Goal: Task Accomplishment & Management: Manage account settings

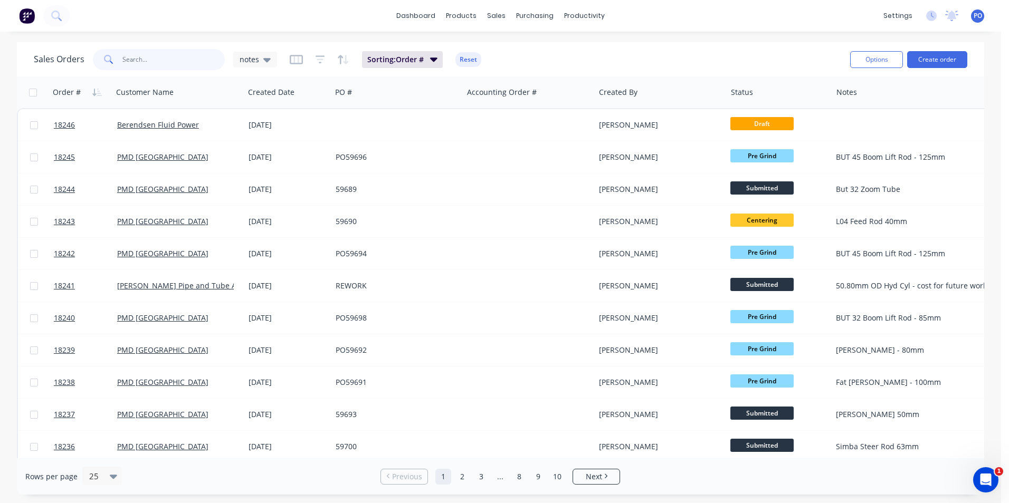
click at [147, 56] on input "text" at bounding box center [173, 59] width 103 height 21
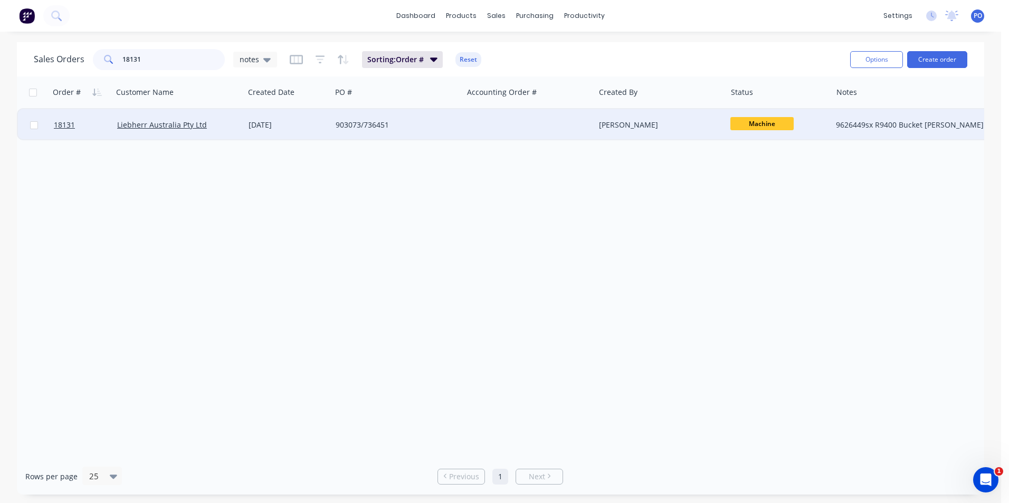
type input "18131"
click at [784, 127] on span "Machine" at bounding box center [761, 123] width 63 height 13
click at [757, 215] on button "Strip" at bounding box center [784, 216] width 109 height 20
click at [773, 135] on div "Strip" at bounding box center [779, 125] width 106 height 32
click at [774, 126] on span "Strip" at bounding box center [767, 125] width 63 height 14
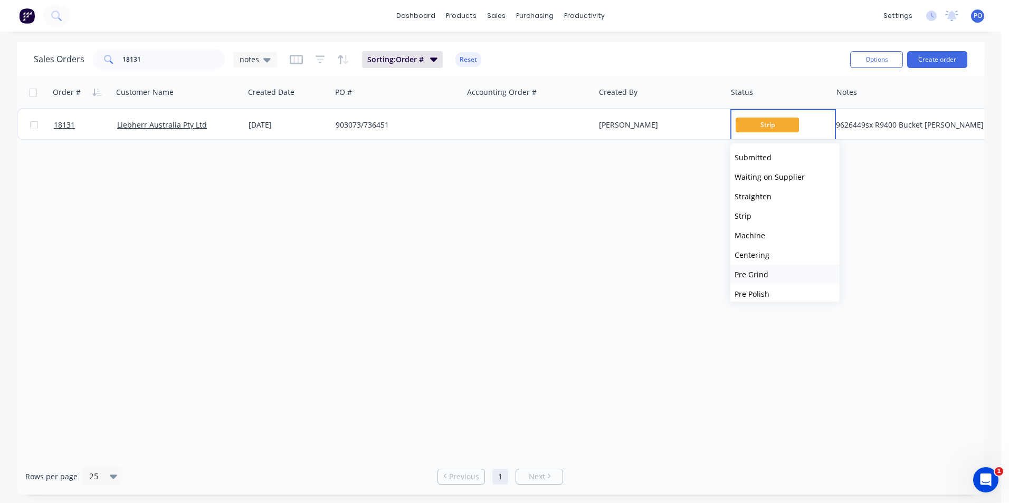
click at [789, 270] on button "Pre Grind" at bounding box center [784, 275] width 109 height 20
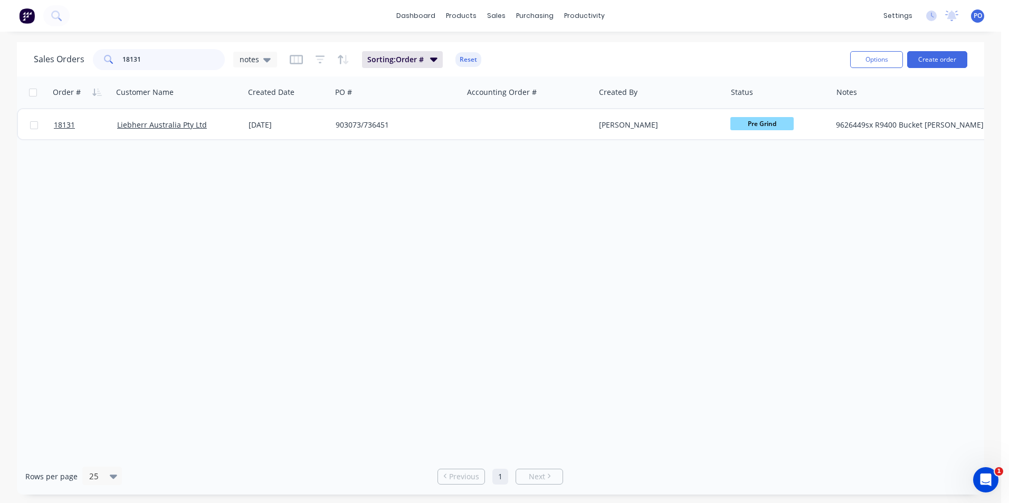
drag, startPoint x: 106, startPoint y: 58, endPoint x: 61, endPoint y: 53, distance: 45.6
click at [89, 54] on div "Sales Orders 18131 notes" at bounding box center [155, 59] width 243 height 21
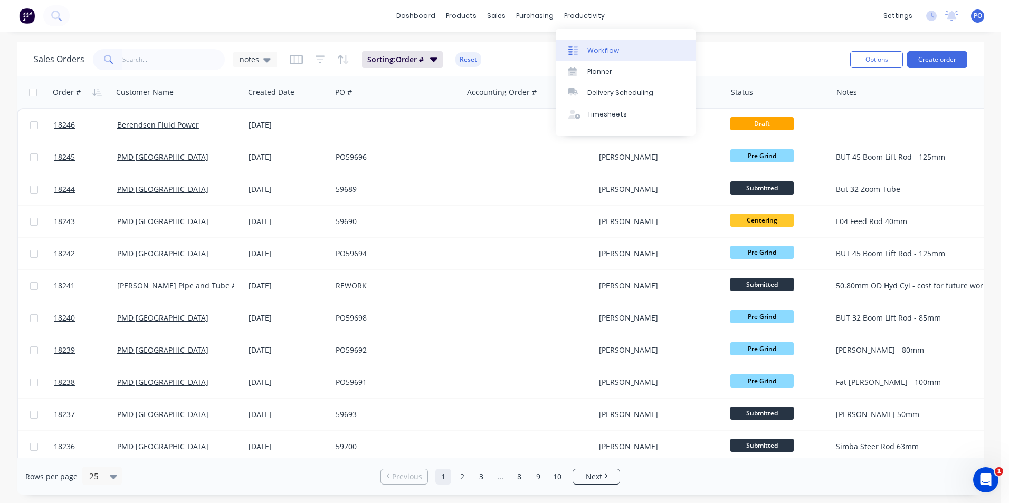
click at [589, 47] on div "Workflow" at bounding box center [603, 50] width 32 height 9
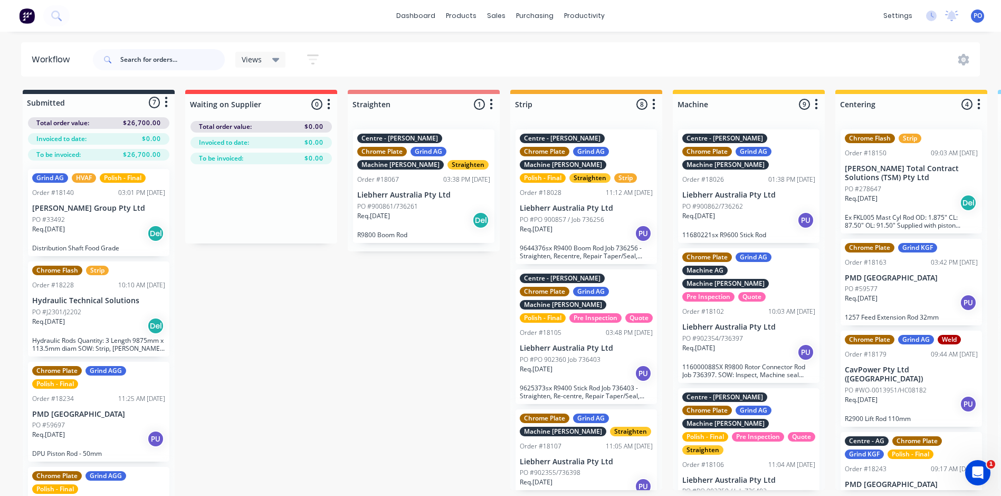
click at [193, 60] on input "text" at bounding box center [172, 59] width 104 height 21
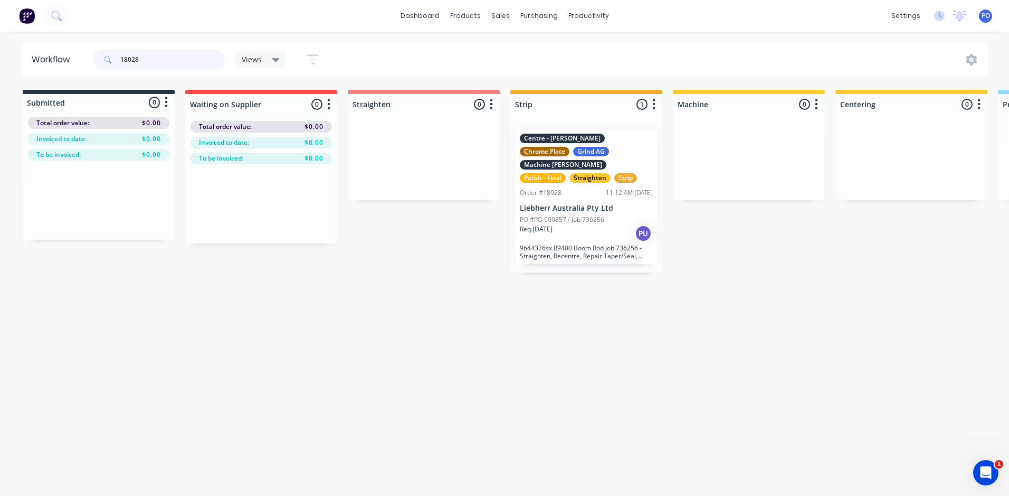
click at [140, 59] on input "18028" at bounding box center [172, 59] width 104 height 21
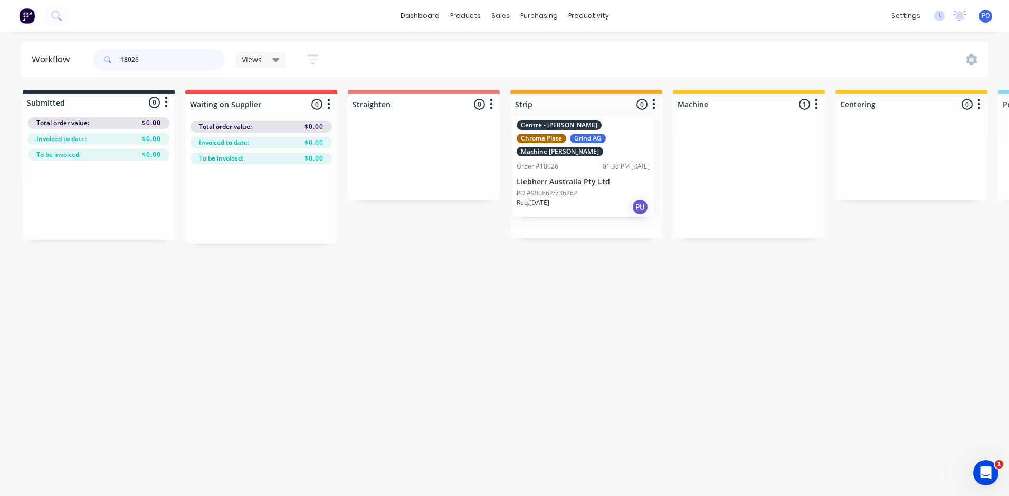
drag, startPoint x: 741, startPoint y: 172, endPoint x: 571, endPoint y: 160, distance: 170.3
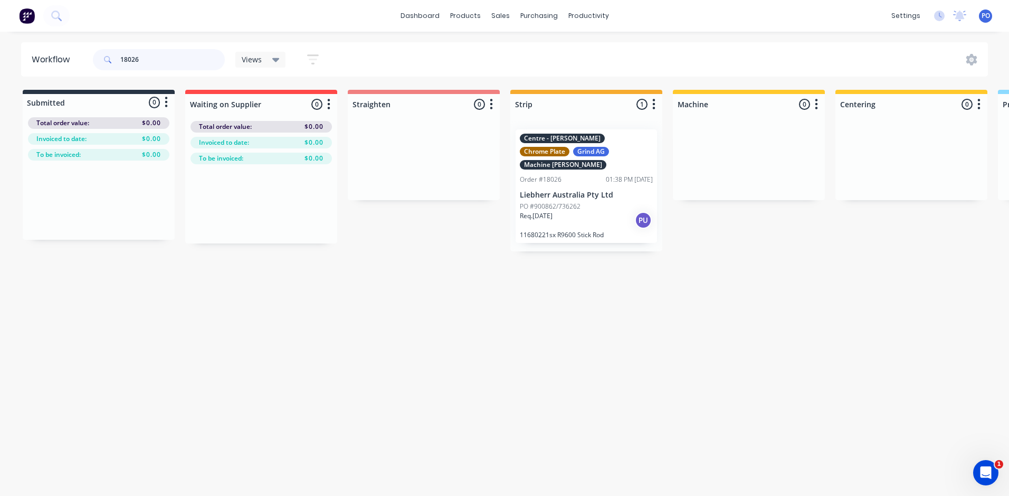
click at [148, 62] on input "18026" at bounding box center [172, 59] width 104 height 21
type input "18028"
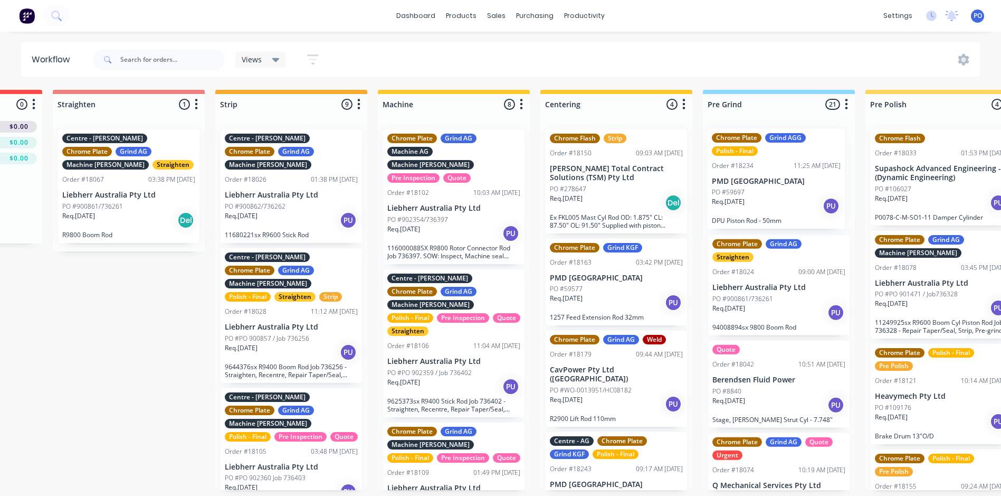
drag, startPoint x: 109, startPoint y: 384, endPoint x: 793, endPoint y: 192, distance: 710.4
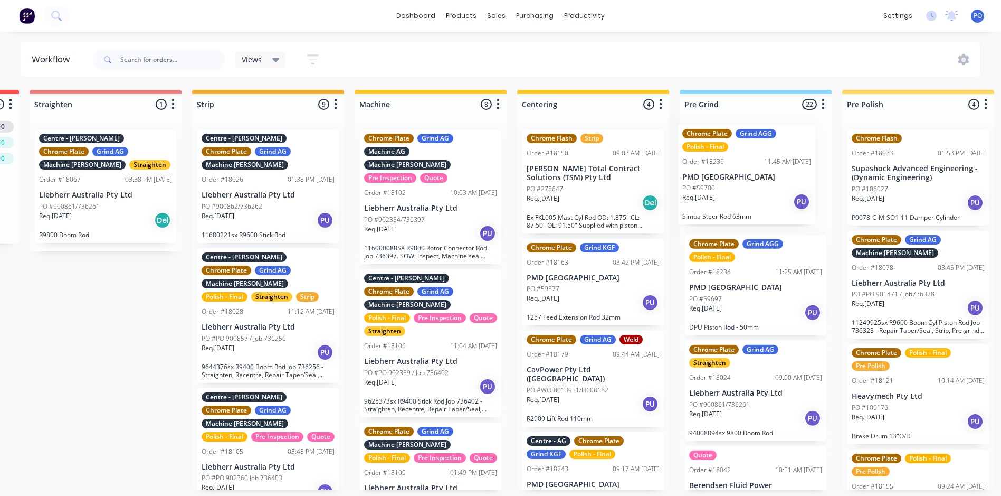
scroll to position [0, 321]
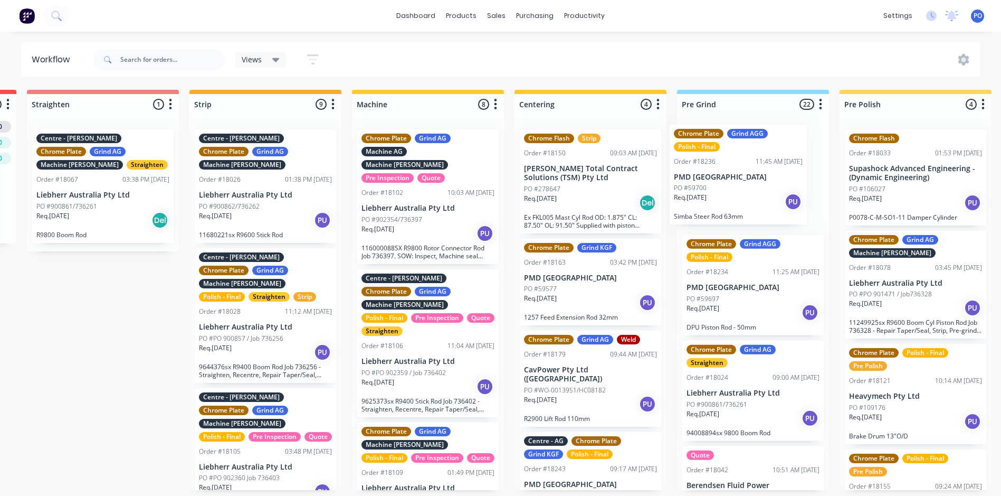
drag, startPoint x: 101, startPoint y: 386, endPoint x: 736, endPoint y: 190, distance: 664.8
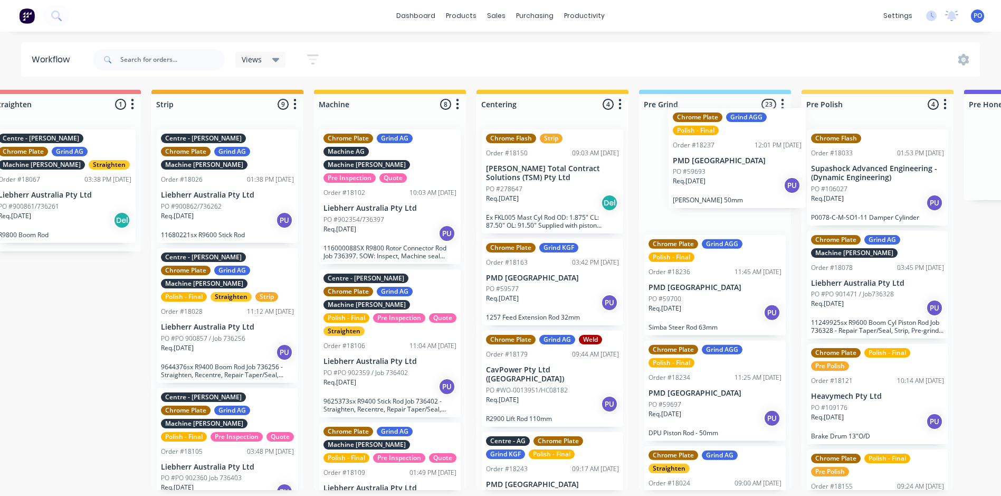
scroll to position [0, 361]
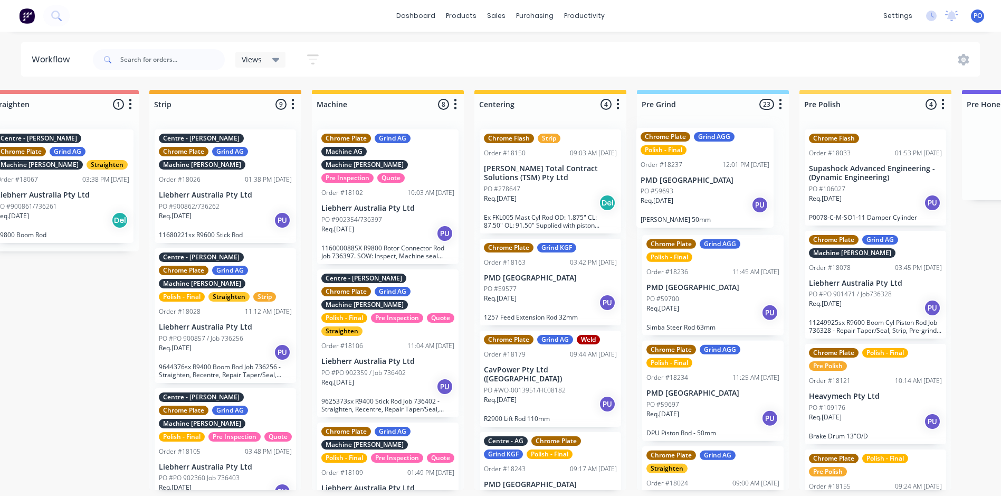
drag, startPoint x: 70, startPoint y: 278, endPoint x: 711, endPoint y: 189, distance: 647.3
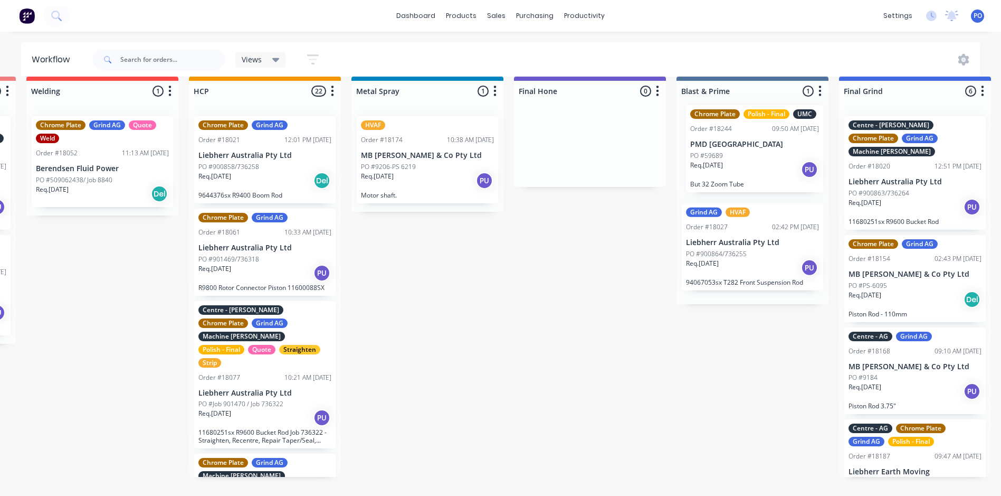
scroll to position [13, 1624]
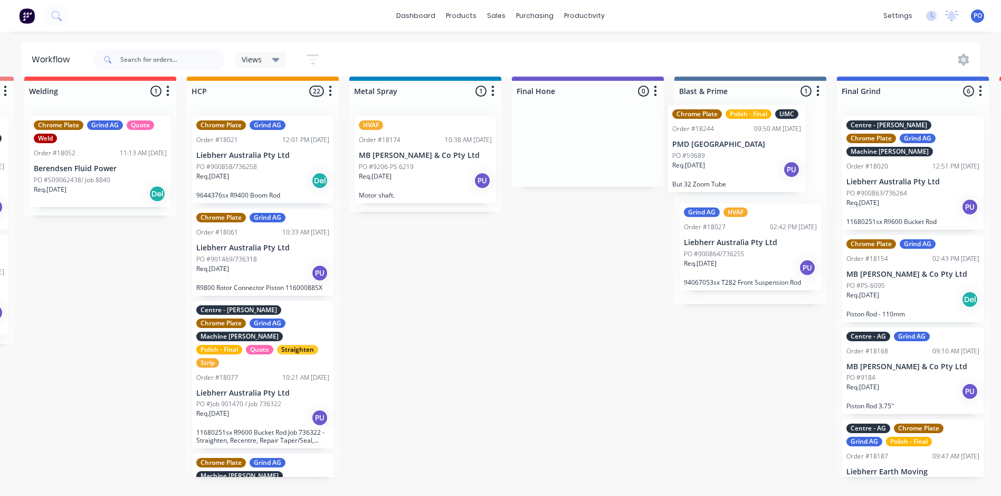
drag, startPoint x: 92, startPoint y: 454, endPoint x: 737, endPoint y: 158, distance: 709.3
click at [737, 158] on div "Submitted 4 Status colour #273444 hex #273444 Save Cancel Summaries Total order…" at bounding box center [13, 297] width 3290 height 440
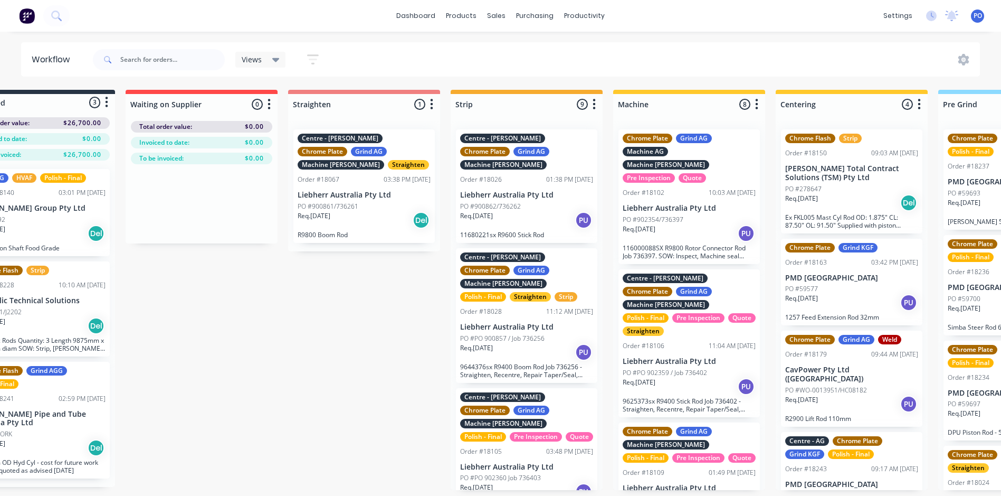
scroll to position [2, 0]
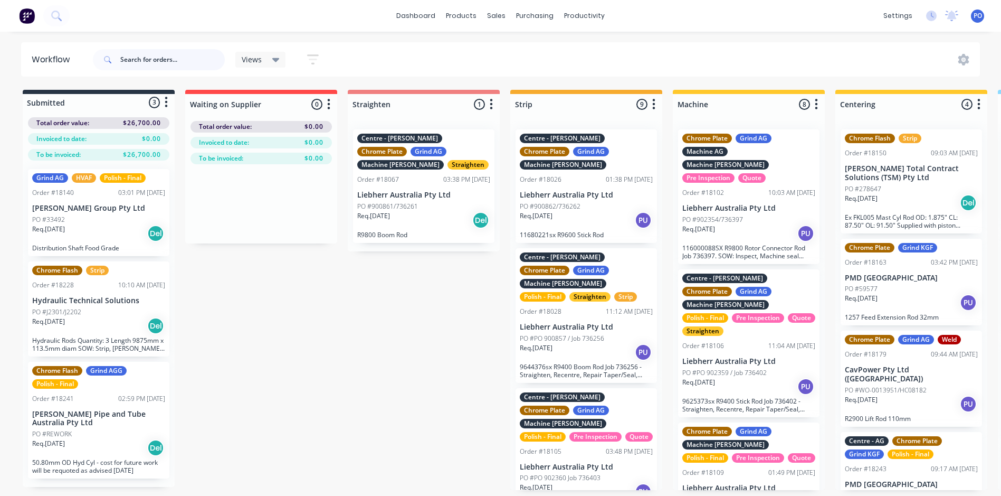
click at [187, 63] on input "text" at bounding box center [172, 59] width 104 height 21
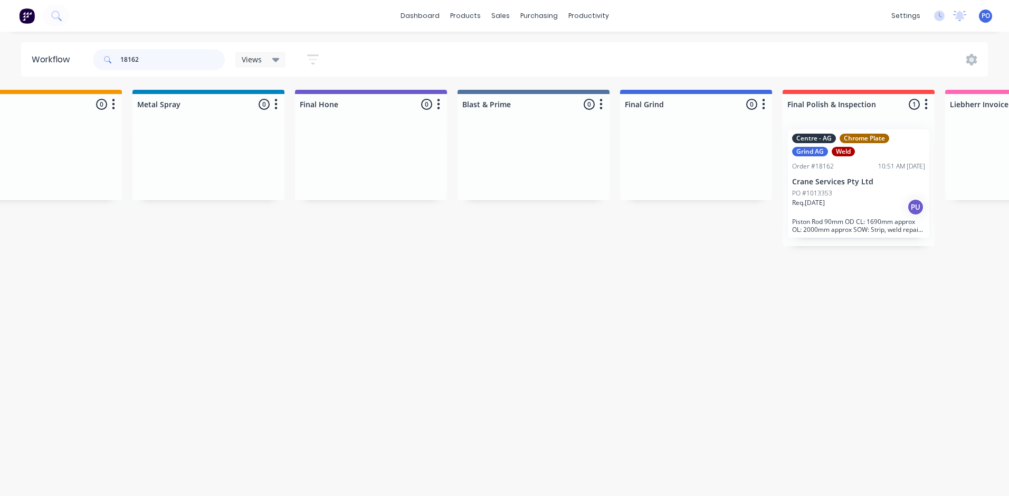
scroll to position [0, 2047]
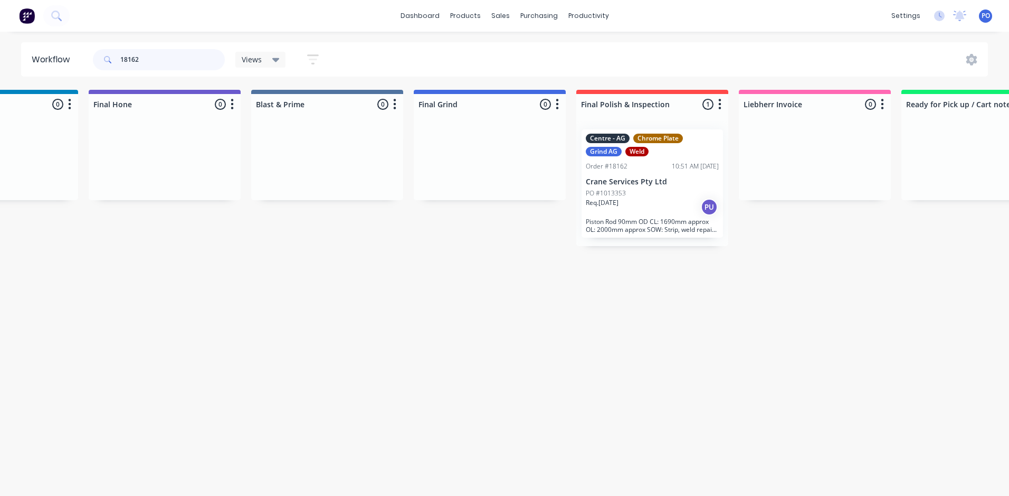
type input "18162"
click at [668, 196] on div "PO #1013353" at bounding box center [652, 192] width 133 height 9
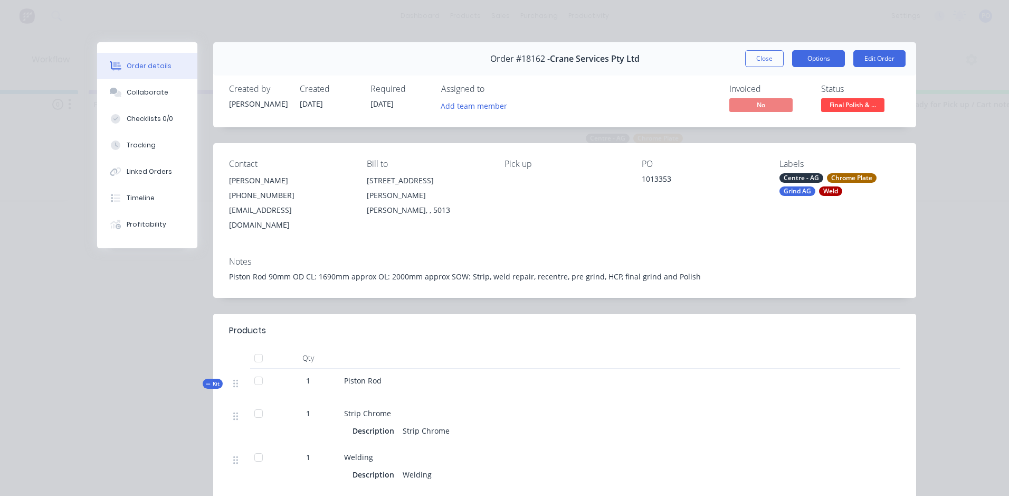
click at [825, 64] on button "Options" at bounding box center [818, 58] width 53 height 17
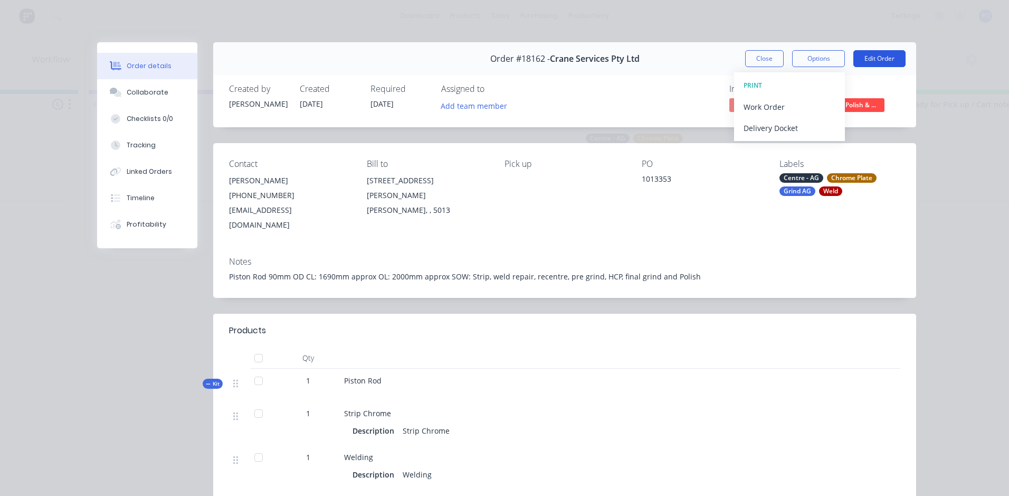
click at [878, 62] on button "Edit Order" at bounding box center [879, 58] width 52 height 17
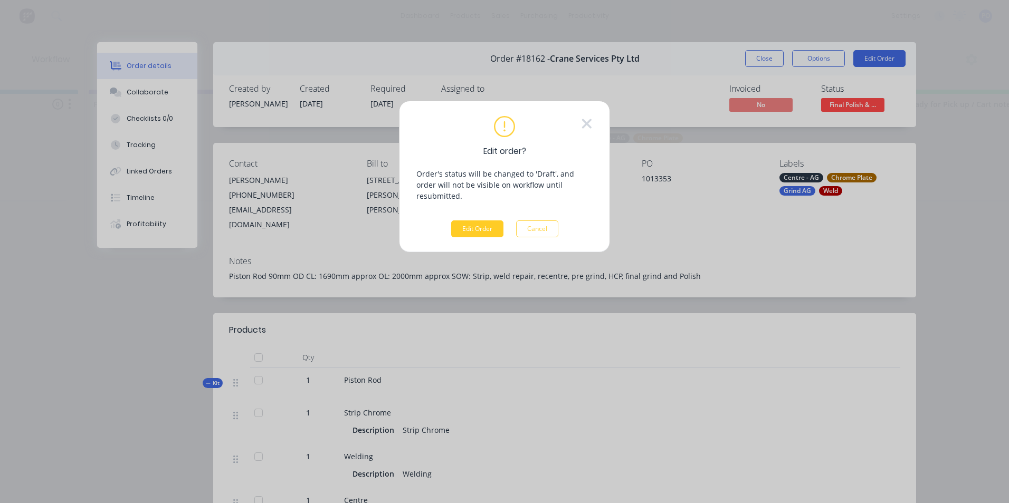
click at [473, 221] on button "Edit Order" at bounding box center [477, 229] width 52 height 17
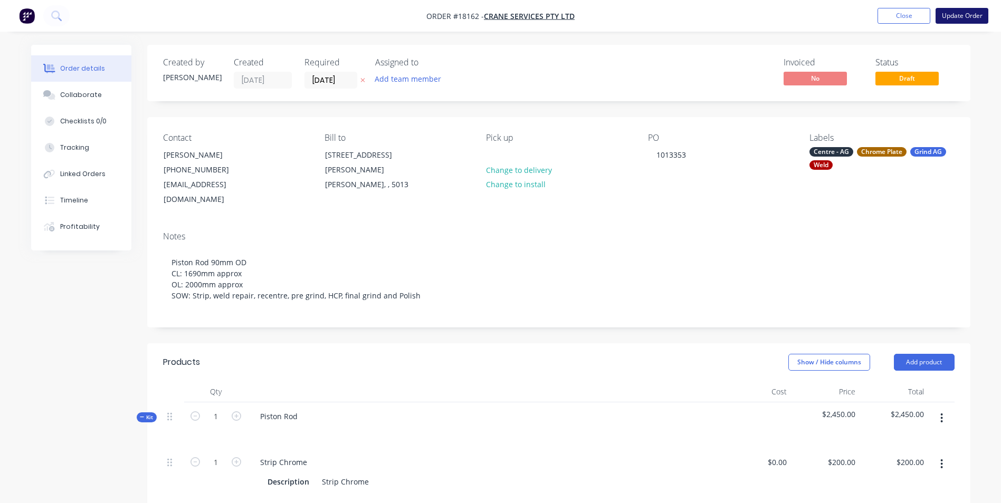
click at [953, 15] on button "Update Order" at bounding box center [962, 16] width 53 height 16
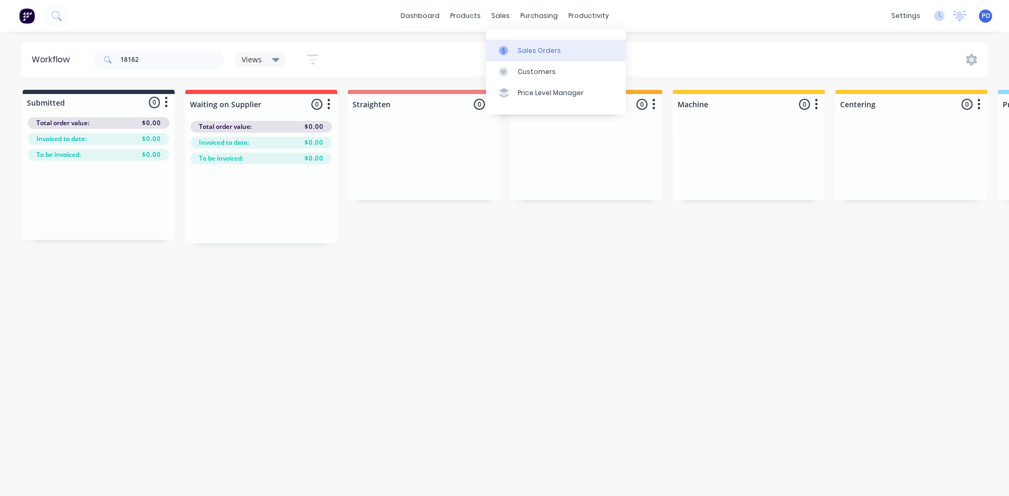
click at [525, 51] on div "Sales Orders" at bounding box center [539, 50] width 43 height 9
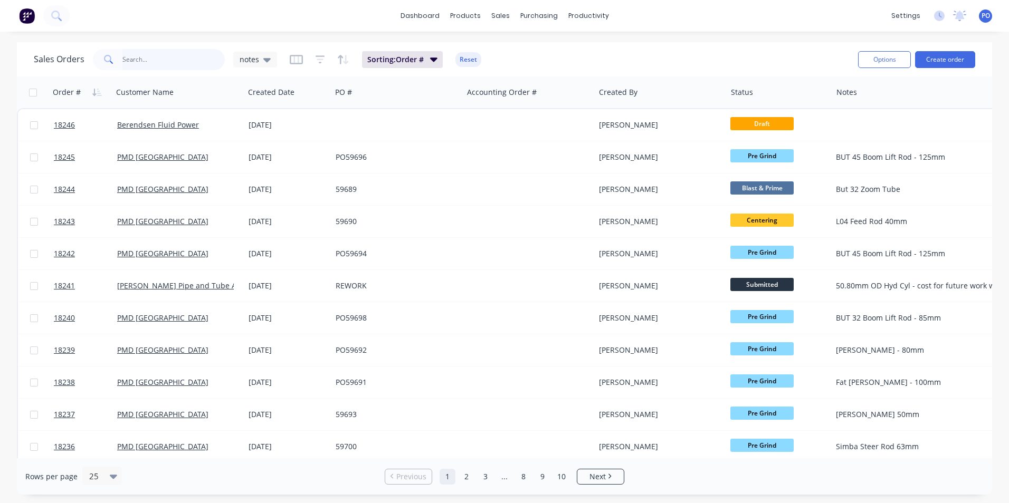
click at [151, 54] on input "text" at bounding box center [173, 59] width 103 height 21
type input "18162"
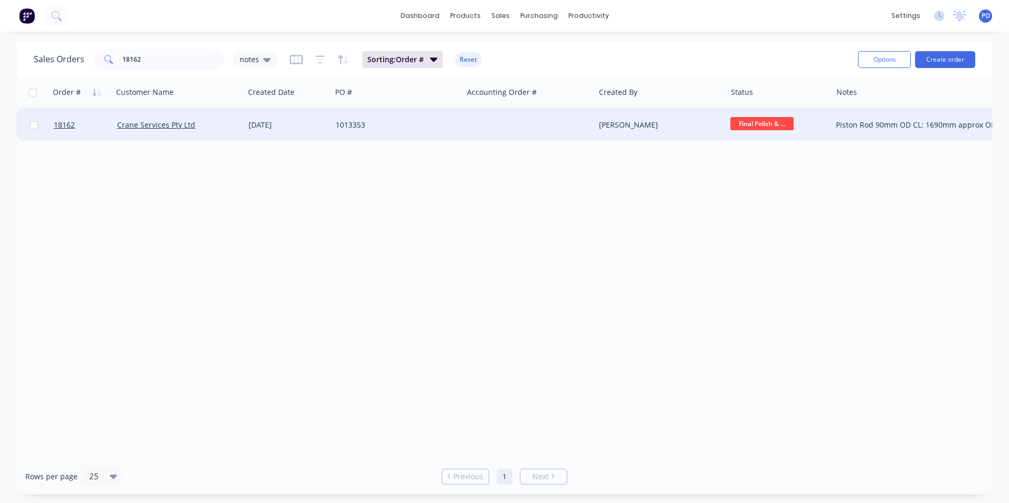
click at [543, 124] on div at bounding box center [528, 125] width 131 height 32
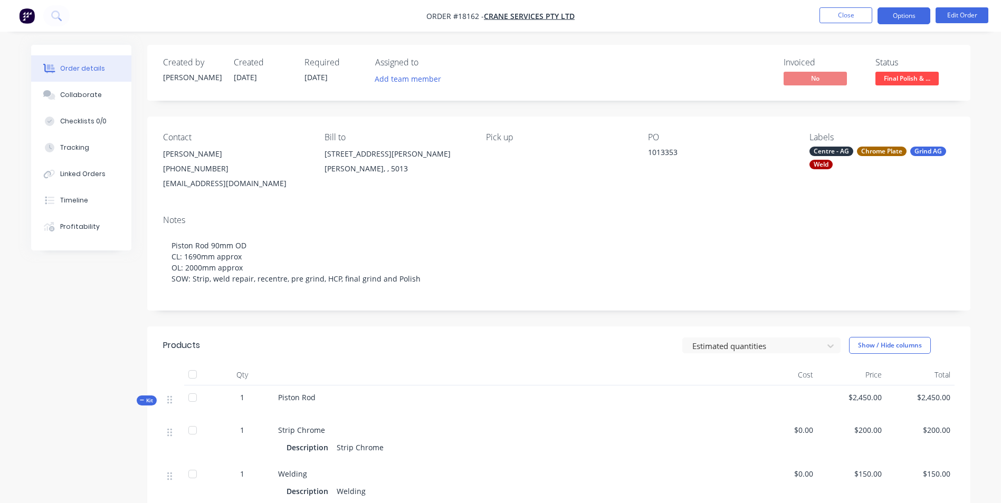
click at [909, 17] on button "Options" at bounding box center [904, 15] width 53 height 17
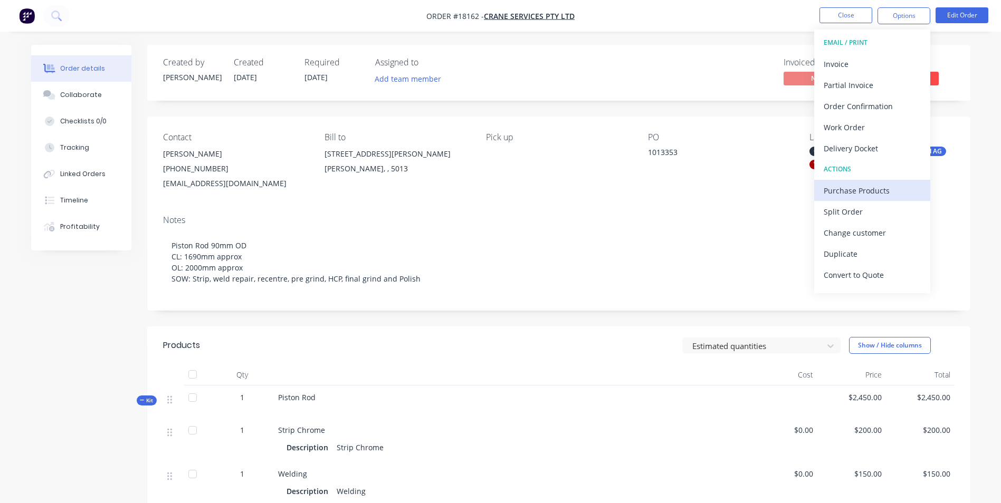
click at [866, 192] on div "Purchase Products" at bounding box center [872, 190] width 97 height 15
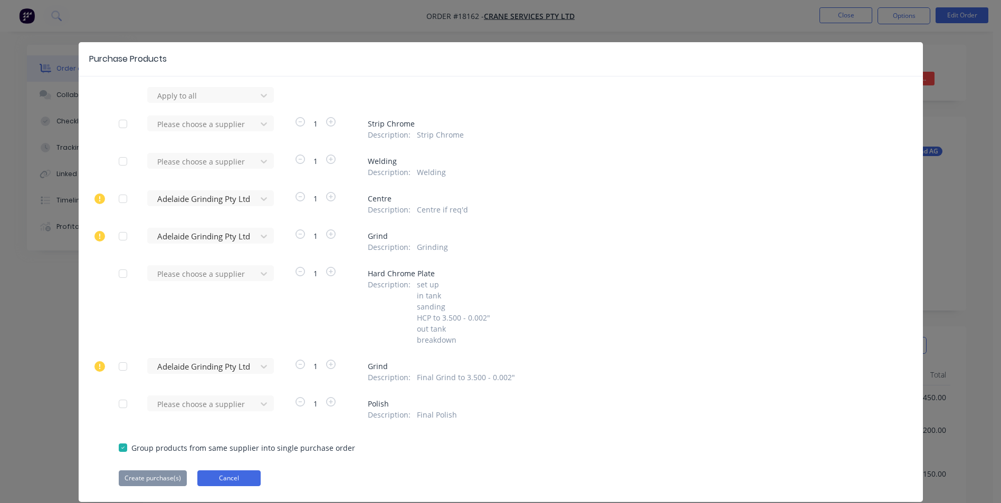
click at [250, 481] on button "Cancel" at bounding box center [228, 479] width 63 height 16
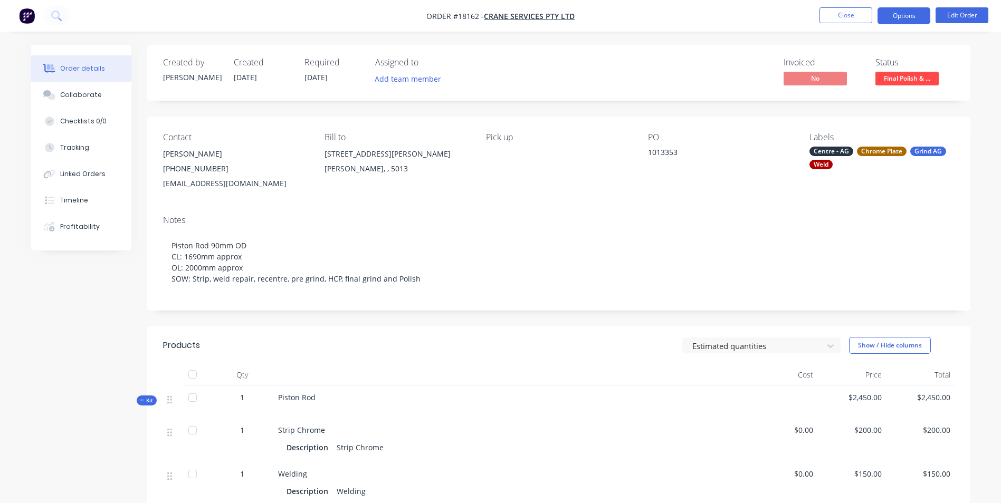
click at [899, 16] on button "Options" at bounding box center [904, 15] width 53 height 17
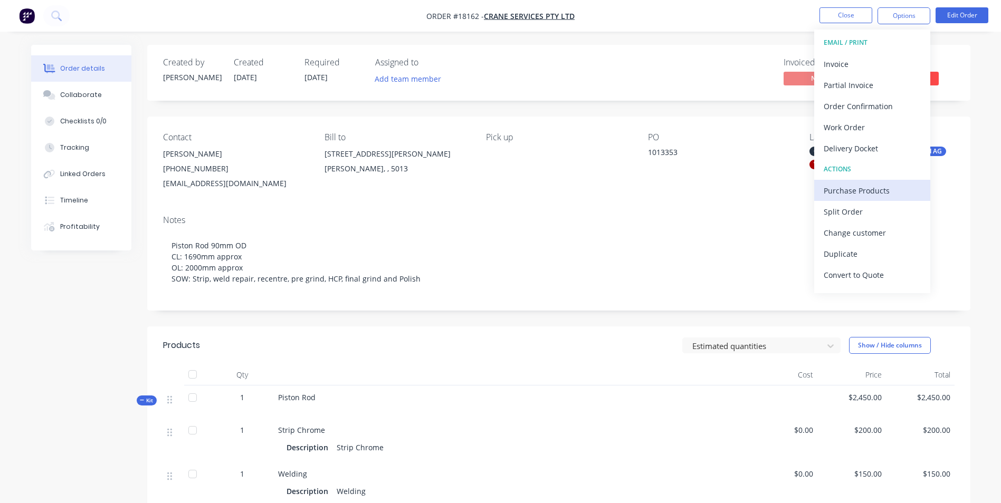
click at [864, 190] on div "Purchase Products" at bounding box center [872, 190] width 97 height 15
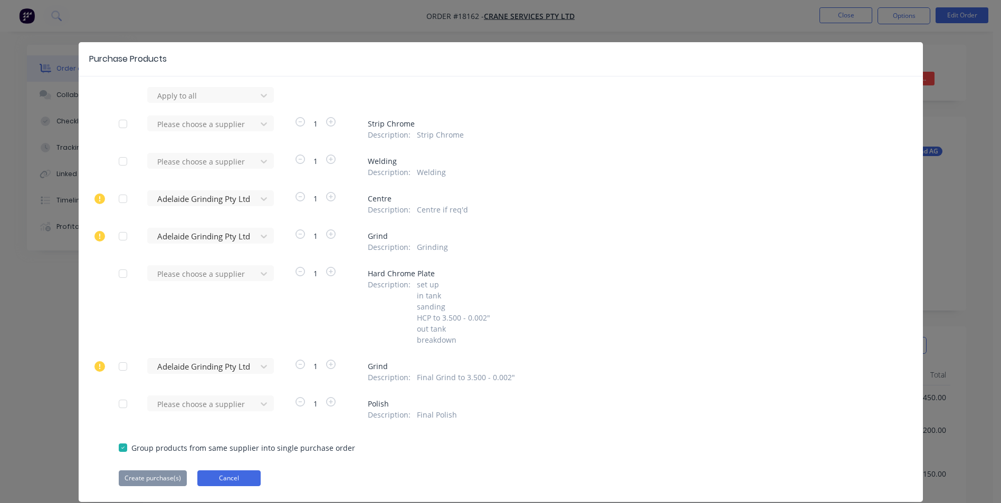
click at [209, 477] on button "Cancel" at bounding box center [228, 479] width 63 height 16
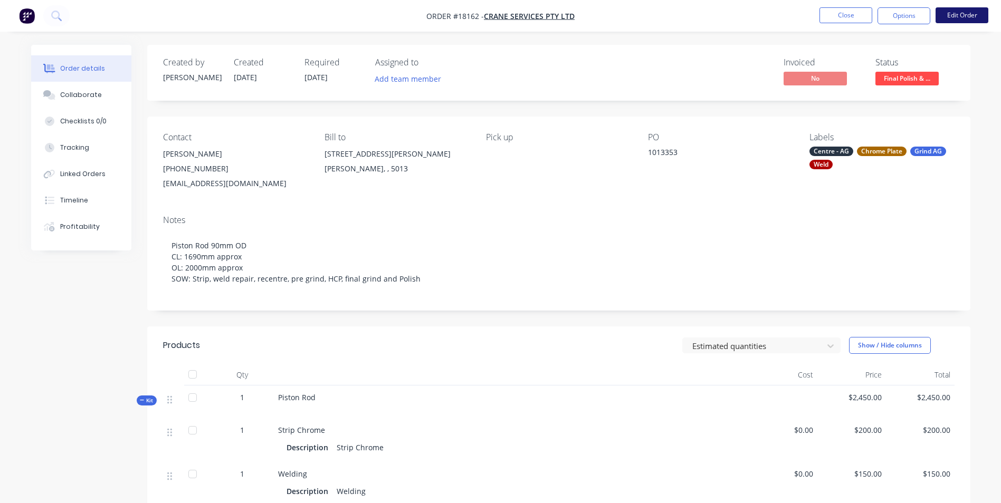
click at [951, 12] on button "Edit Order" at bounding box center [962, 15] width 53 height 16
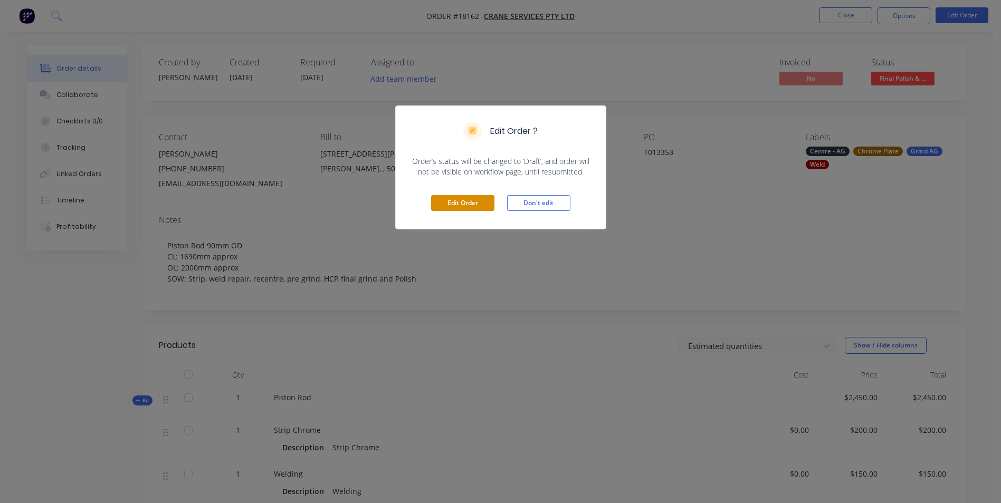
click at [474, 206] on button "Edit Order" at bounding box center [462, 203] width 63 height 16
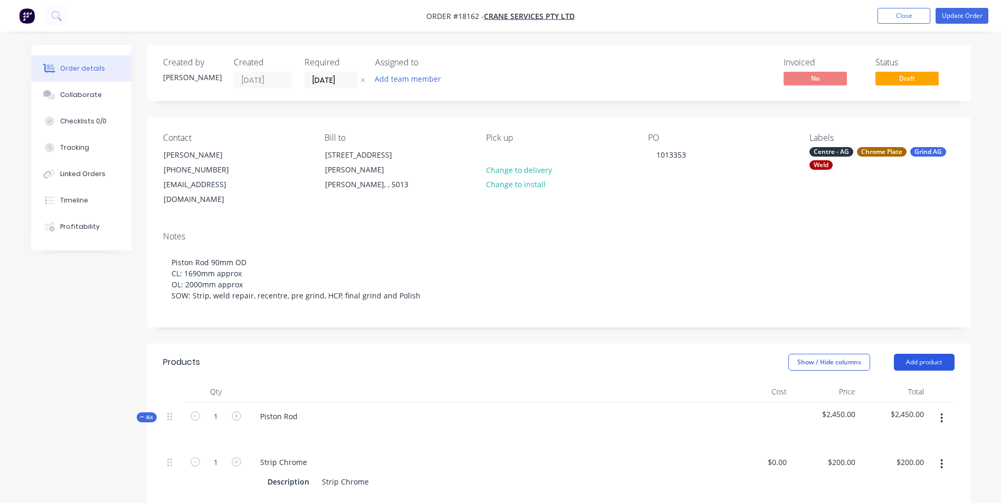
click at [918, 356] on button "Add product" at bounding box center [924, 362] width 61 height 17
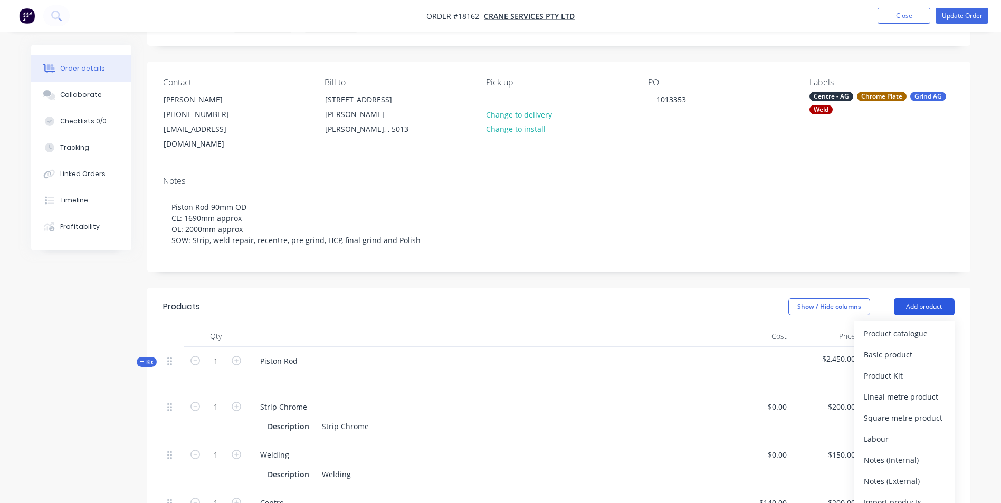
scroll to position [158, 0]
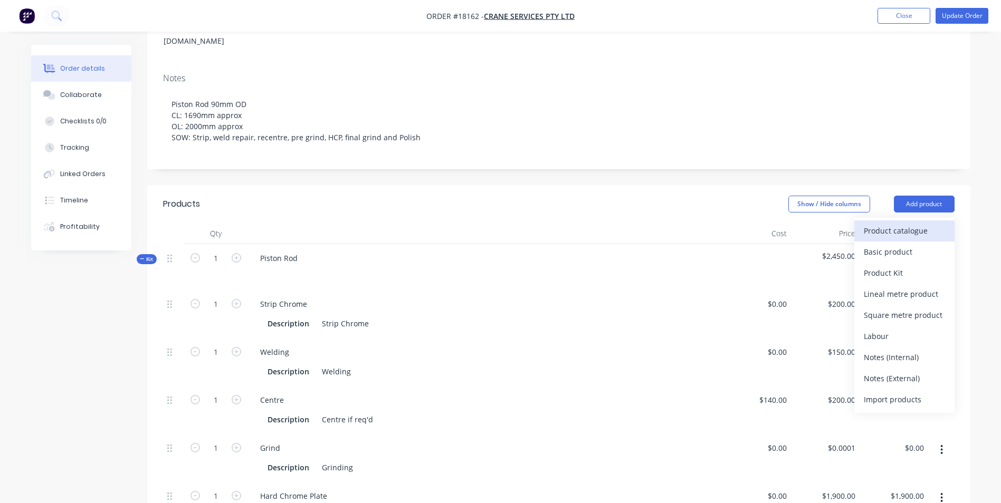
click at [920, 230] on div "Product catalogue" at bounding box center [904, 230] width 81 height 15
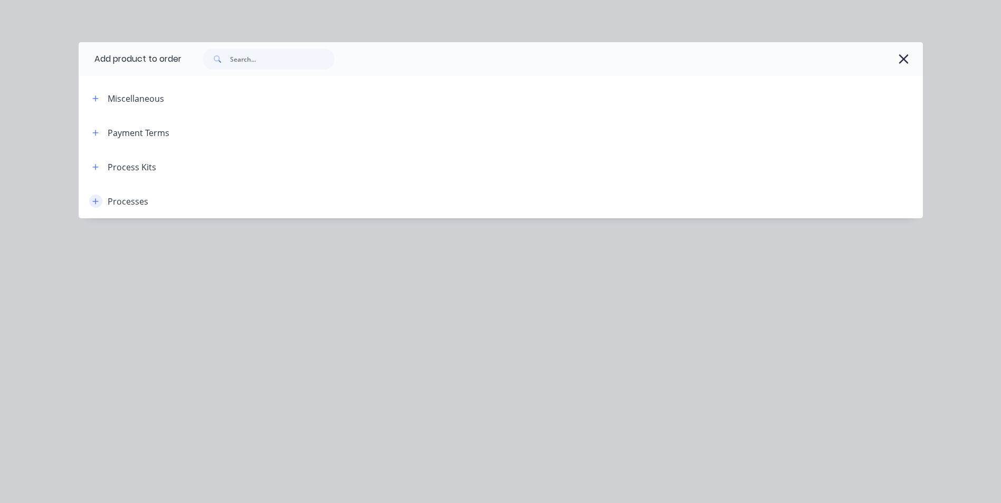
click at [93, 205] on icon "button" at bounding box center [95, 201] width 6 height 7
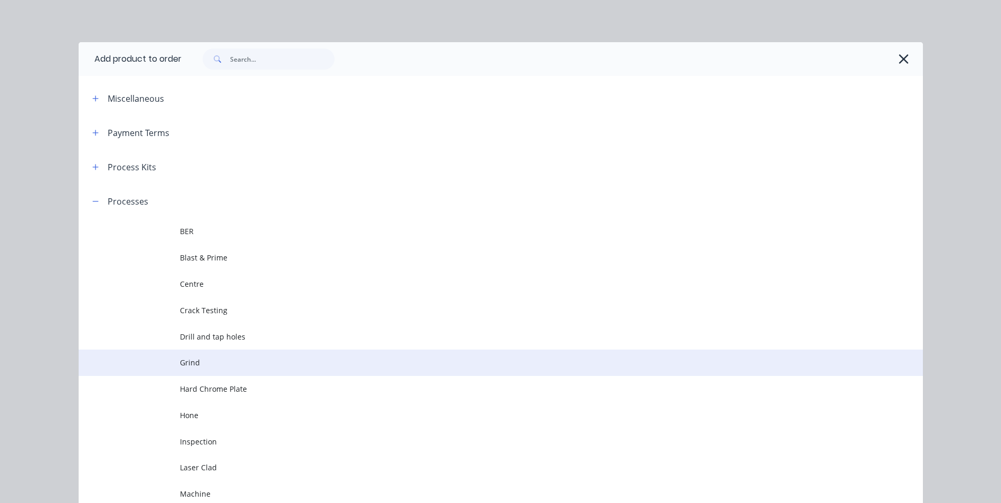
click at [207, 359] on span "Grind" at bounding box center [477, 362] width 594 height 11
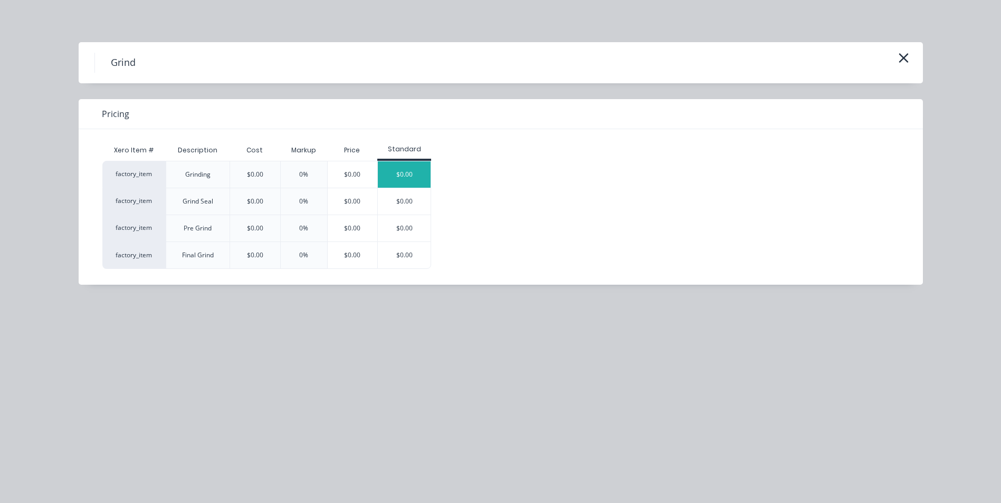
click at [409, 177] on div "$0.00" at bounding box center [404, 174] width 53 height 26
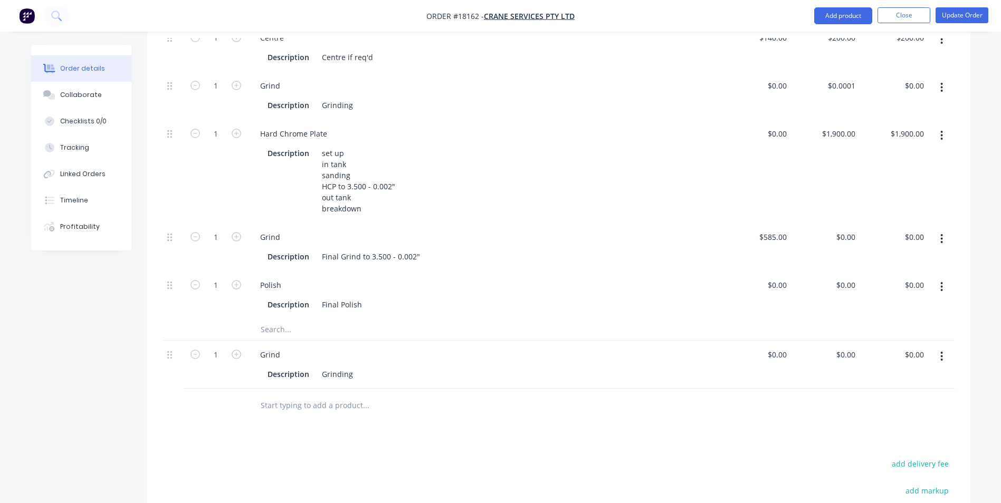
scroll to position [528, 0]
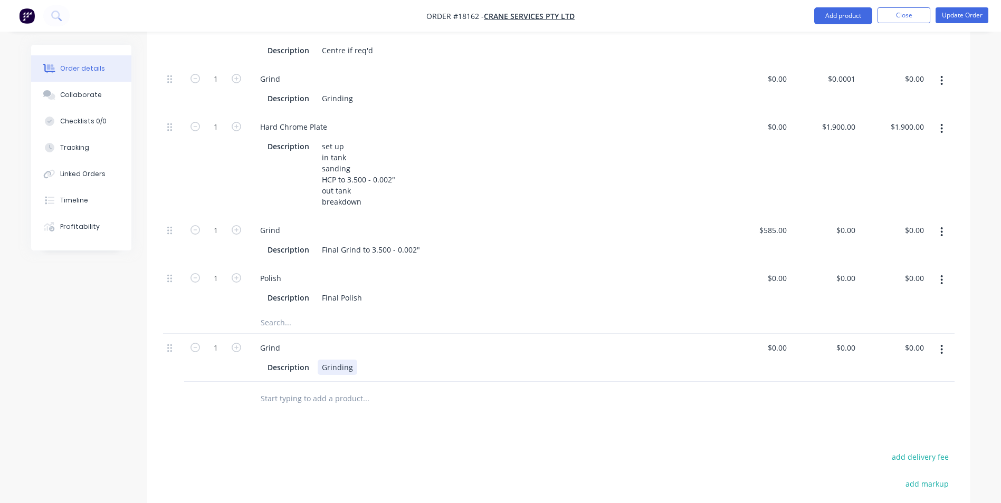
click at [350, 365] on div "Grinding" at bounding box center [338, 367] width 40 height 15
click at [961, 17] on button "Update Order" at bounding box center [962, 15] width 53 height 16
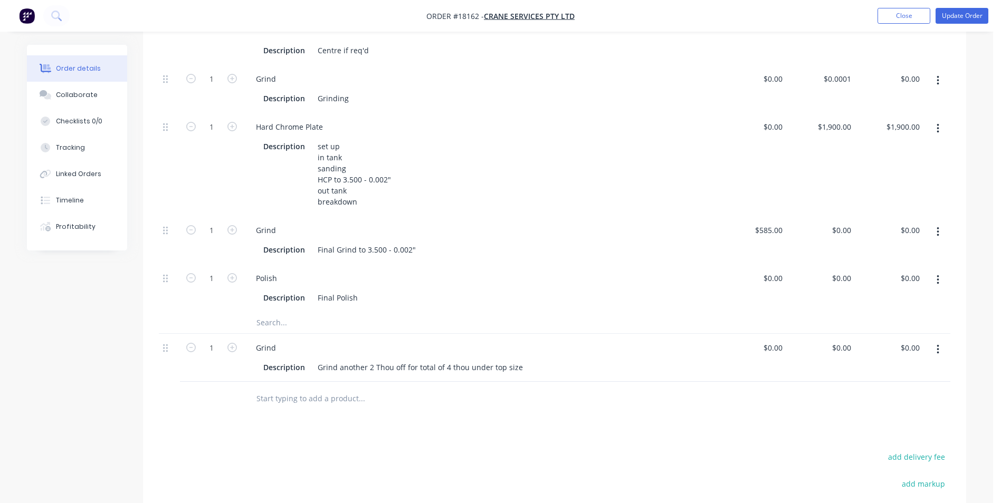
scroll to position [0, 0]
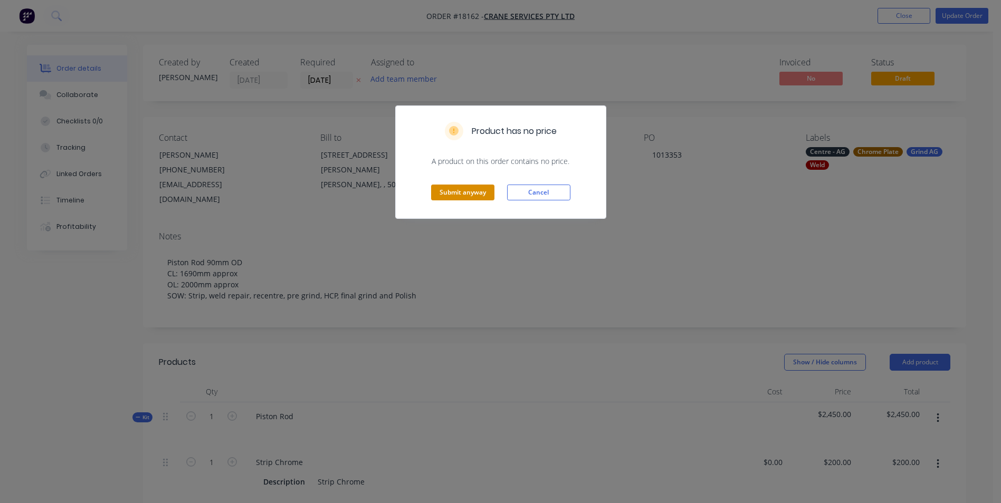
click at [455, 194] on button "Submit anyway" at bounding box center [462, 193] width 63 height 16
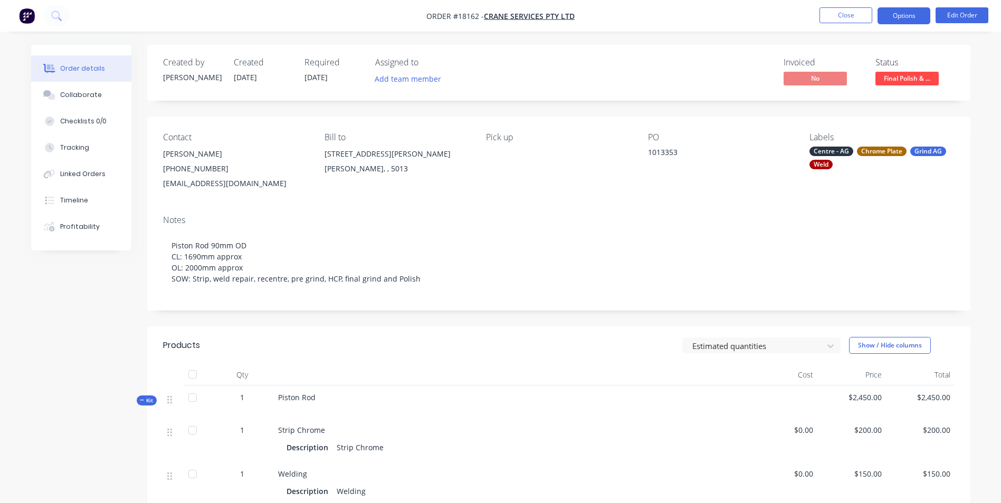
click at [913, 15] on button "Options" at bounding box center [904, 15] width 53 height 17
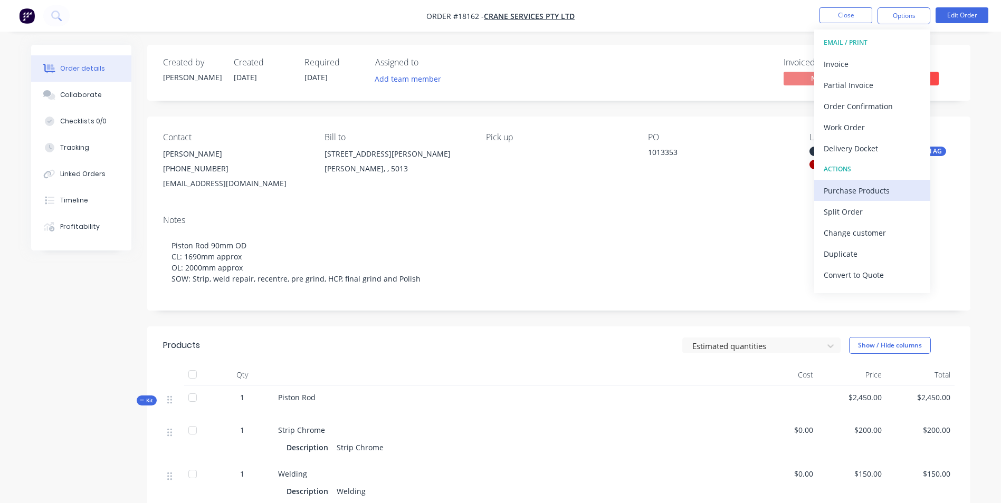
click at [882, 189] on div "Purchase Products" at bounding box center [872, 190] width 97 height 15
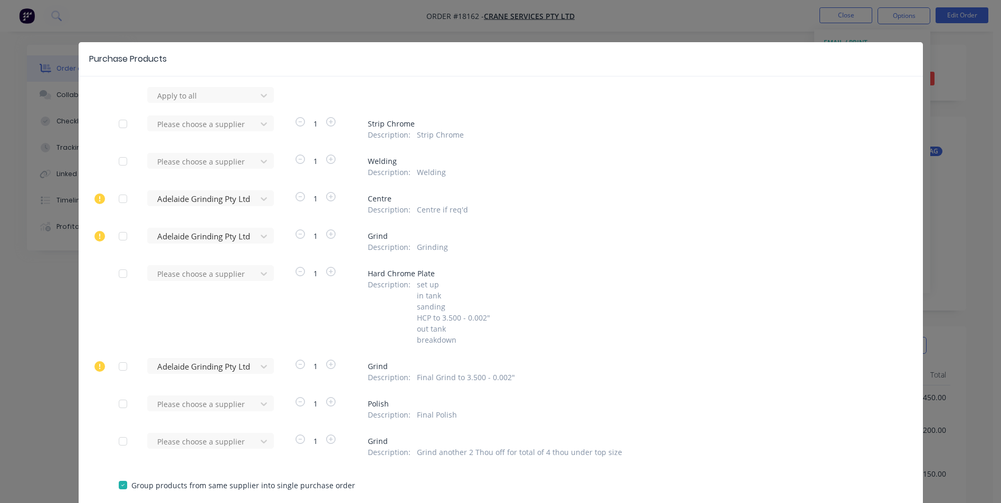
click at [121, 443] on div at bounding box center [122, 441] width 21 height 21
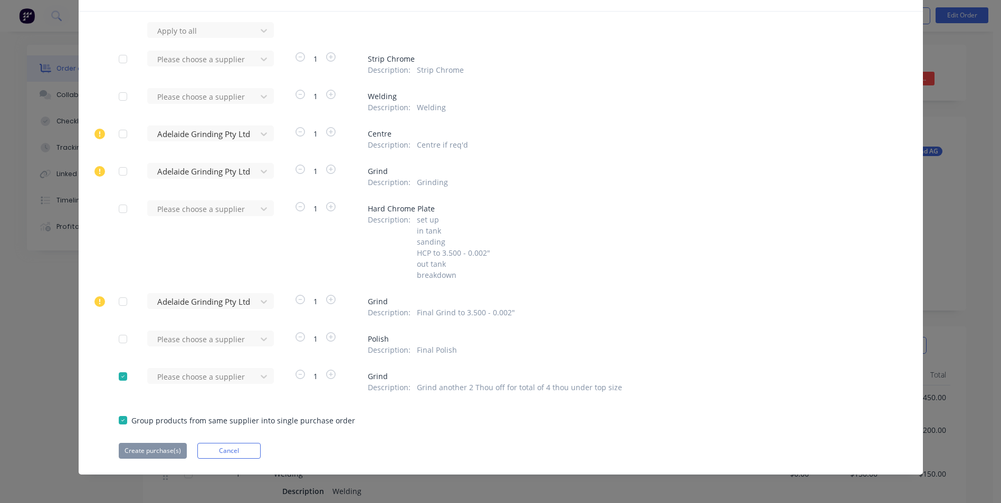
scroll to position [67, 0]
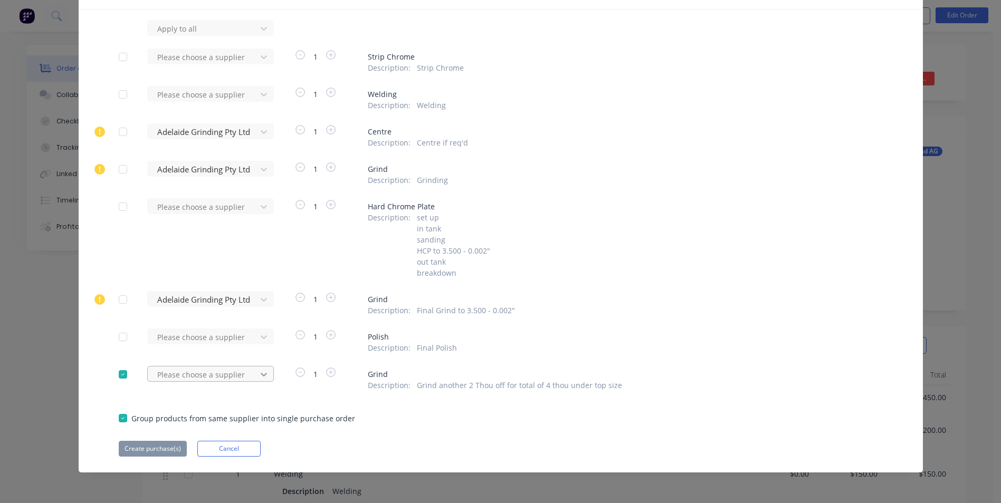
click at [263, 374] on div "Please choose a supplier" at bounding box center [205, 374] width 116 height 16
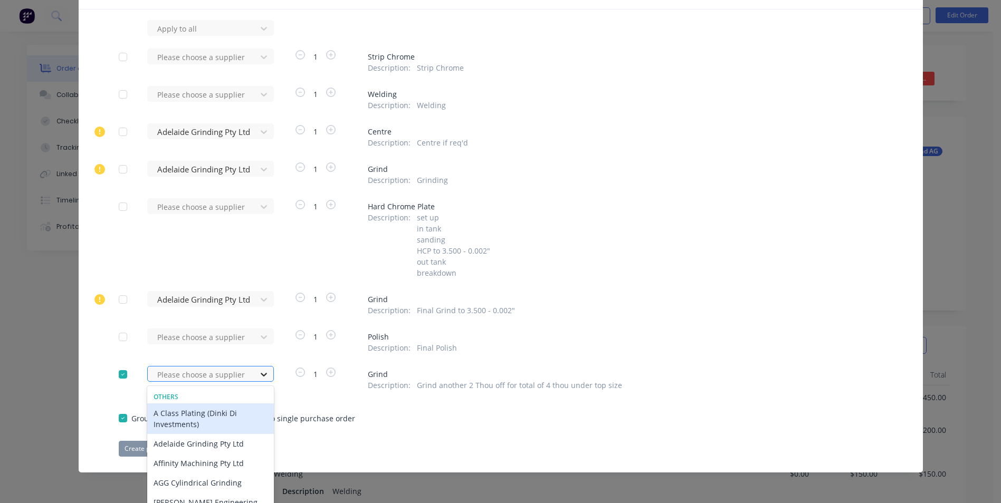
scroll to position [108, 0]
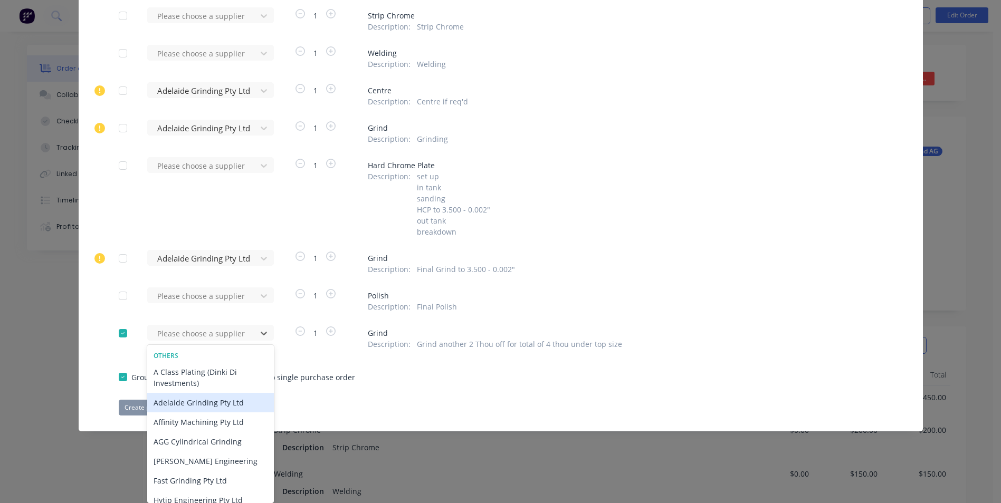
click at [213, 401] on div "Adelaide Grinding Pty Ltd" at bounding box center [210, 403] width 127 height 20
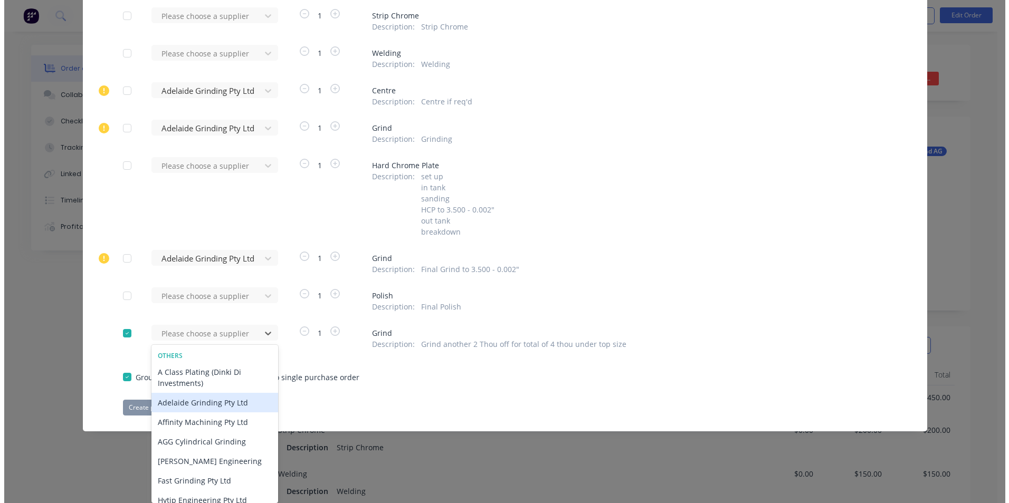
scroll to position [67, 0]
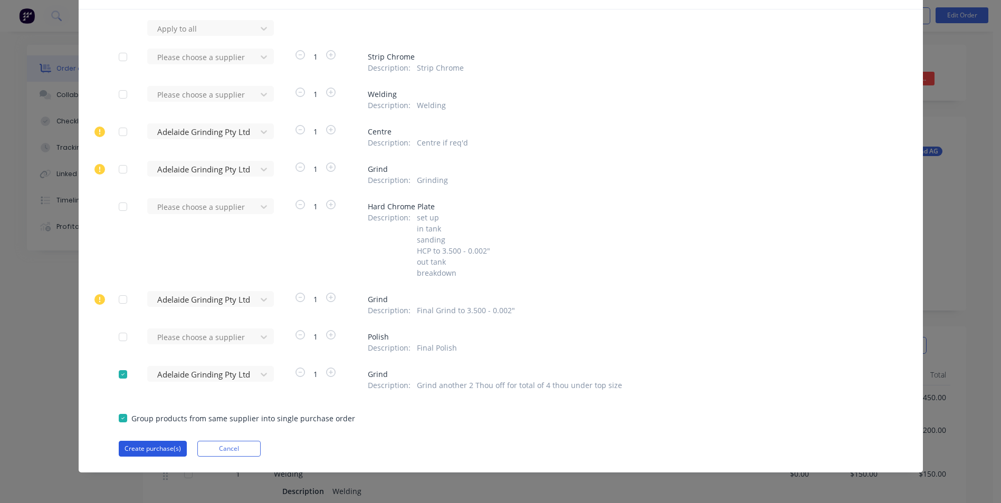
click at [143, 451] on button "Create purchase(s)" at bounding box center [153, 449] width 68 height 16
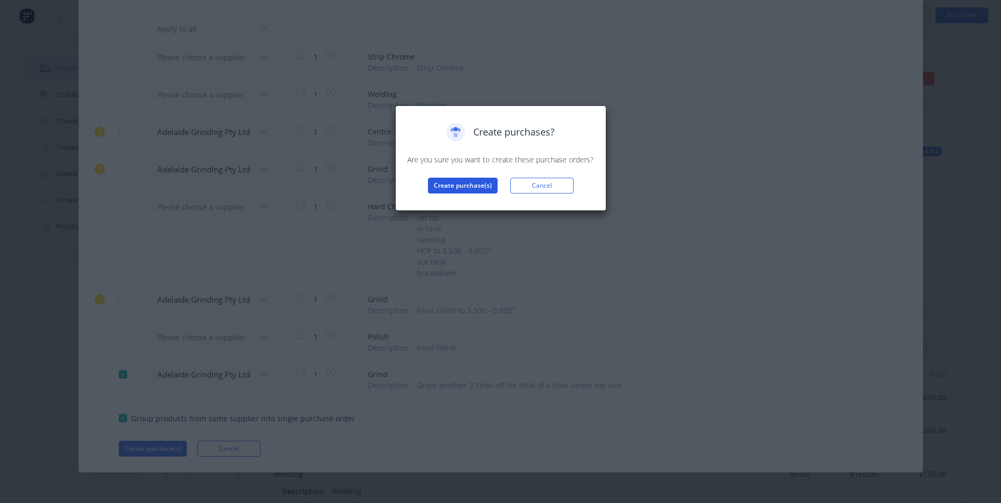
click at [477, 186] on button "Create purchase(s)" at bounding box center [463, 186] width 70 height 16
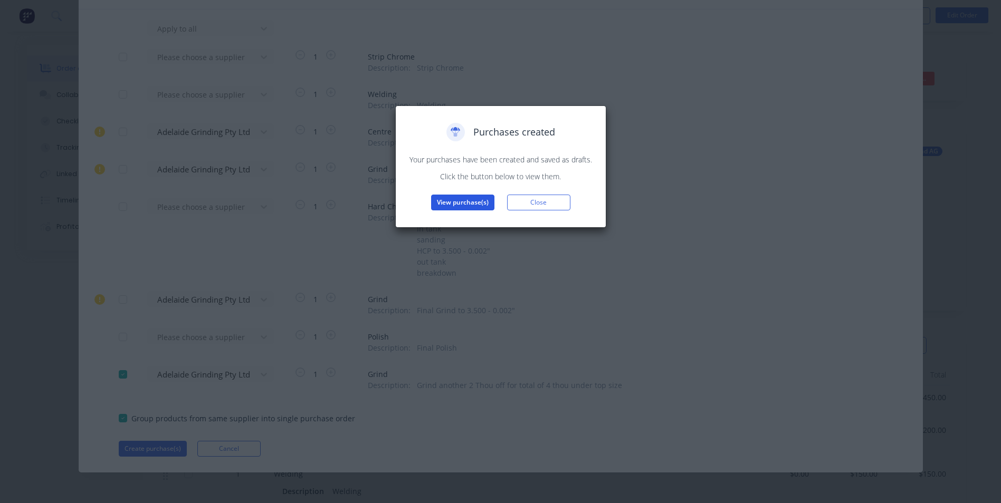
click at [461, 201] on button "View purchase(s)" at bounding box center [462, 203] width 63 height 16
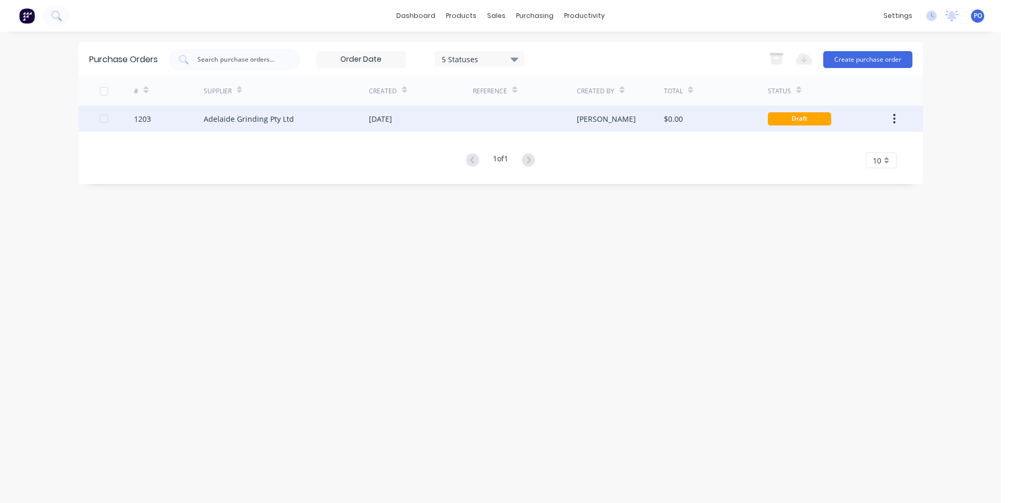
click at [503, 124] on div at bounding box center [525, 119] width 104 height 26
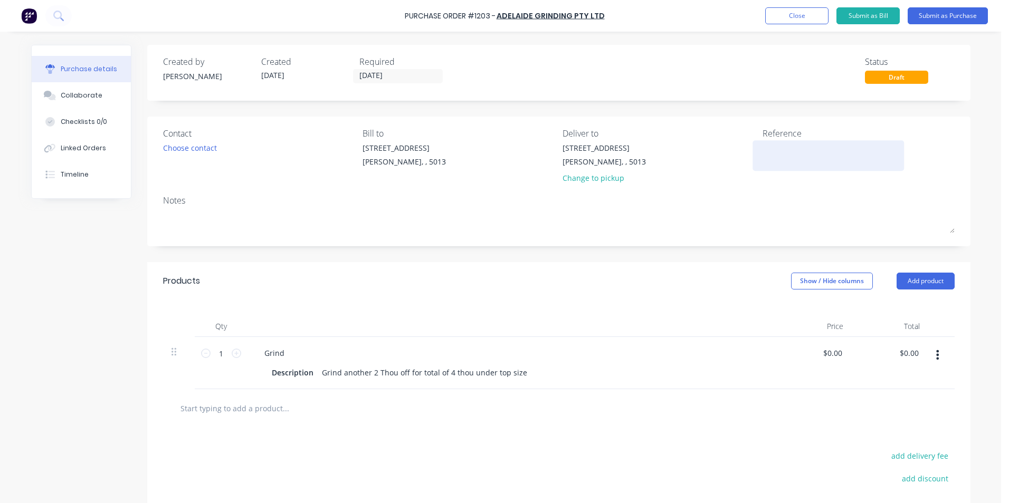
click at [769, 153] on textarea at bounding box center [829, 154] width 132 height 24
type textarea "TC18"
type textarea "x"
type textarea "TC181"
type textarea "x"
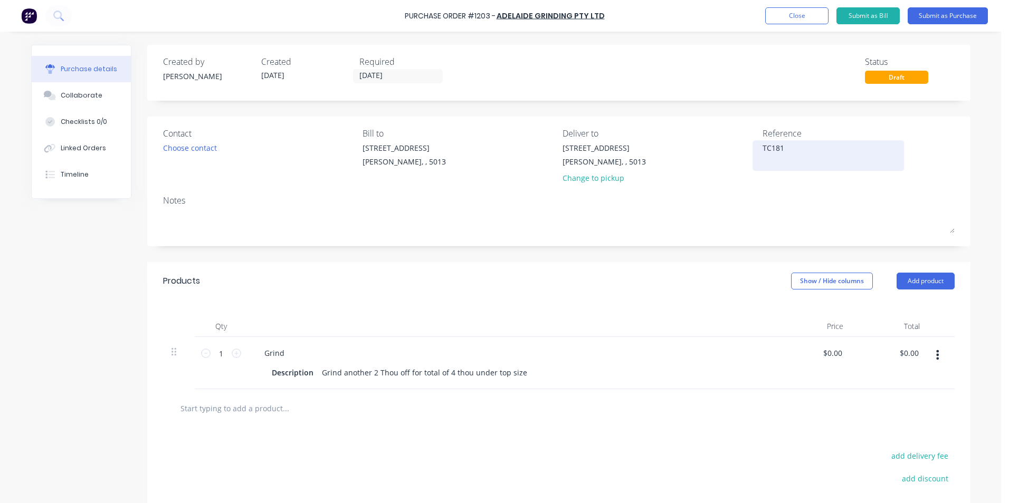
type textarea "TC1816"
type textarea "x"
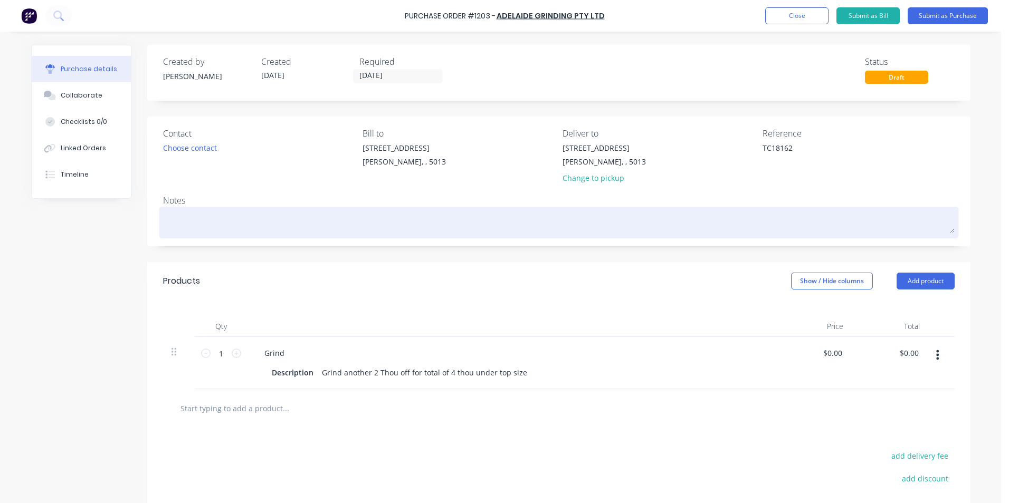
type textarea "TC18162"
type textarea "x"
type textarea "TC18162"
click at [206, 225] on textarea at bounding box center [559, 221] width 792 height 24
type textarea "x"
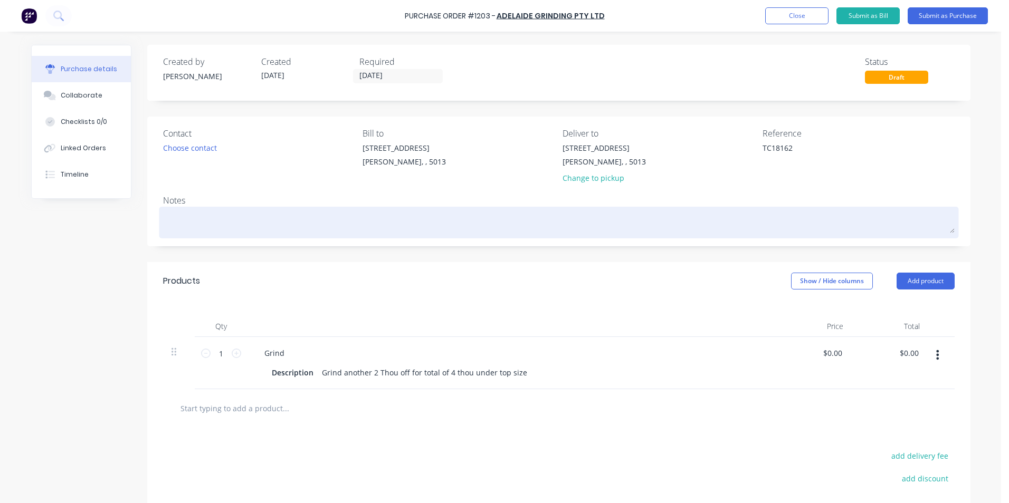
type textarea "P"
type textarea "x"
type textarea "Pi"
type textarea "x"
type textarea "Pis"
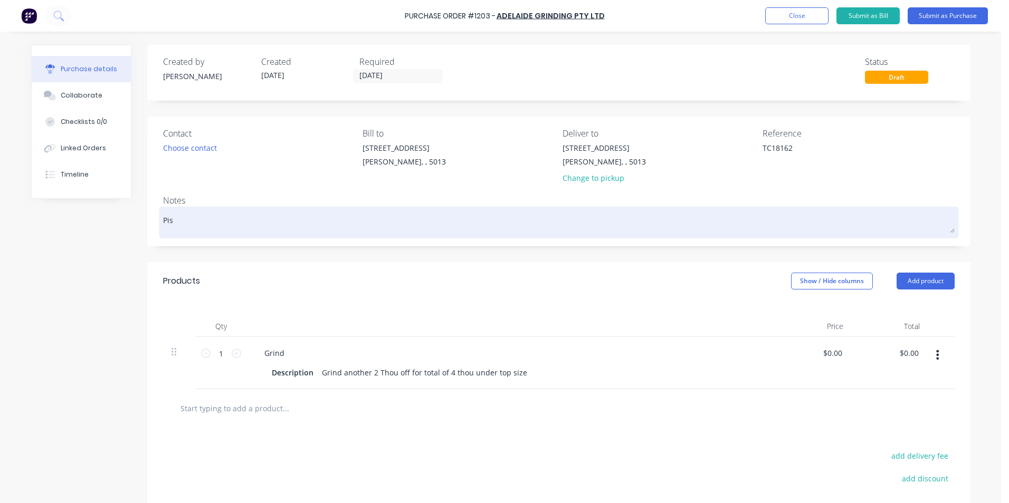
type textarea "x"
type textarea "Pist"
type textarea "x"
type textarea "Pisto"
type textarea "x"
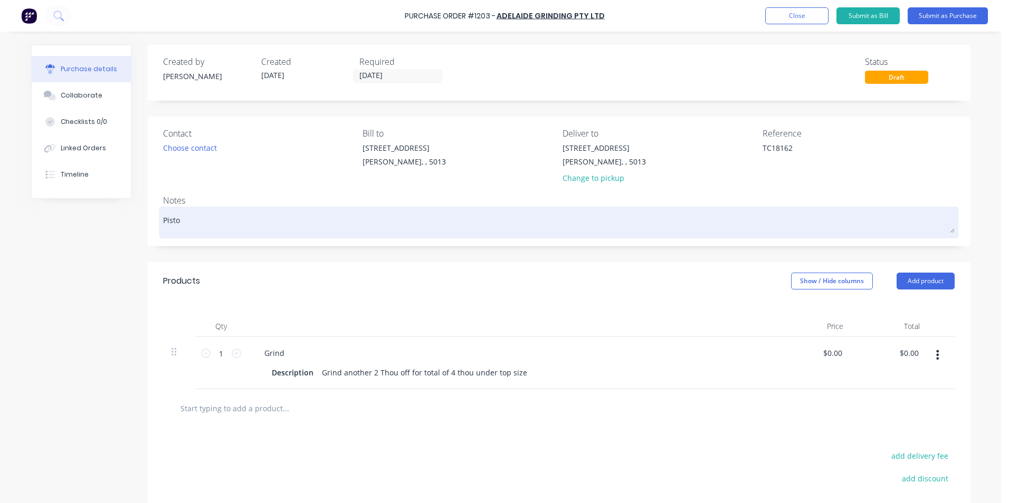
type textarea "Piston"
type textarea "x"
type textarea "Piston"
type textarea "x"
type textarea "Piston R"
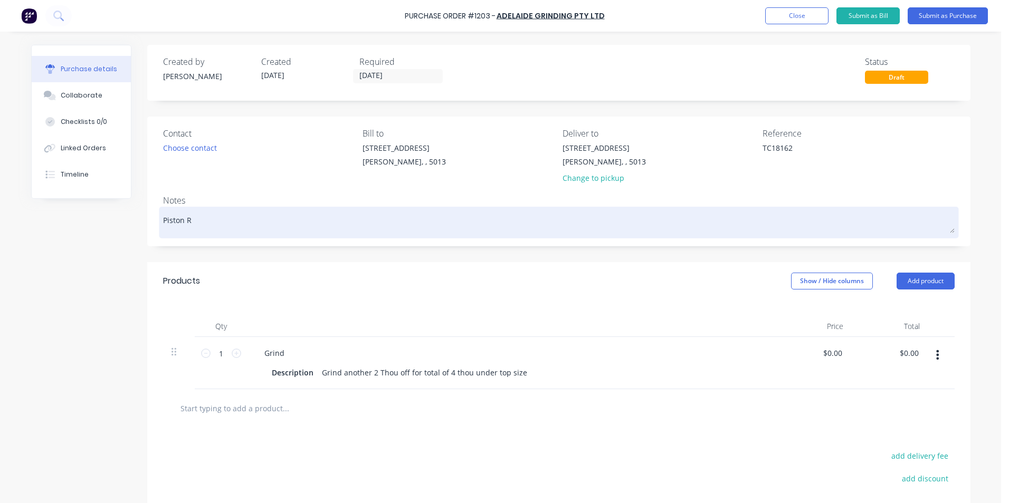
type textarea "x"
type textarea "Piston Ro"
type textarea "x"
type textarea "Piston Rod"
type textarea "x"
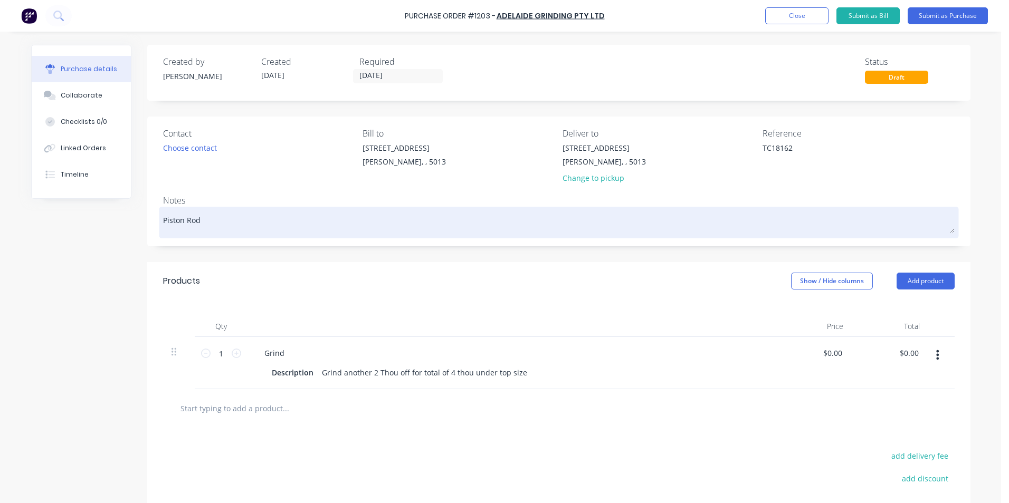
type textarea "Piston Rod"
type textarea "x"
type textarea "Piston Rod 9"
type textarea "x"
type textarea "Piston Rod 90"
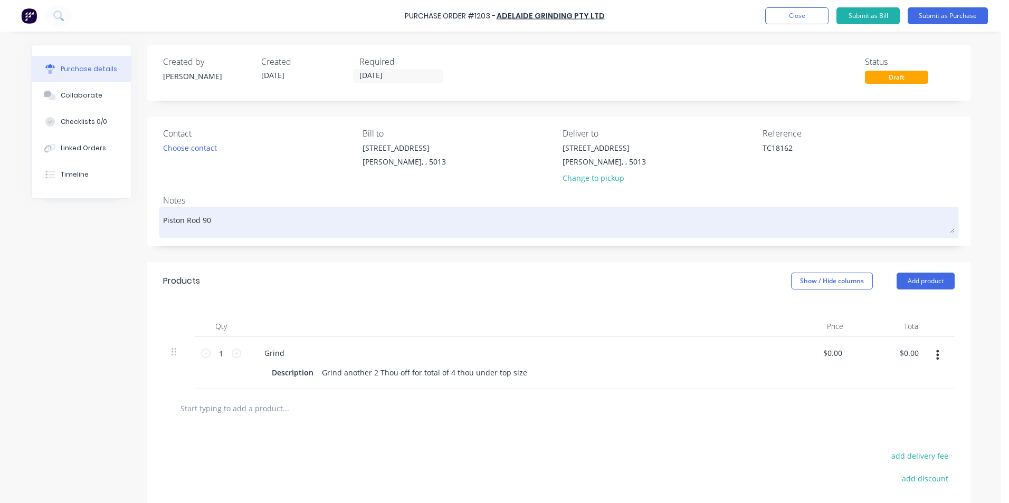
type textarea "x"
type textarea "Piston Rod 90m"
type textarea "x"
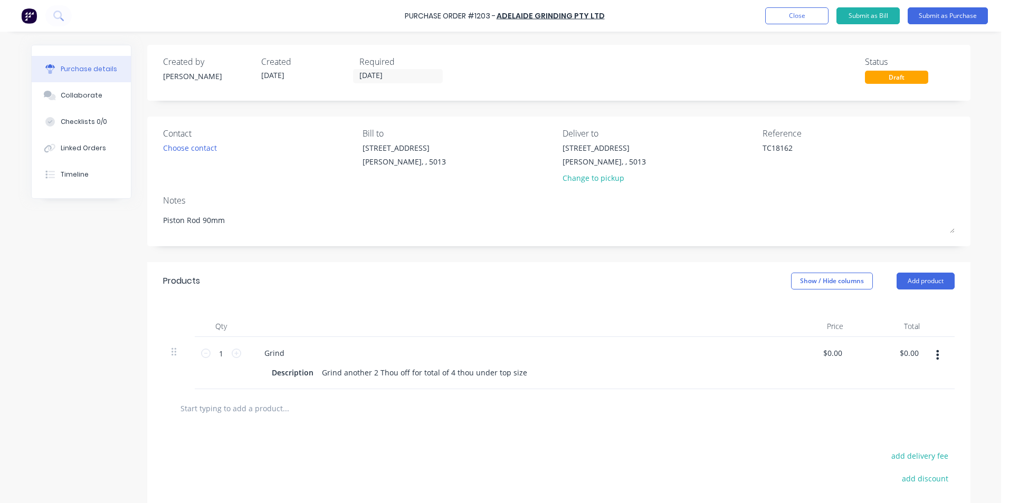
type textarea "Piston Rod 90mm"
type textarea "x"
type textarea "Piston Rod 90mm"
click at [440, 290] on div "Products Show / Hide columns Add product" at bounding box center [558, 281] width 823 height 38
click at [929, 283] on button "Add product" at bounding box center [926, 281] width 58 height 17
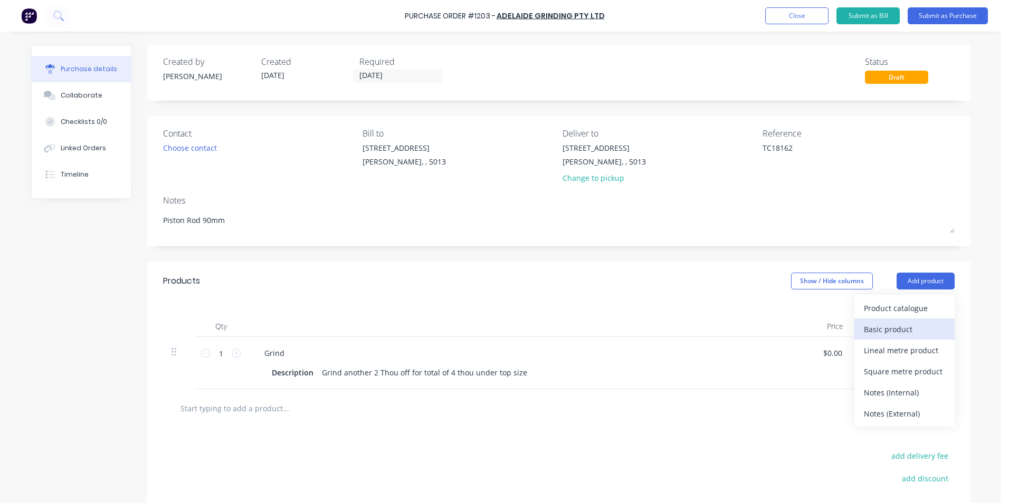
click at [907, 329] on div "Basic product" at bounding box center [904, 329] width 81 height 15
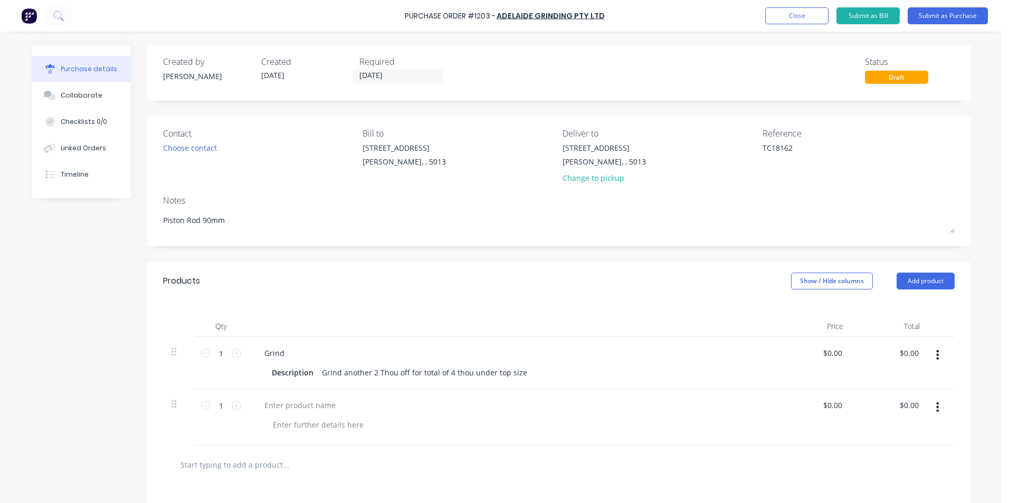
scroll to position [3, 0]
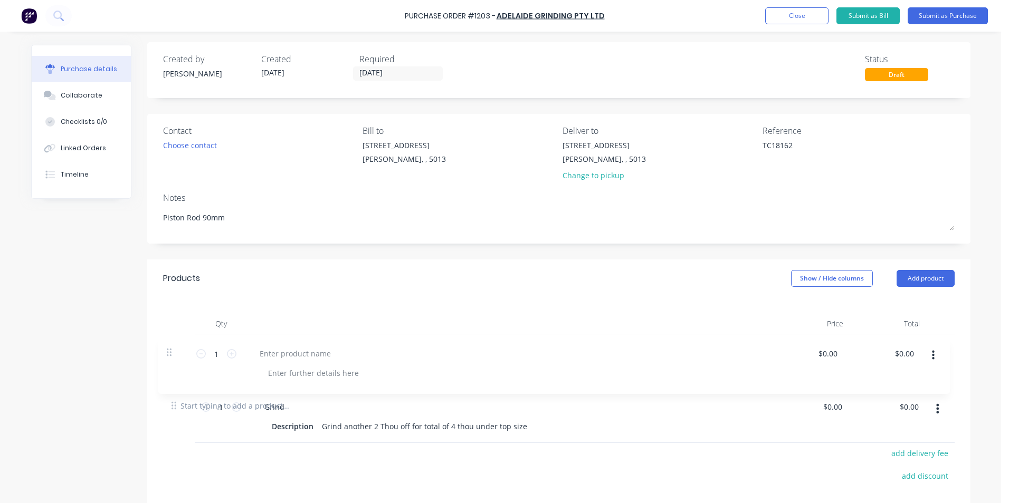
drag, startPoint x: 171, startPoint y: 407, endPoint x: 170, endPoint y: 351, distance: 55.9
click at [170, 351] on div "1 1 Grind Description Grind another 2 Thou off for total of 4 thou under top si…" at bounding box center [559, 361] width 792 height 52
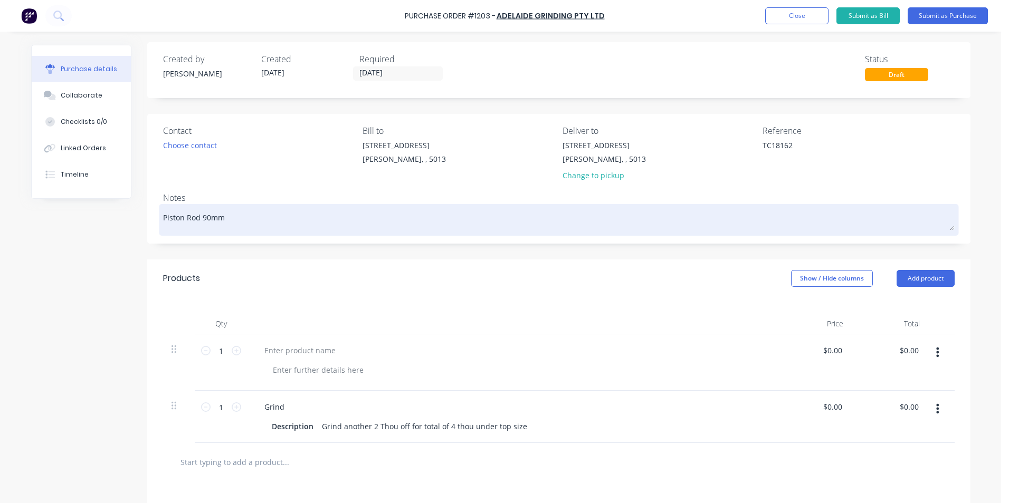
drag, startPoint x: 224, startPoint y: 217, endPoint x: 158, endPoint y: 218, distance: 66.0
click at [163, 218] on div "Piston Rod 90mm" at bounding box center [559, 220] width 792 height 26
drag, startPoint x: 234, startPoint y: 221, endPoint x: 159, endPoint y: 216, distance: 75.6
click at [163, 216] on textarea "Piston Rod 90mm" at bounding box center [559, 219] width 792 height 24
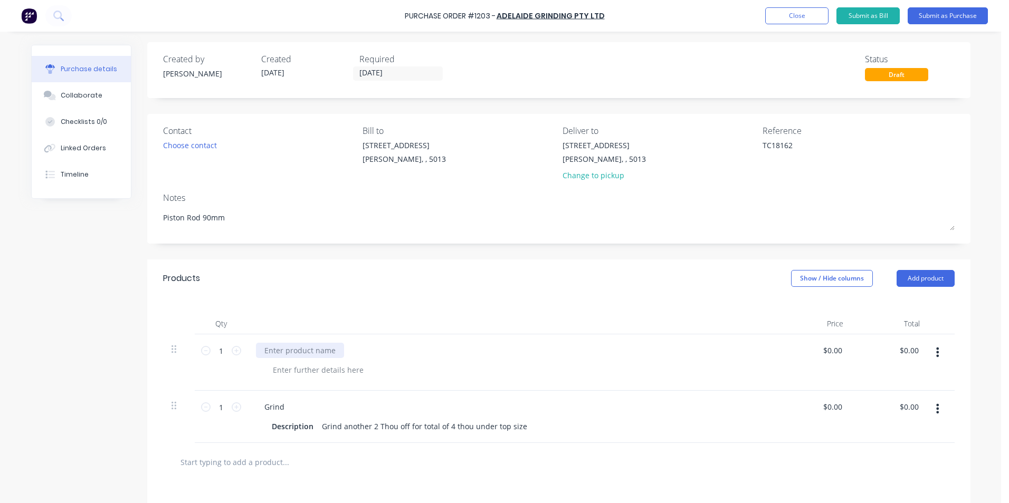
click at [306, 356] on div at bounding box center [300, 350] width 88 height 15
type textarea "x"
paste div
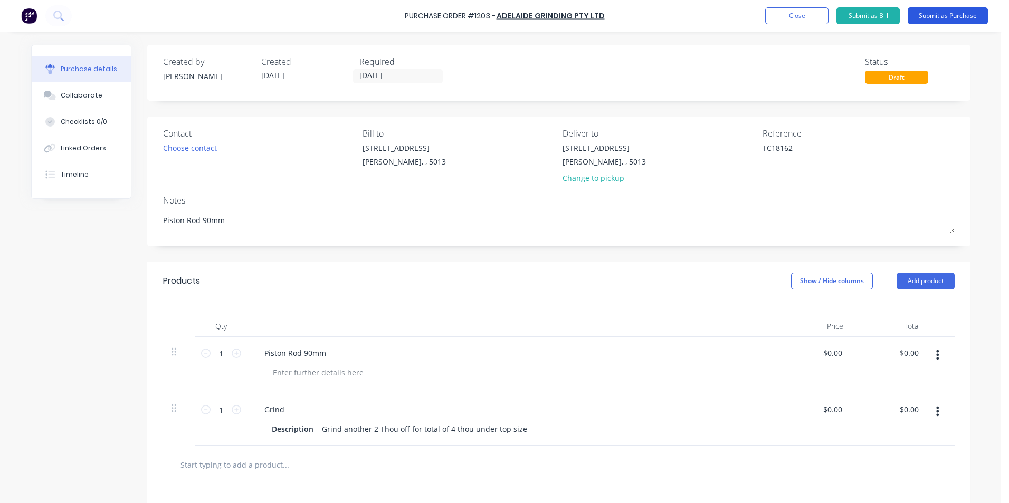
click at [944, 18] on button "Submit as Purchase" at bounding box center [948, 15] width 80 height 17
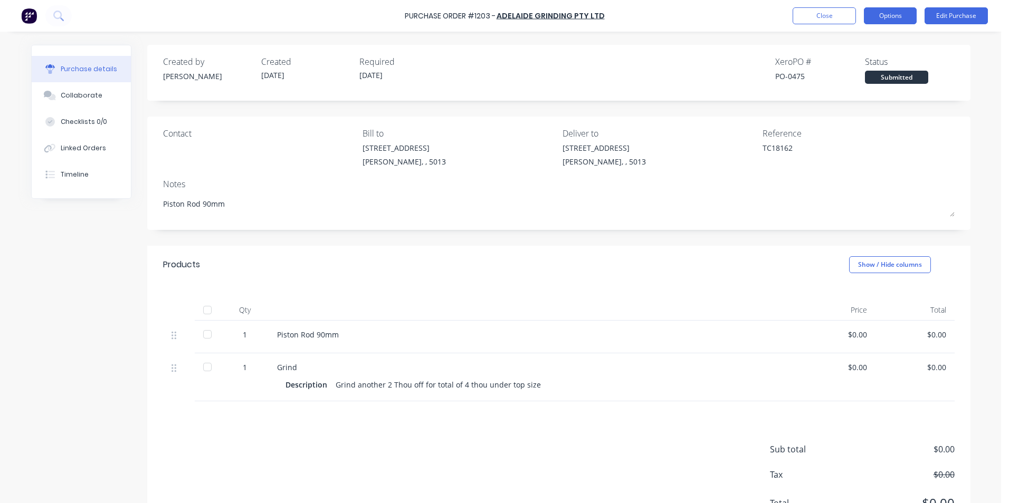
click at [882, 15] on button "Options" at bounding box center [890, 15] width 53 height 17
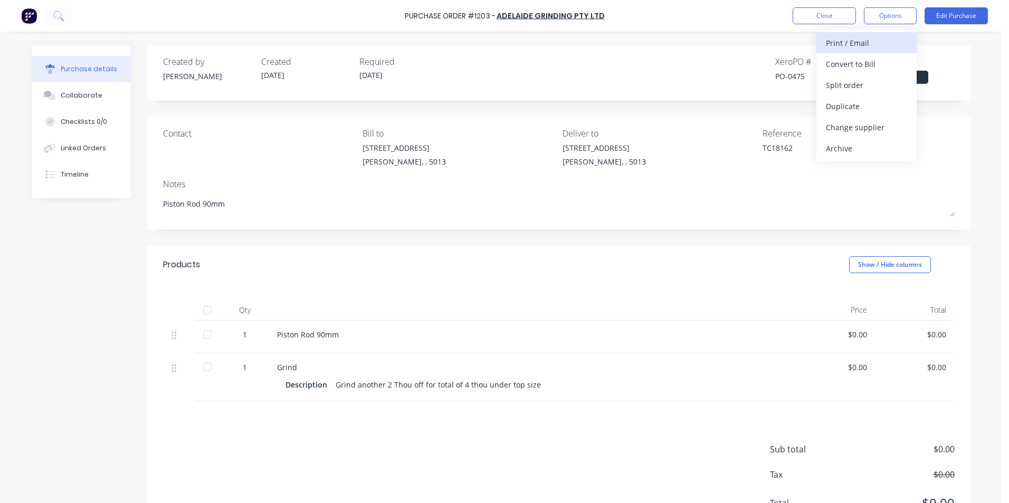
click at [860, 43] on div "Print / Email" at bounding box center [866, 42] width 81 height 15
click at [904, 85] on div "Without pricing" at bounding box center [866, 85] width 81 height 15
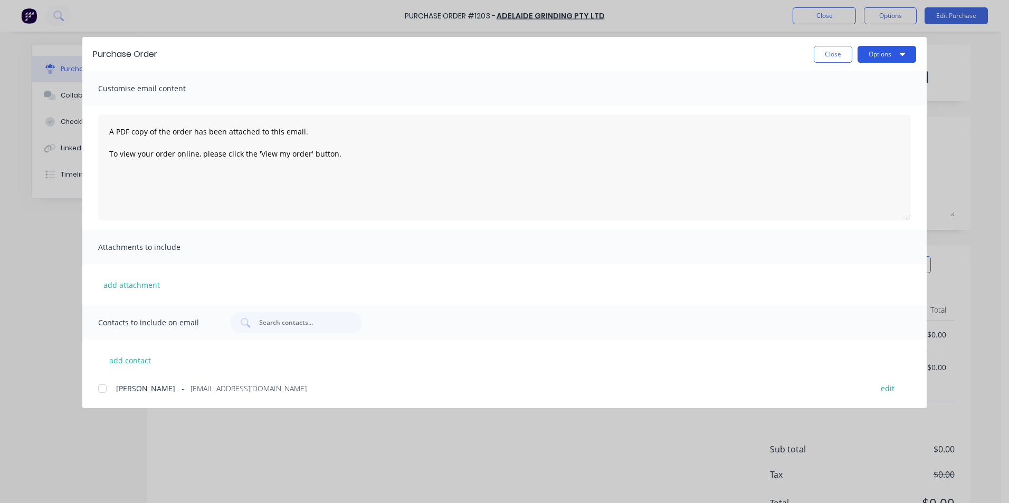
click at [900, 54] on icon "button" at bounding box center [902, 54] width 5 height 8
click at [860, 98] on div "Print" at bounding box center [865, 101] width 81 height 15
click at [851, 52] on button "Close" at bounding box center [833, 54] width 39 height 17
type textarea "x"
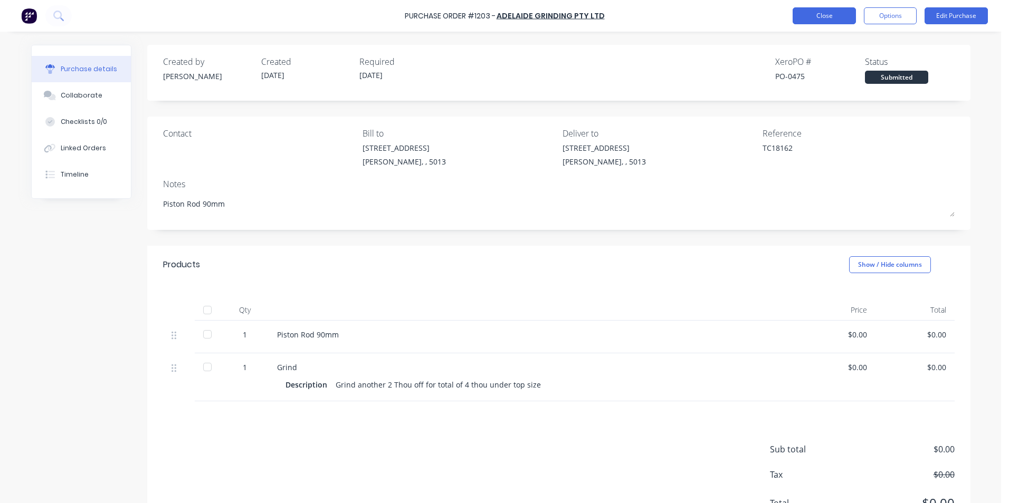
click at [817, 13] on button "Close" at bounding box center [824, 15] width 63 height 17
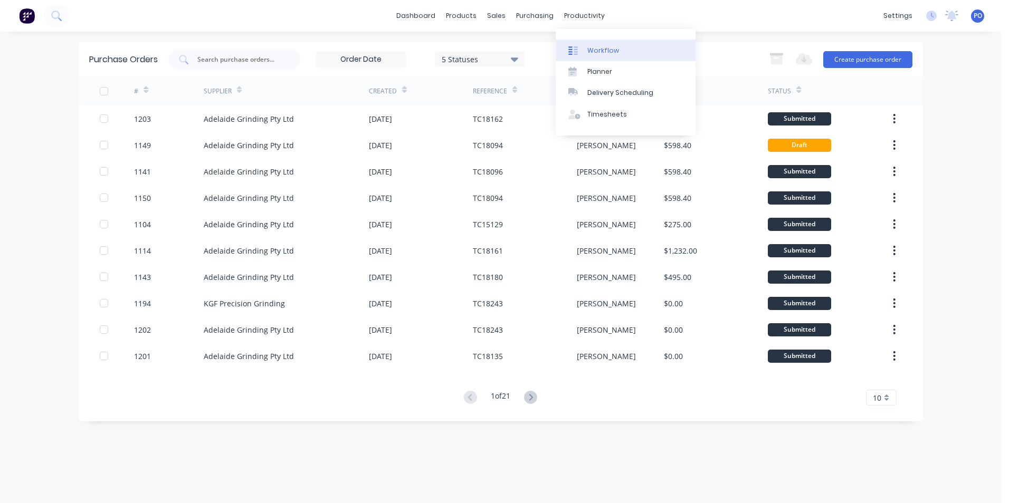
click at [589, 52] on div "Workflow" at bounding box center [603, 50] width 32 height 9
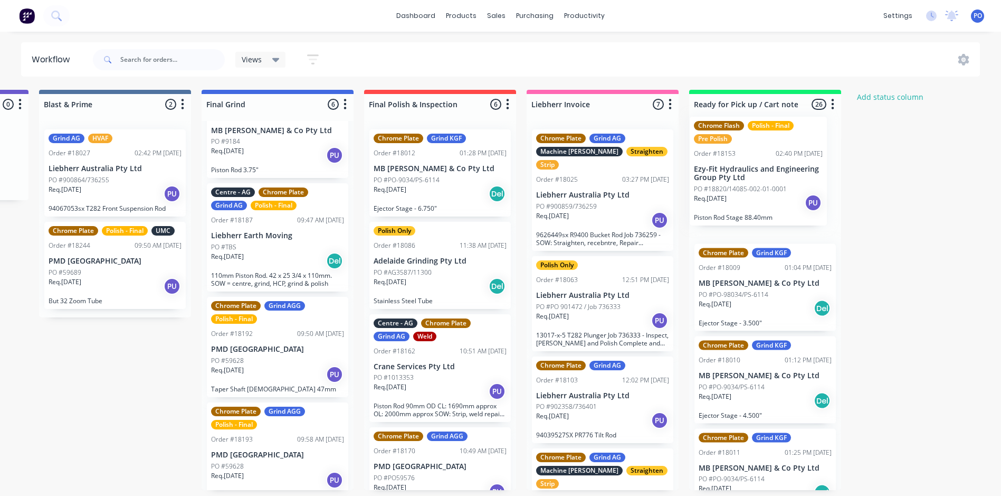
scroll to position [2, 2264]
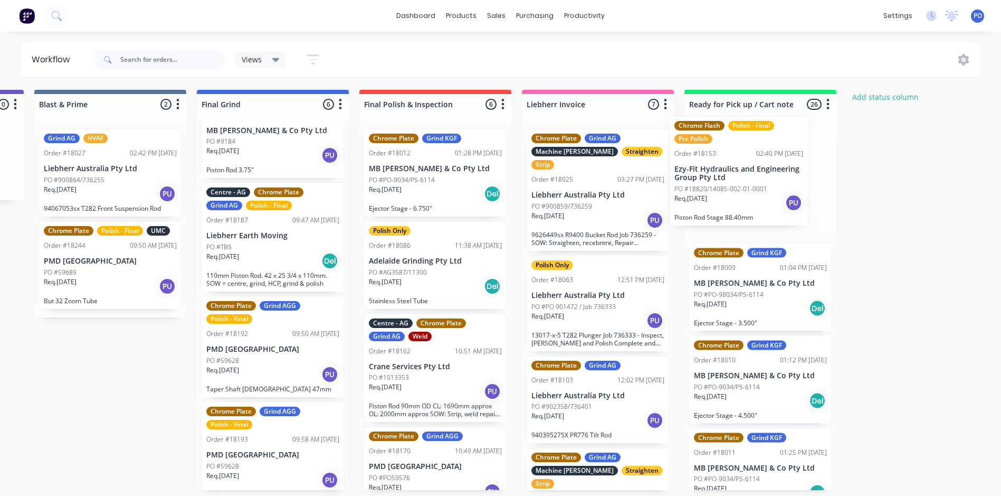
drag, startPoint x: 550, startPoint y: 394, endPoint x: 758, endPoint y: 199, distance: 284.9
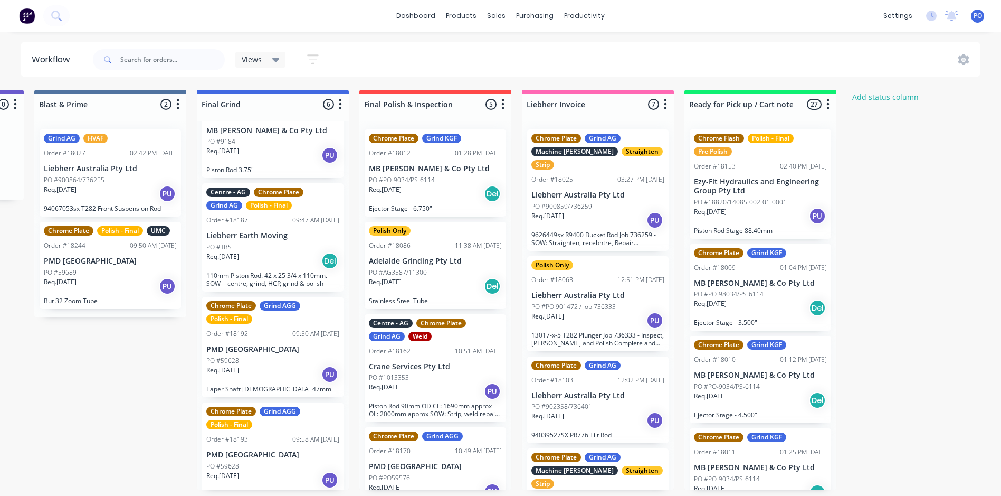
click at [769, 192] on p "Ezy-Fit Hydraulics and Engineering Group Pty Ltd" at bounding box center [760, 186] width 133 height 18
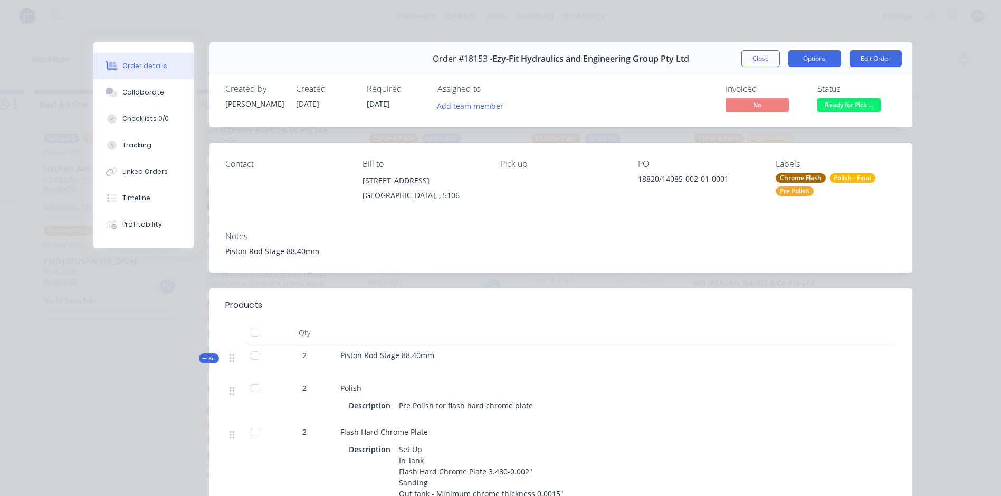
click at [825, 58] on button "Options" at bounding box center [814, 58] width 53 height 17
click at [662, 90] on div "Invoiced No Status Ready for Pick ..." at bounding box center [720, 99] width 354 height 31
click at [866, 62] on button "Edit Order" at bounding box center [876, 58] width 52 height 17
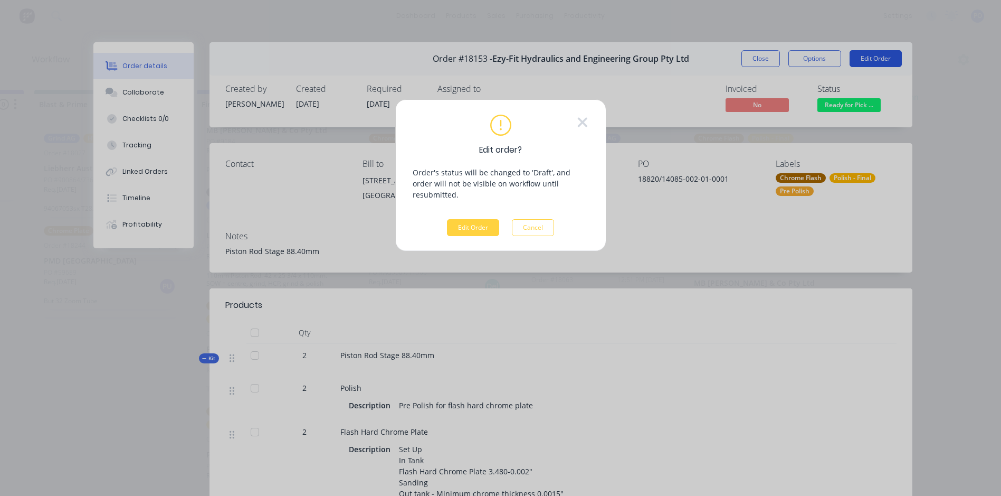
scroll to position [0, 2264]
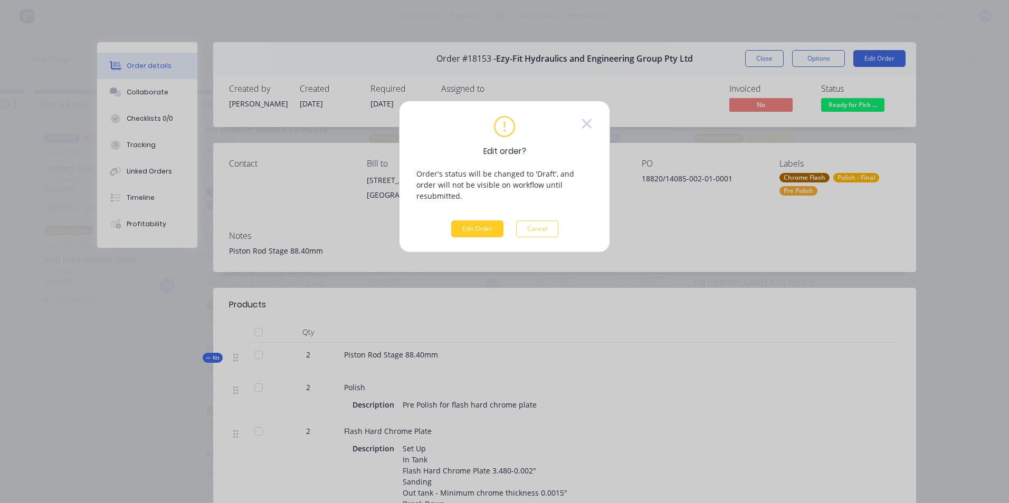
click at [481, 221] on button "Edit Order" at bounding box center [477, 229] width 52 height 17
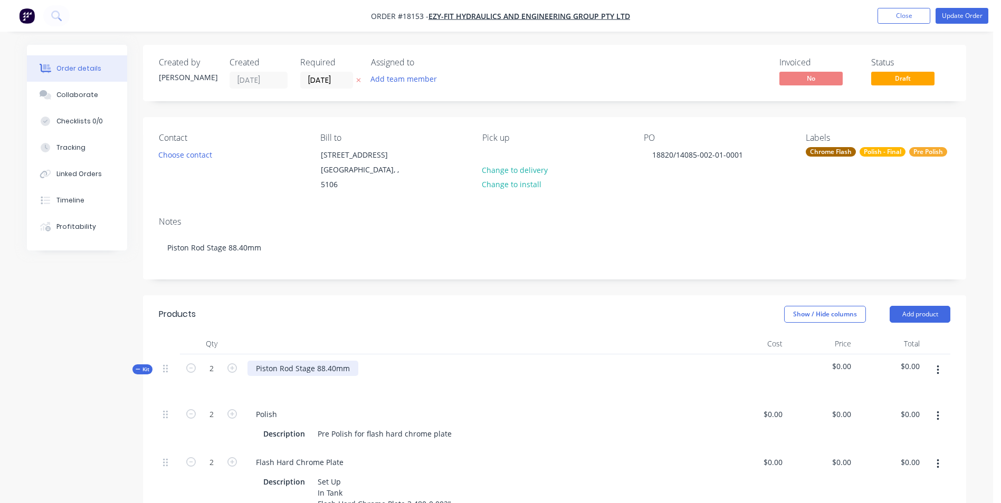
click at [353, 361] on div "Piston Rod Stage 88.40mm" at bounding box center [302, 368] width 111 height 15
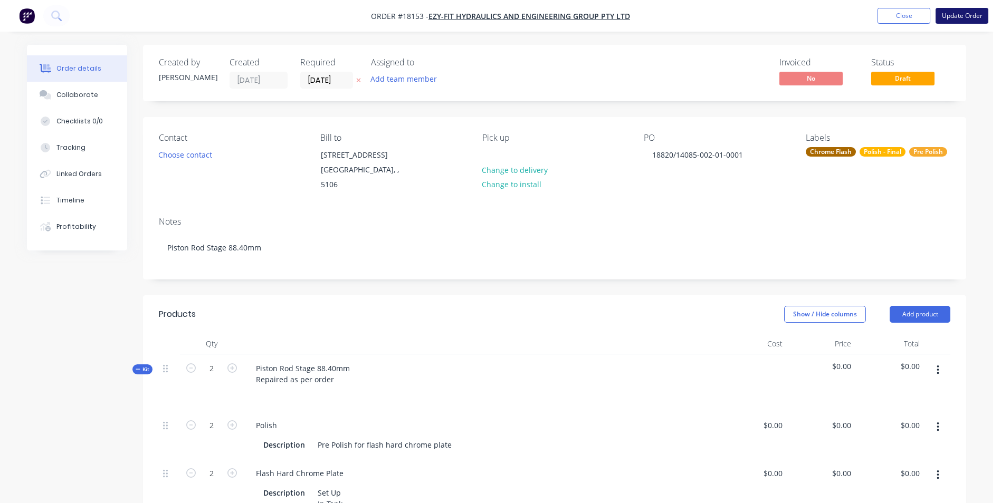
click at [950, 17] on button "Update Order" at bounding box center [962, 16] width 53 height 16
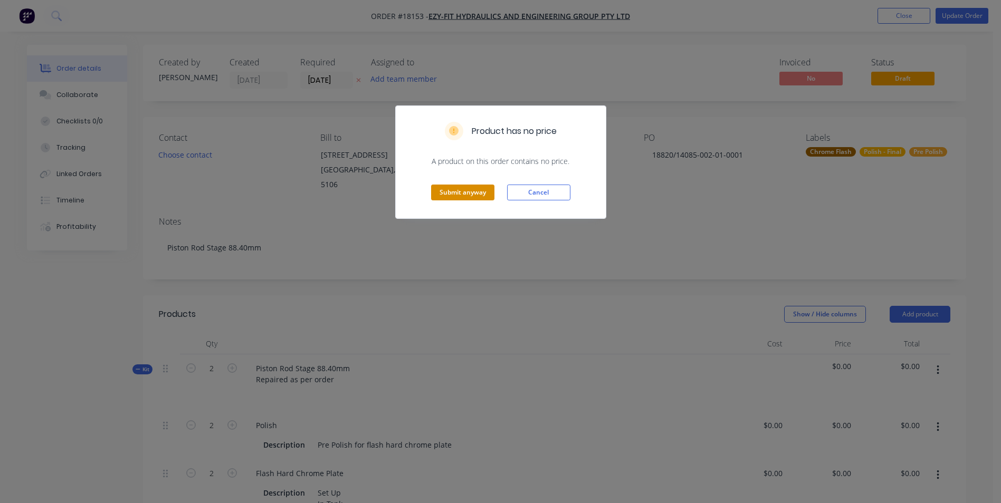
click at [487, 197] on button "Submit anyway" at bounding box center [462, 193] width 63 height 16
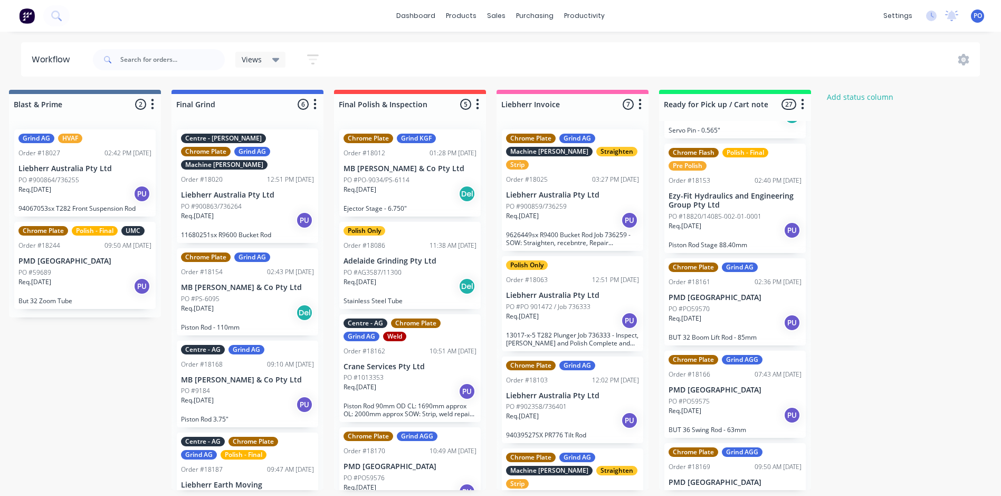
scroll to position [1758, 0]
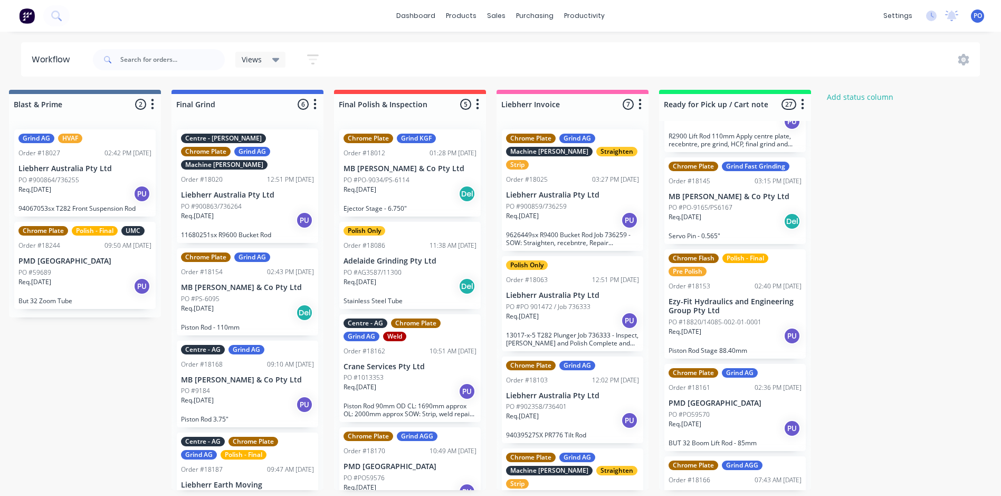
click at [747, 327] on div "Req. 01/10/25 PU" at bounding box center [735, 336] width 133 height 18
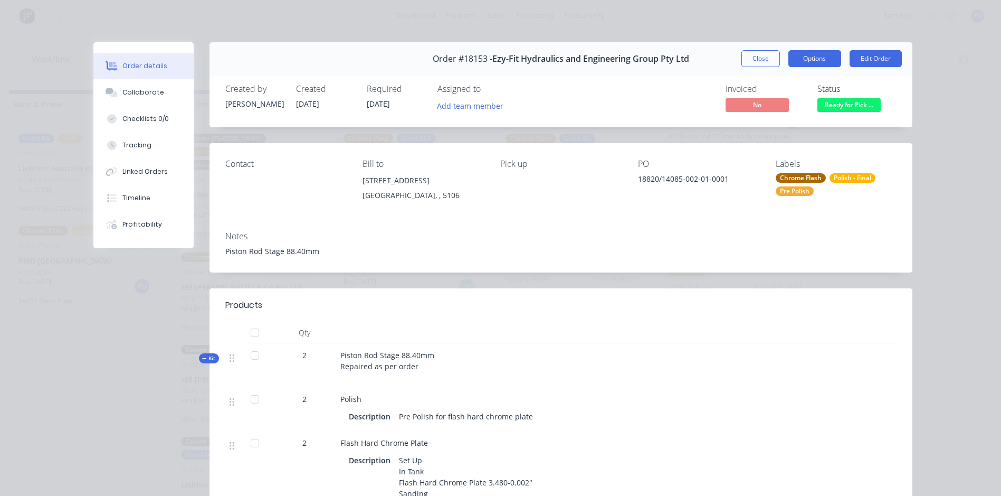
click at [813, 63] on button "Options" at bounding box center [814, 58] width 53 height 17
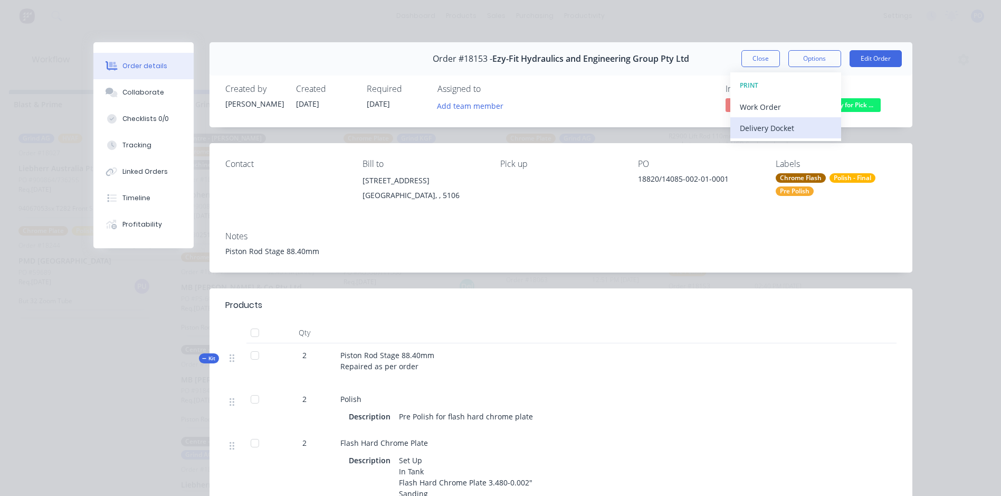
click at [758, 124] on div "Delivery Docket" at bounding box center [786, 127] width 92 height 15
click at [817, 131] on div "Standard" at bounding box center [786, 127] width 92 height 15
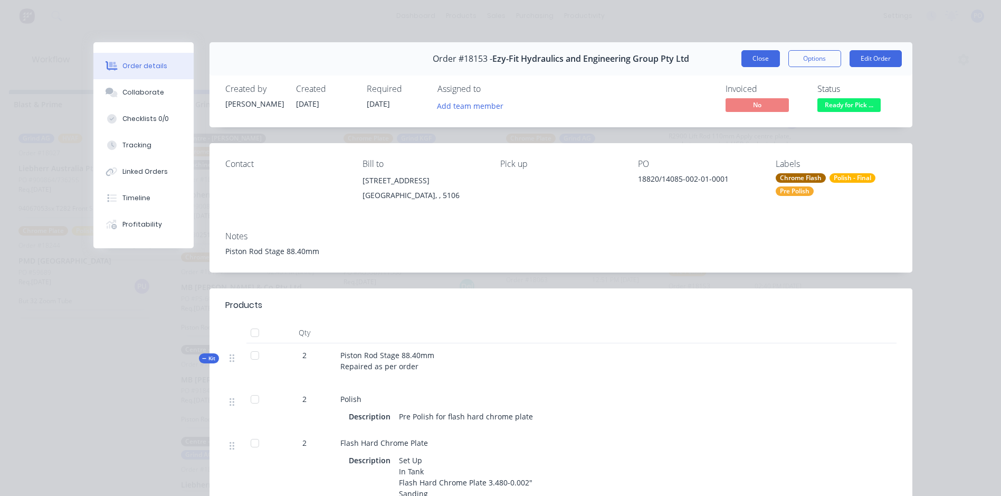
click at [761, 59] on button "Close" at bounding box center [760, 58] width 39 height 17
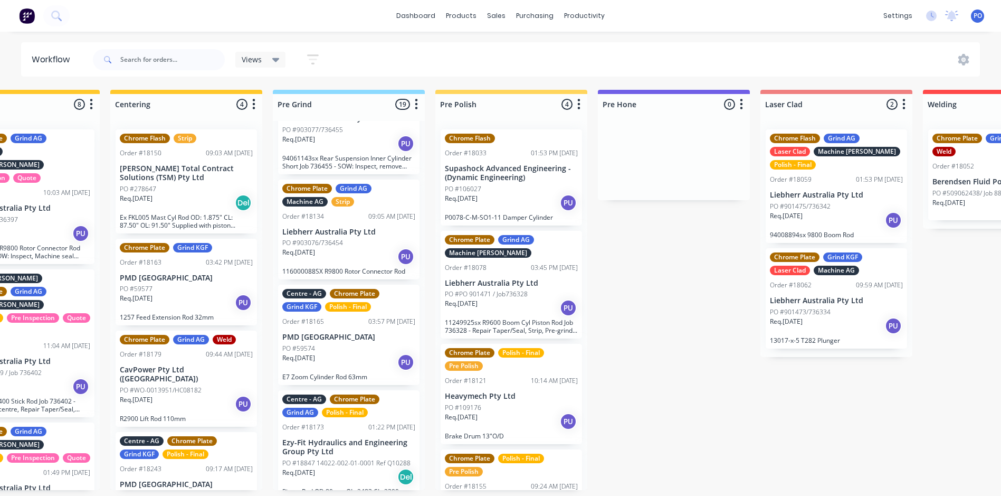
scroll to position [566, 0]
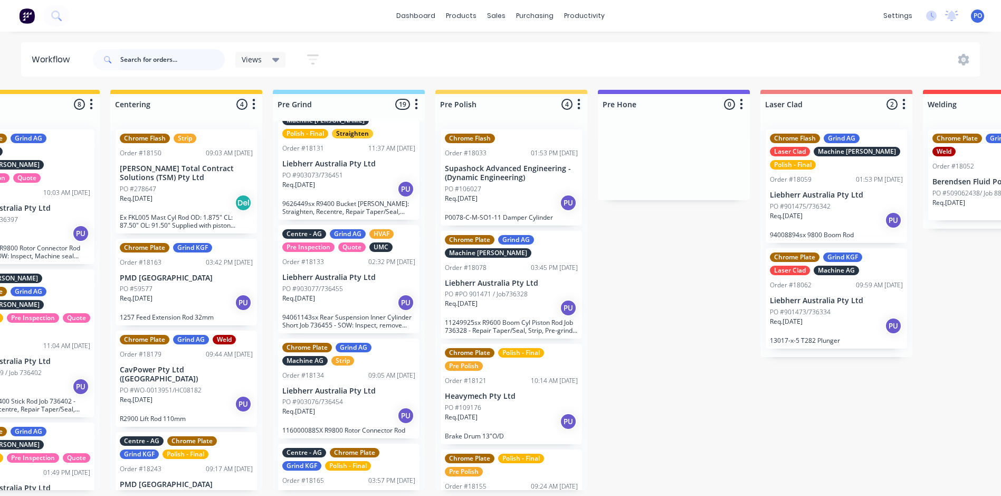
click at [176, 58] on input "text" at bounding box center [172, 59] width 104 height 21
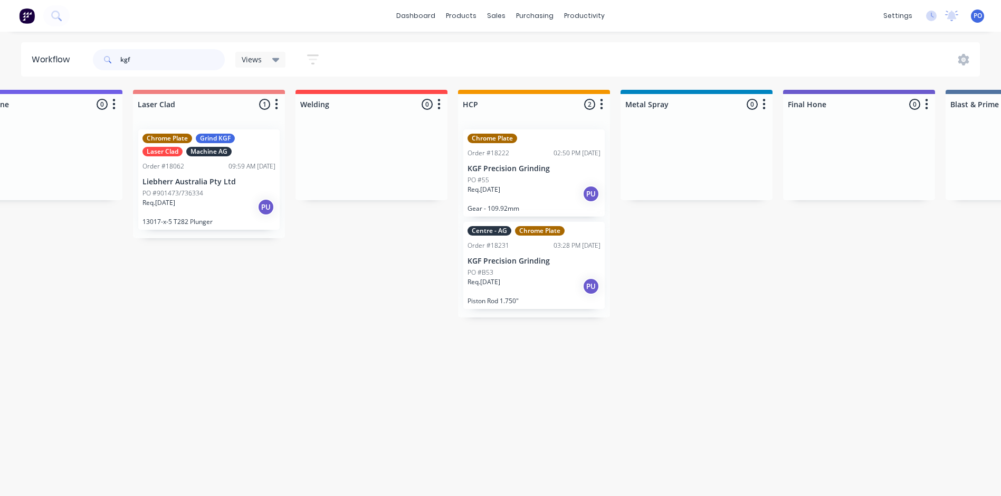
scroll to position [0, 1358]
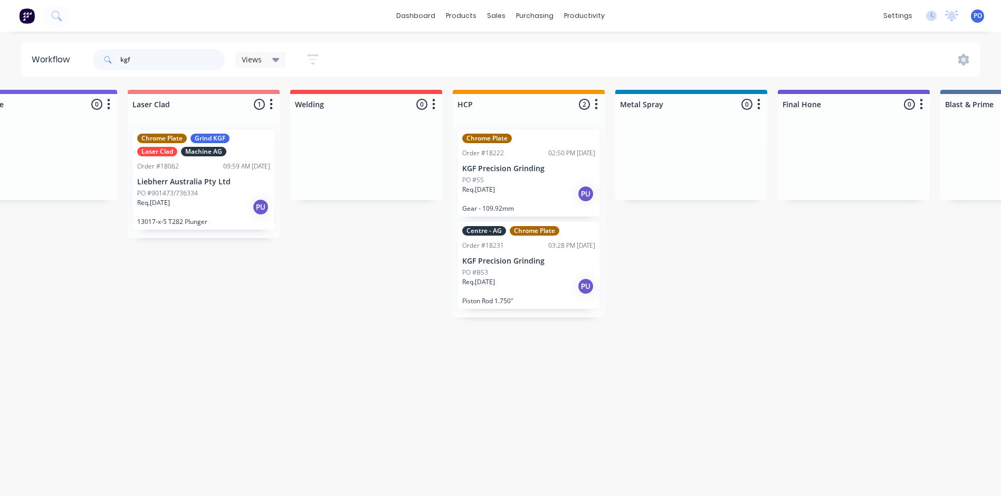
type input "kgf"
click at [552, 293] on div "Req. 20/10/25 PU" at bounding box center [528, 286] width 133 height 18
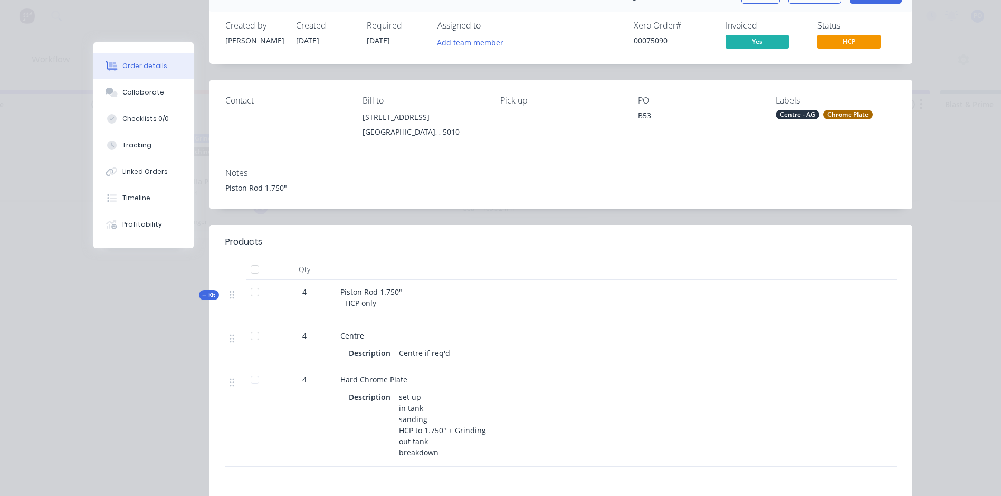
scroll to position [0, 0]
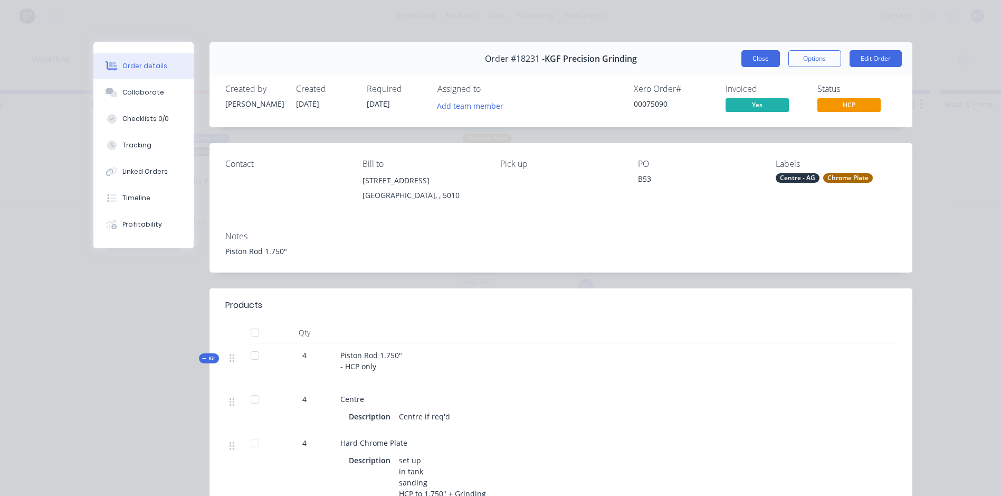
click at [761, 61] on button "Close" at bounding box center [760, 58] width 39 height 17
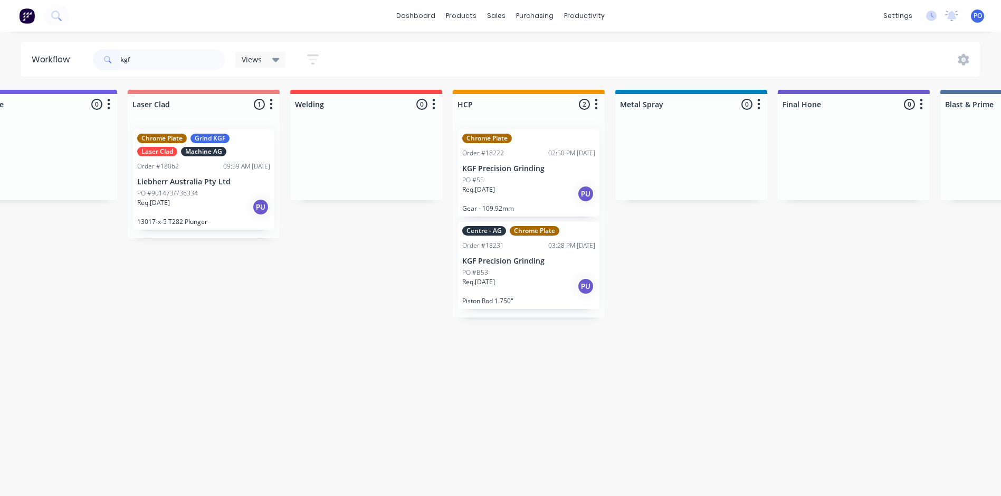
click at [540, 276] on div "PO #B53" at bounding box center [528, 272] width 133 height 9
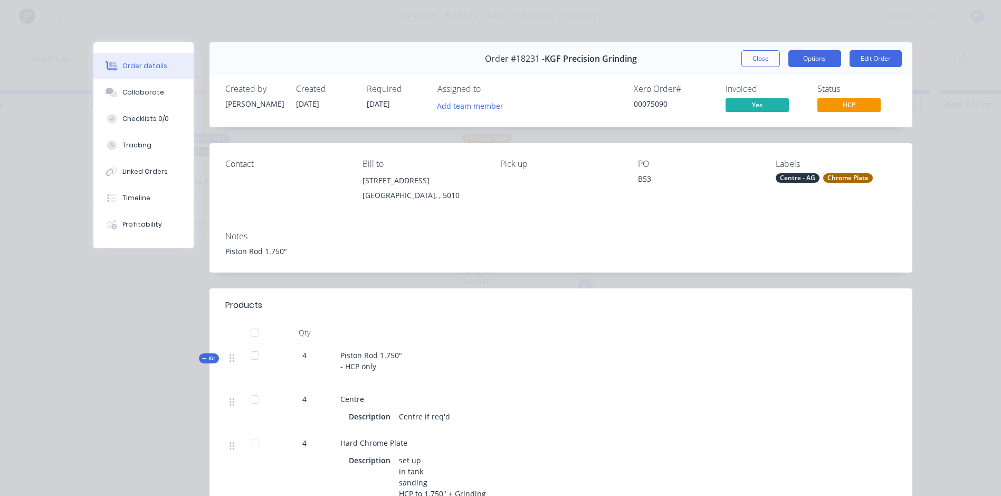
click at [826, 60] on button "Options" at bounding box center [814, 58] width 53 height 17
click at [879, 60] on button "Edit Order" at bounding box center [876, 58] width 52 height 17
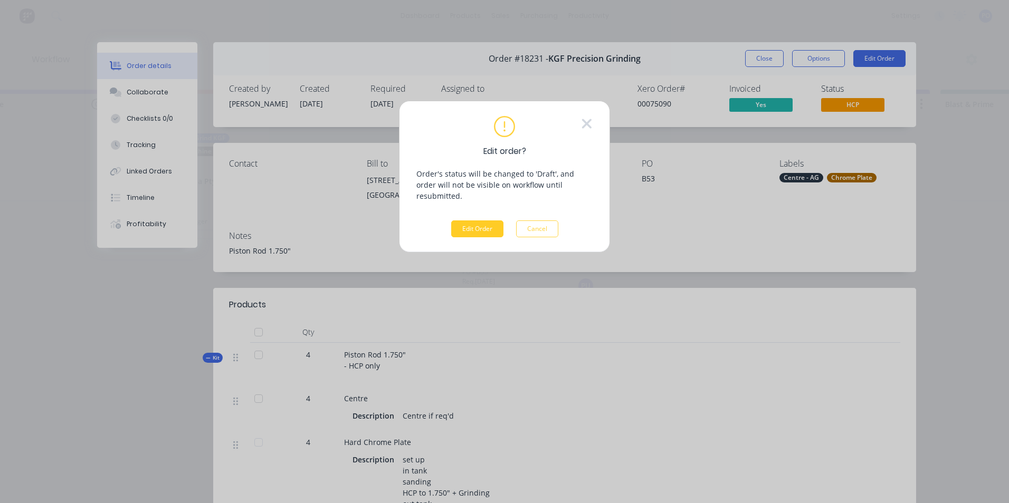
click at [472, 221] on button "Edit Order" at bounding box center [477, 229] width 52 height 17
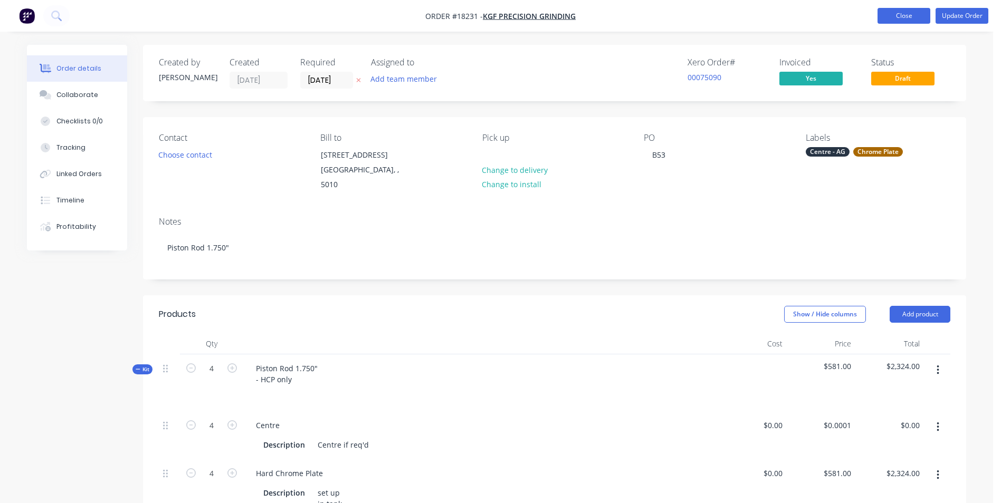
click at [908, 11] on button "Close" at bounding box center [904, 16] width 53 height 16
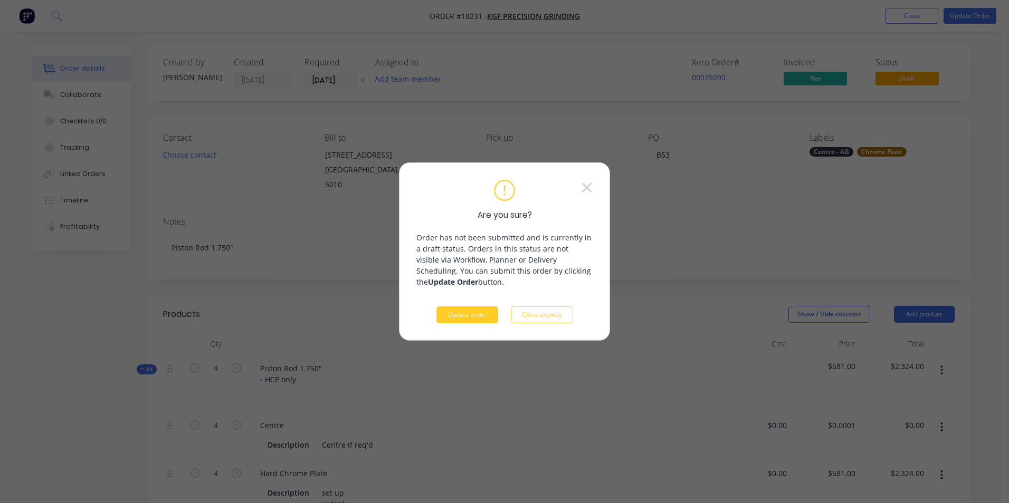
click at [487, 316] on button "Update order" at bounding box center [467, 315] width 62 height 17
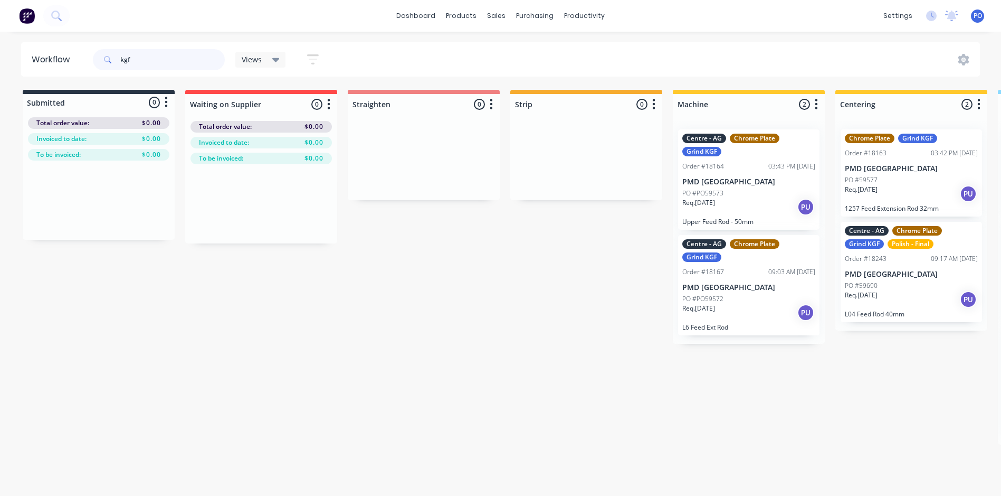
drag, startPoint x: 157, startPoint y: 56, endPoint x: 102, endPoint y: 64, distance: 55.4
click at [102, 65] on div "kgf" at bounding box center [159, 59] width 132 height 21
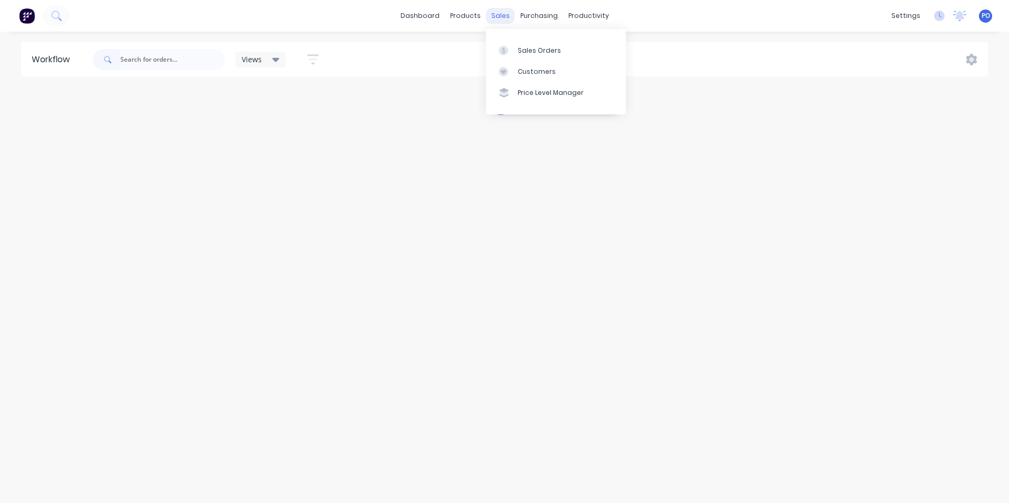
click at [495, 13] on div "sales" at bounding box center [500, 16] width 29 height 16
click at [517, 48] on link "Sales Orders" at bounding box center [556, 50] width 140 height 21
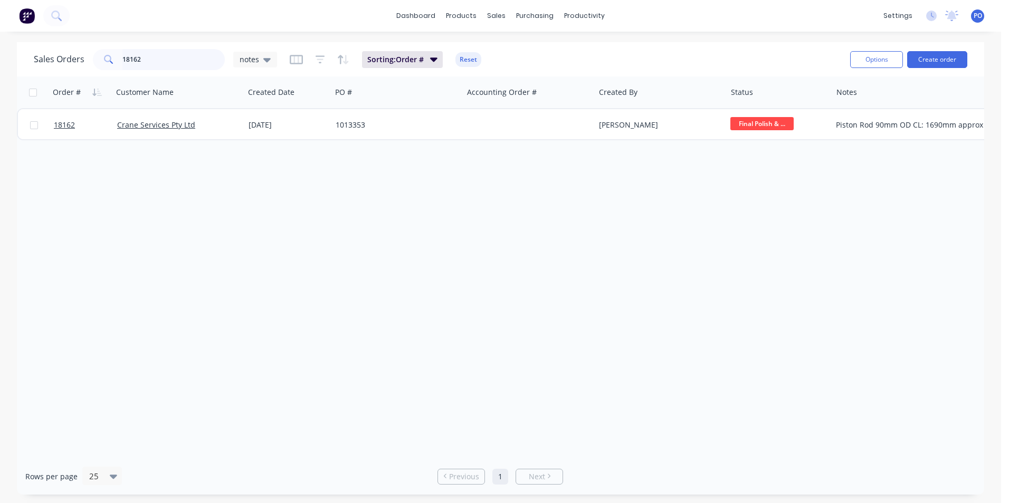
click at [149, 57] on input "18162" at bounding box center [173, 59] width 103 height 21
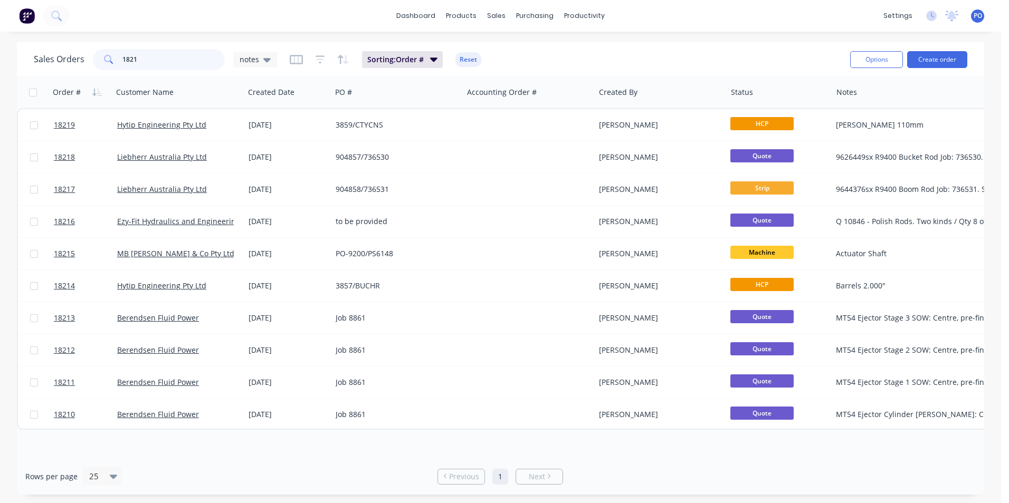
type input "18231"
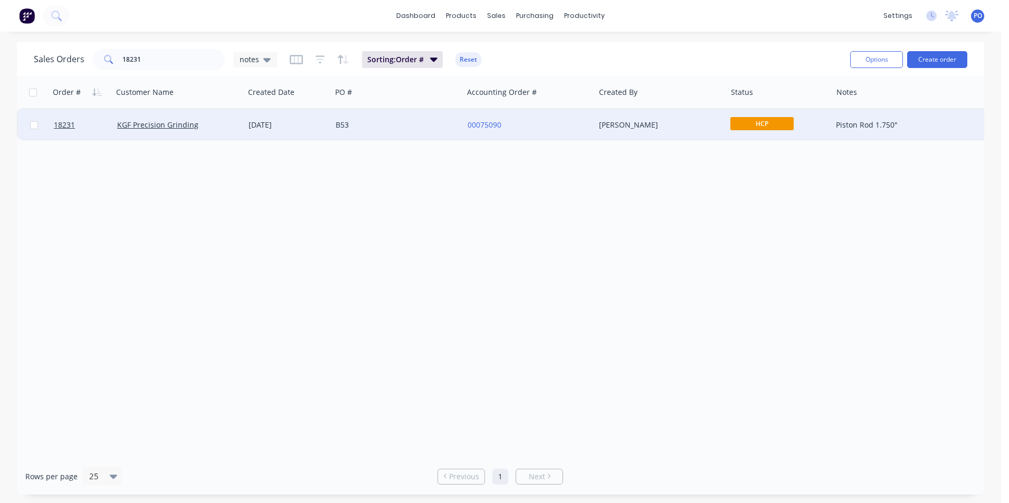
click at [558, 122] on div "00075090" at bounding box center [526, 125] width 117 height 11
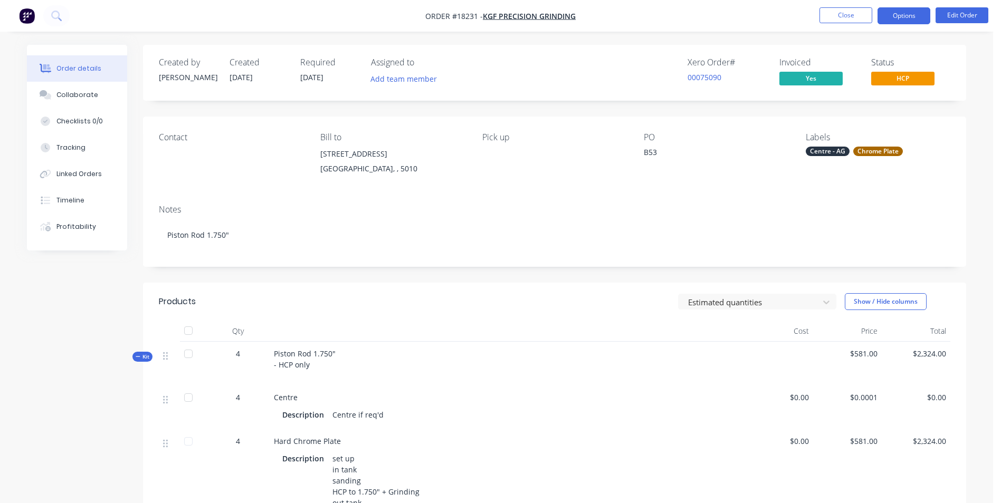
click at [909, 17] on button "Options" at bounding box center [904, 15] width 53 height 17
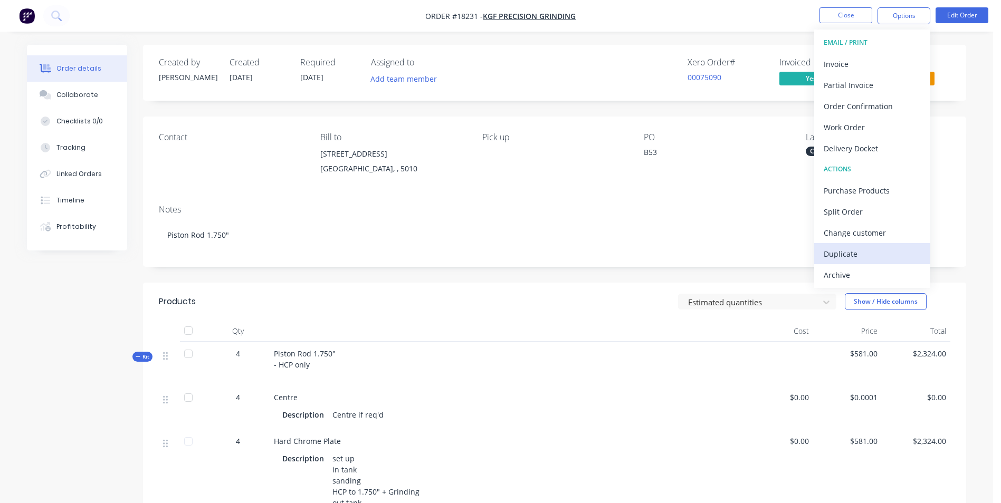
click at [873, 250] on div "Duplicate" at bounding box center [872, 253] width 97 height 15
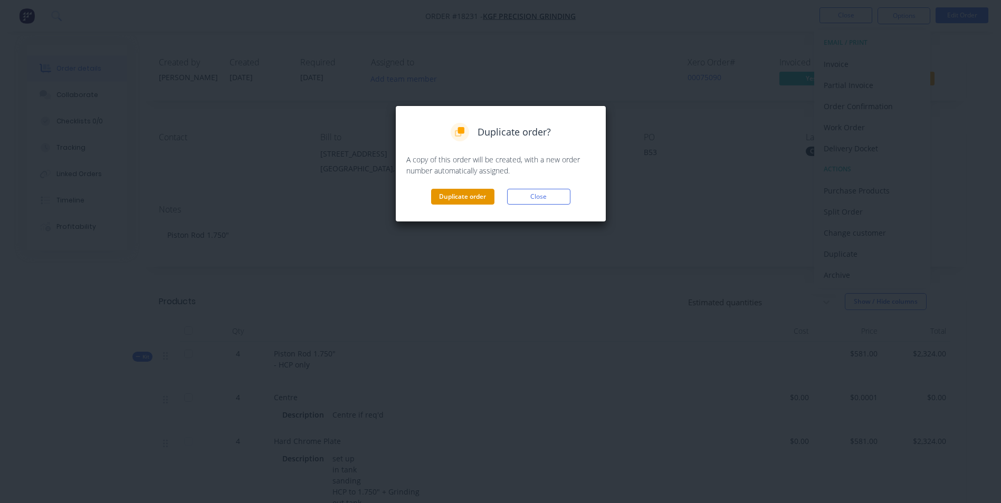
click at [445, 198] on button "Duplicate order" at bounding box center [462, 197] width 63 height 16
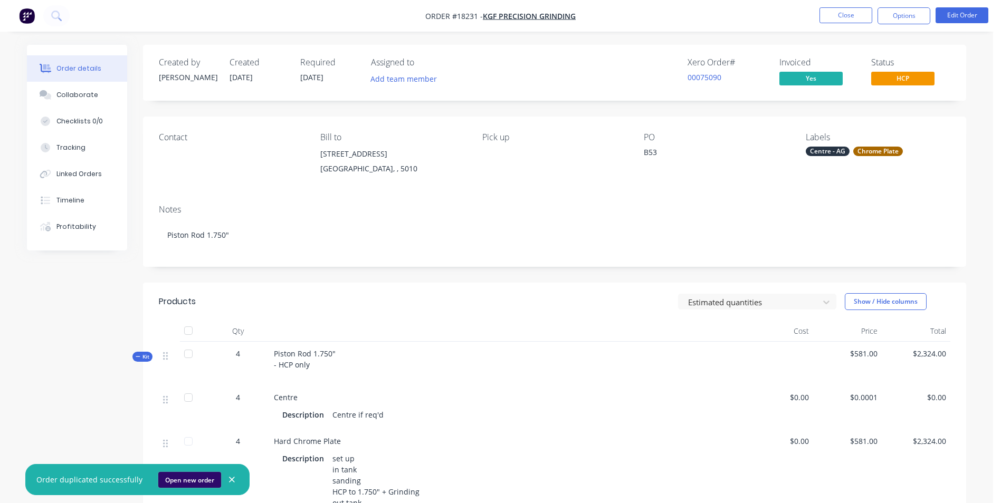
click at [183, 478] on button "Open new order" at bounding box center [189, 480] width 63 height 16
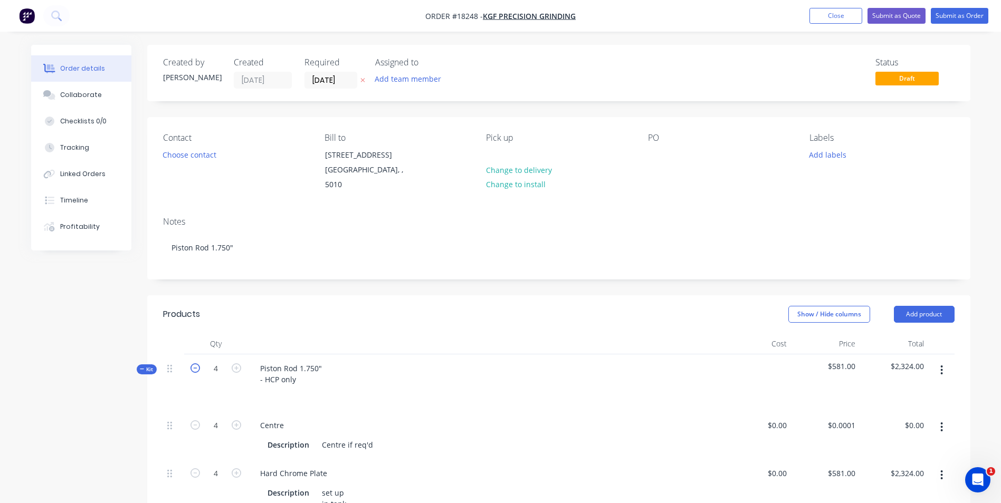
click at [196, 364] on icon "button" at bounding box center [194, 368] width 9 height 9
type input "3"
type input "$1,743.00"
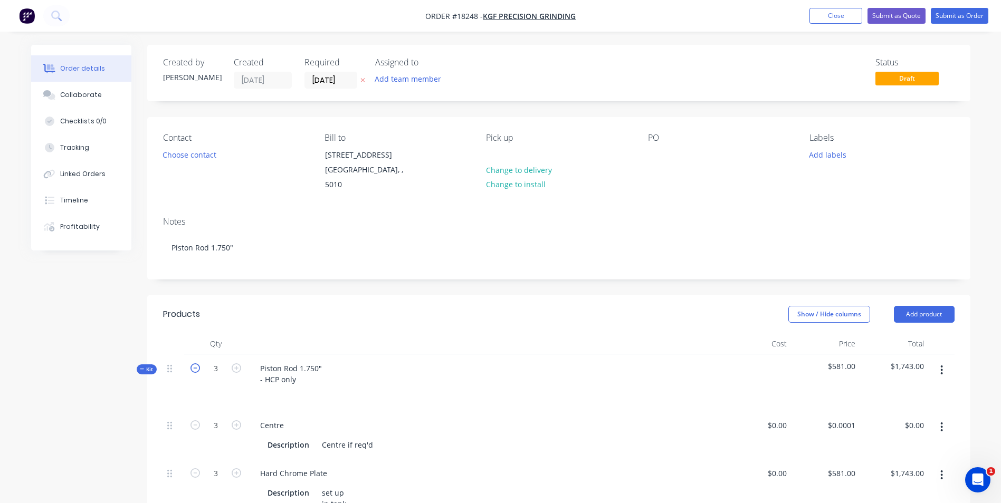
click at [196, 364] on icon "button" at bounding box center [194, 368] width 9 height 9
type input "2"
type input "$1,162.00"
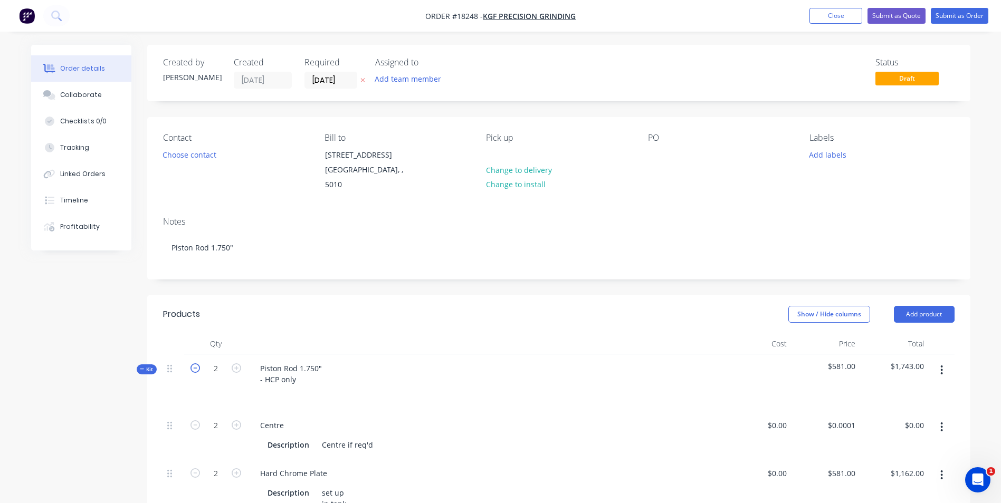
click at [196, 364] on icon "button" at bounding box center [194, 368] width 9 height 9
type input "1"
type input "$581.00"
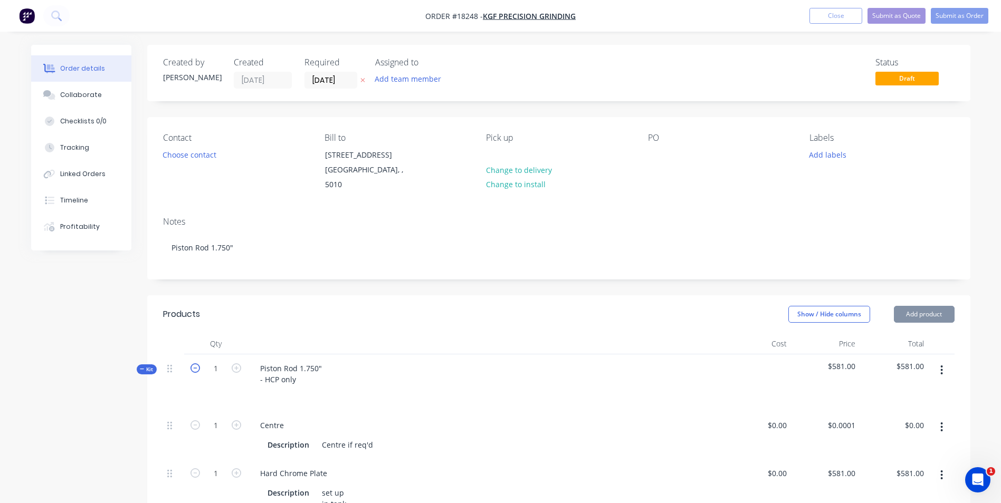
click at [196, 364] on icon "button" at bounding box center [194, 368] width 9 height 9
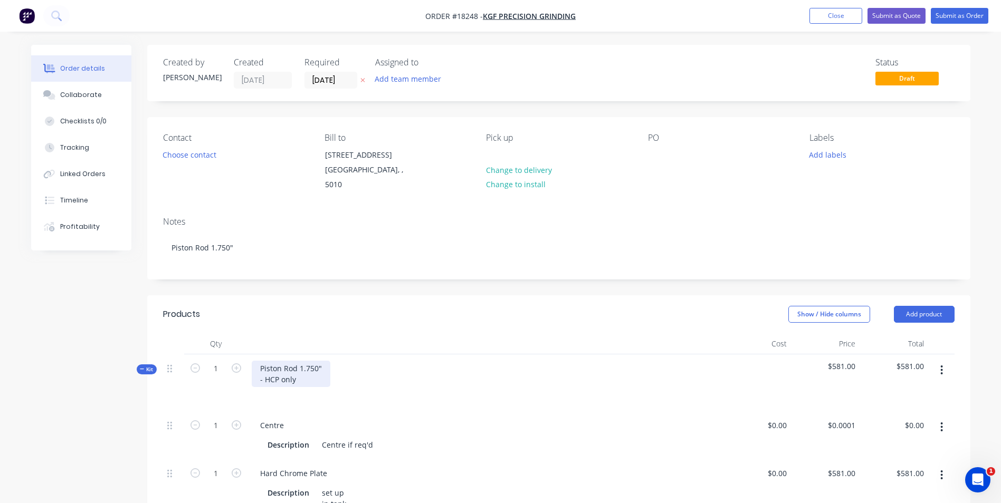
click at [317, 361] on div "Piston Rod 1.750" - HCP only" at bounding box center [291, 374] width 79 height 26
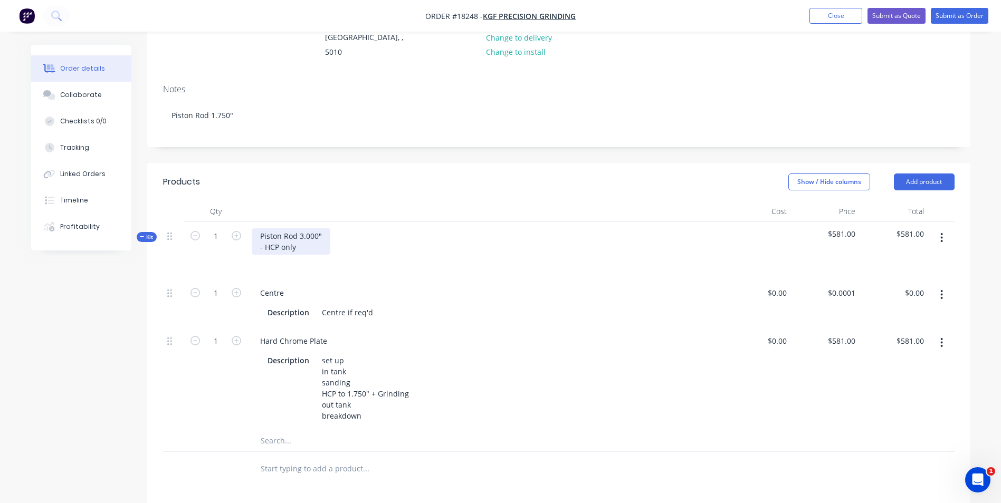
scroll to position [211, 0]
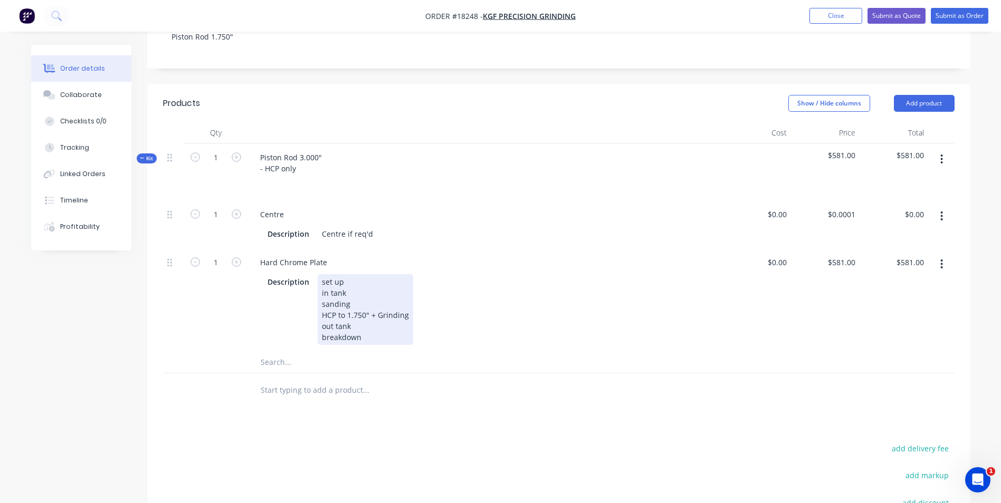
click at [363, 302] on div "set up in tank sanding HCP to 1.750" + Grinding out tank breakdown" at bounding box center [366, 309] width 96 height 71
click at [365, 305] on div "set up in tank sanding HCP to 1.750" + Grinding out tank breakdown" at bounding box center [366, 309] width 96 height 71
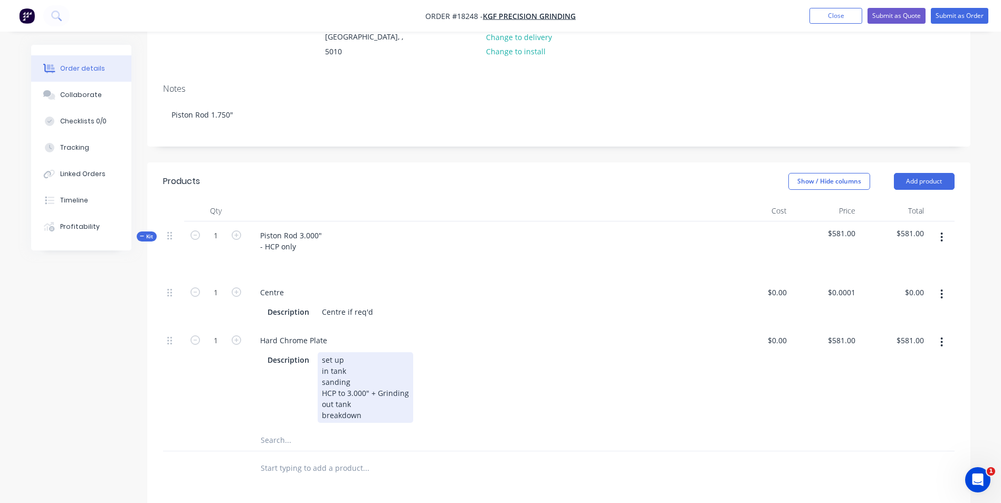
scroll to position [0, 0]
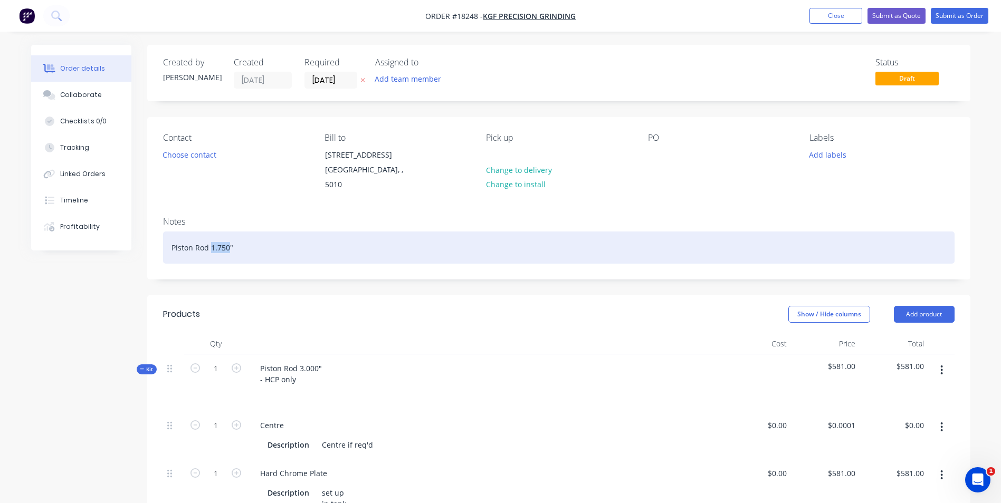
drag, startPoint x: 228, startPoint y: 235, endPoint x: 209, endPoint y: 236, distance: 19.0
click at [209, 236] on div "Piston Rod 1.750"" at bounding box center [559, 248] width 792 height 32
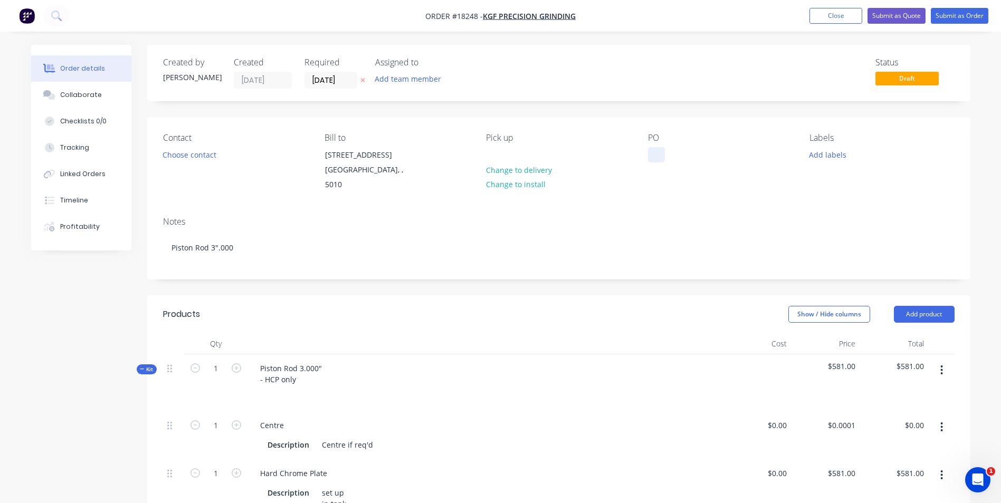
click at [660, 153] on div at bounding box center [656, 154] width 17 height 15
click at [345, 82] on input "[DATE]" at bounding box center [331, 80] width 52 height 16
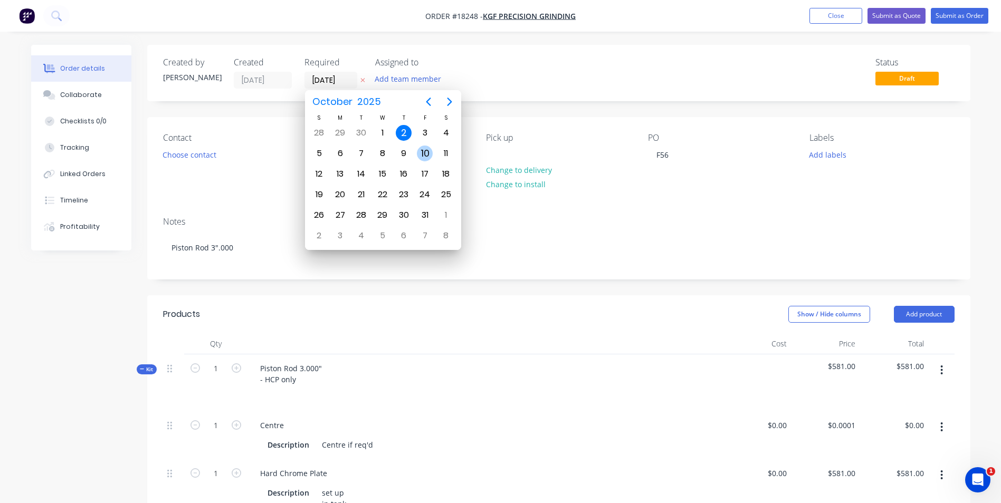
click at [422, 155] on div "10" at bounding box center [425, 154] width 16 height 16
type input "[DATE]"
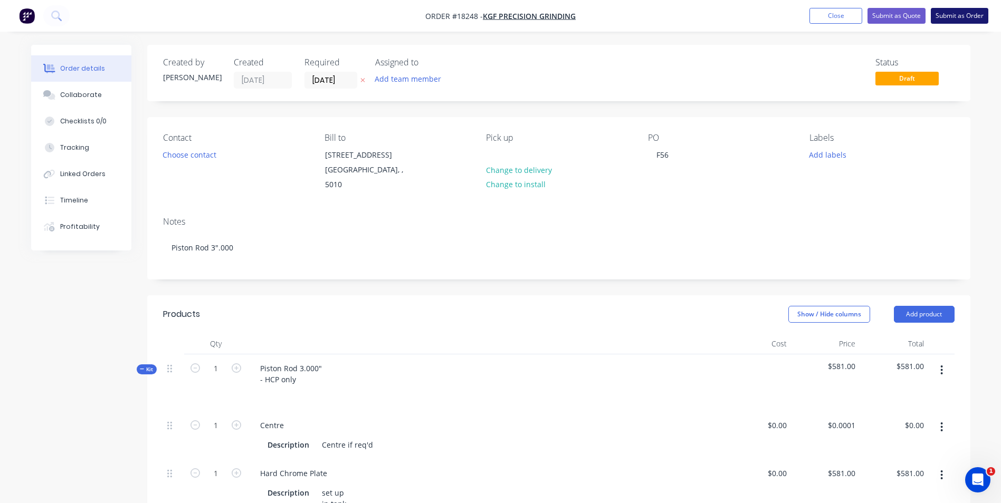
click at [962, 17] on button "Submit as Order" at bounding box center [960, 16] width 58 height 16
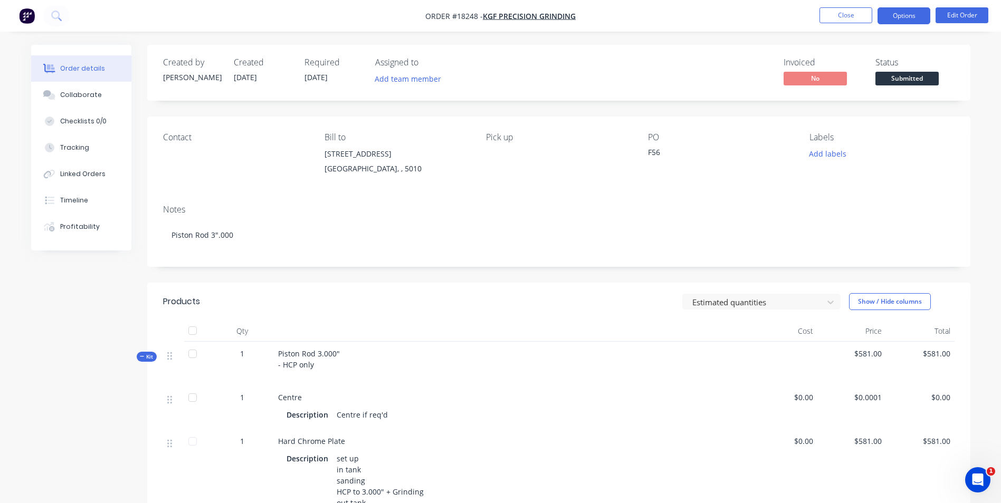
click at [907, 19] on button "Options" at bounding box center [904, 15] width 53 height 17
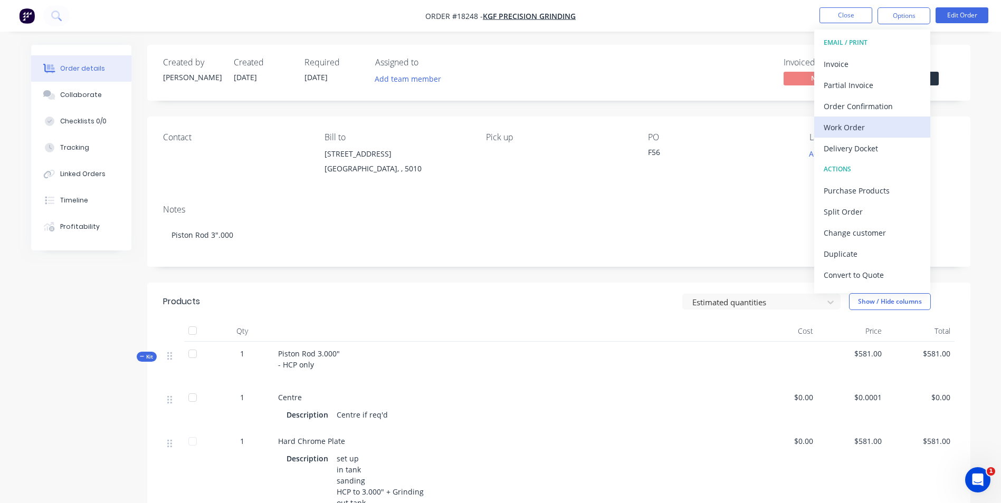
click at [877, 127] on div "Work Order" at bounding box center [872, 127] width 97 height 15
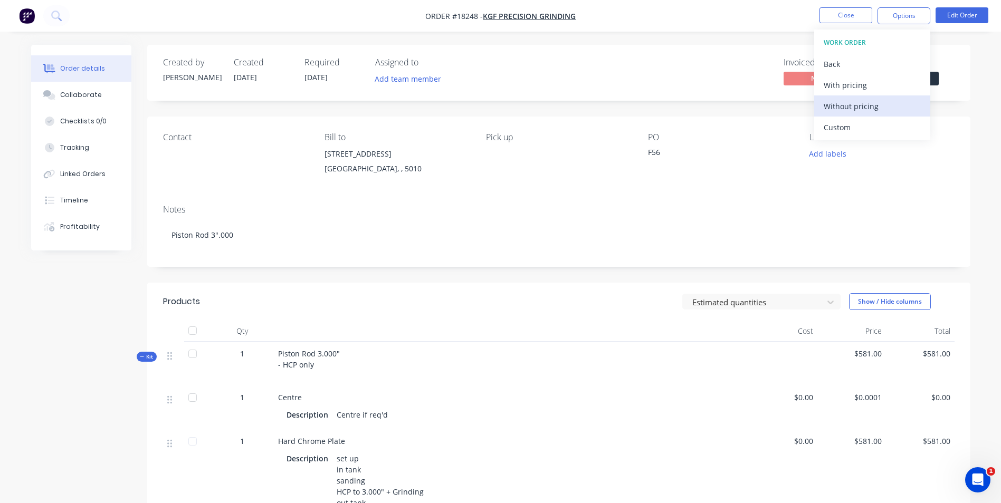
click at [898, 101] on div "Without pricing" at bounding box center [872, 106] width 97 height 15
click at [758, 209] on div "Notes" at bounding box center [559, 210] width 792 height 10
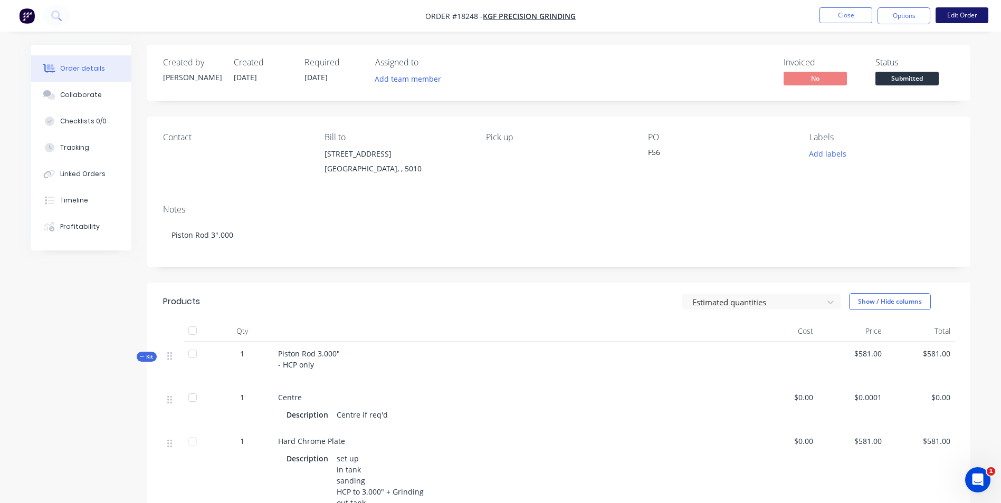
click at [977, 18] on button "Edit Order" at bounding box center [962, 15] width 53 height 16
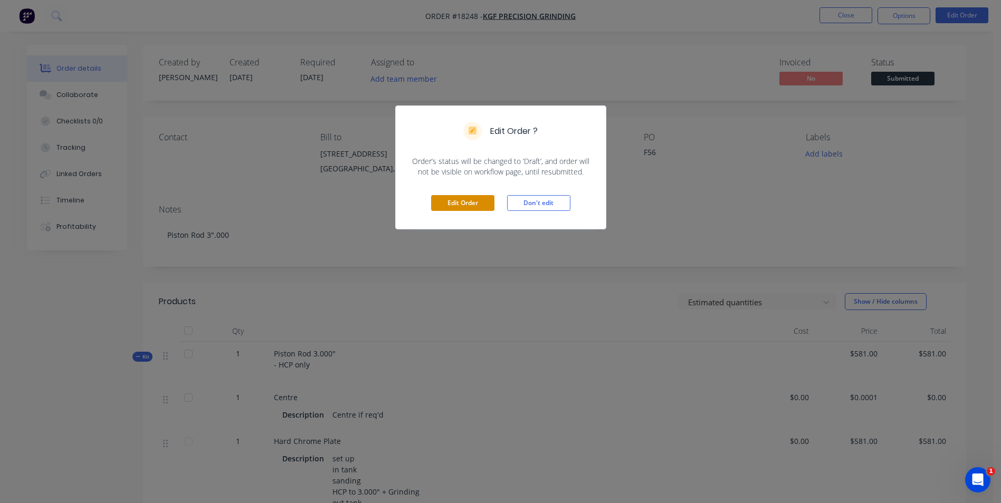
drag, startPoint x: 480, startPoint y: 200, endPoint x: 551, endPoint y: 213, distance: 72.4
click at [480, 200] on button "Edit Order" at bounding box center [462, 203] width 63 height 16
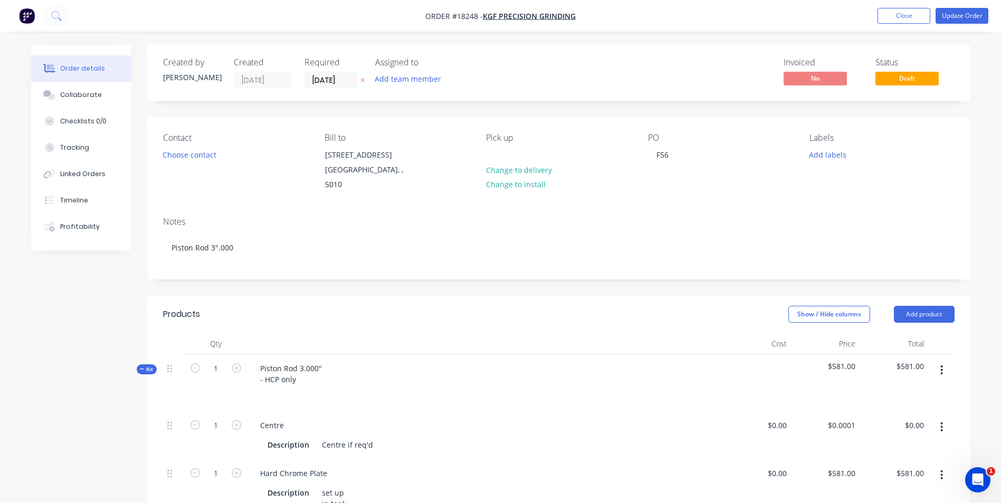
click at [844, 361] on span "$581.00" at bounding box center [825, 366] width 60 height 11
click at [854, 466] on input "581" at bounding box center [843, 473] width 33 height 15
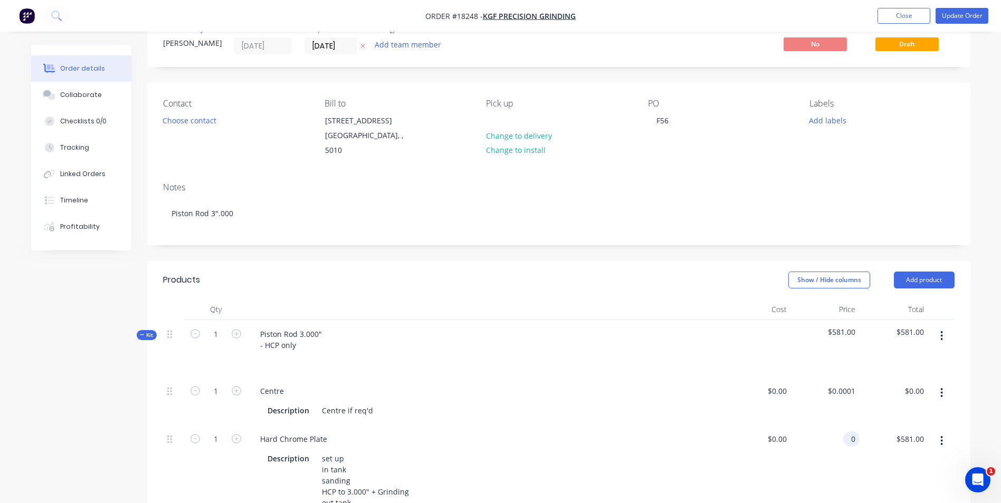
scroll to position [53, 0]
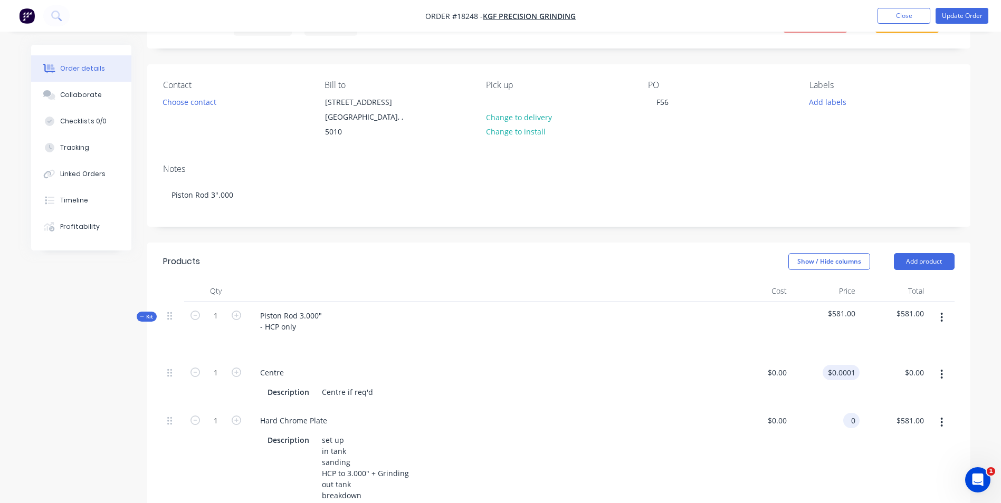
type input "0"
type input "0.0001"
type input "$0.00"
click at [841, 365] on input "0.0001" at bounding box center [845, 372] width 28 height 15
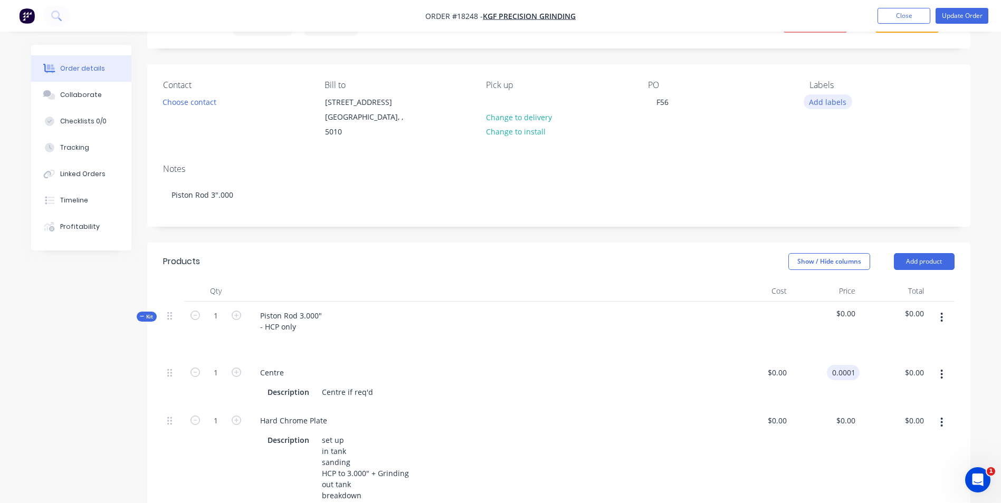
type input "$0.0001"
click at [835, 106] on button "Add labels" at bounding box center [828, 101] width 49 height 14
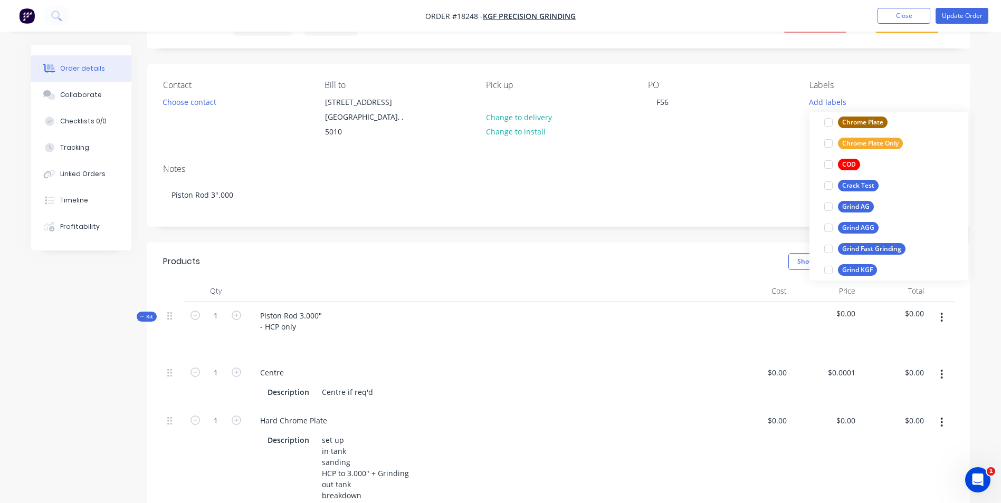
scroll to position [106, 0]
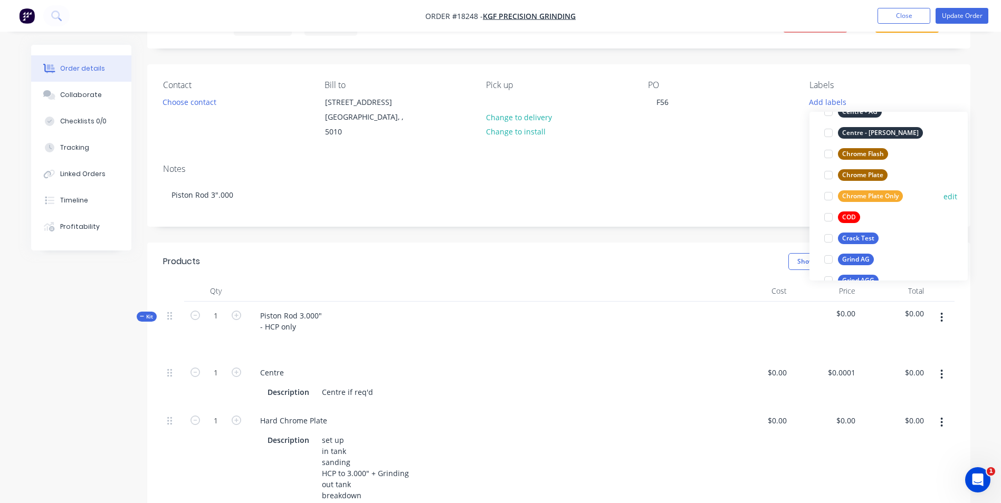
click at [890, 198] on div "Chrome Plate Only" at bounding box center [870, 196] width 65 height 12
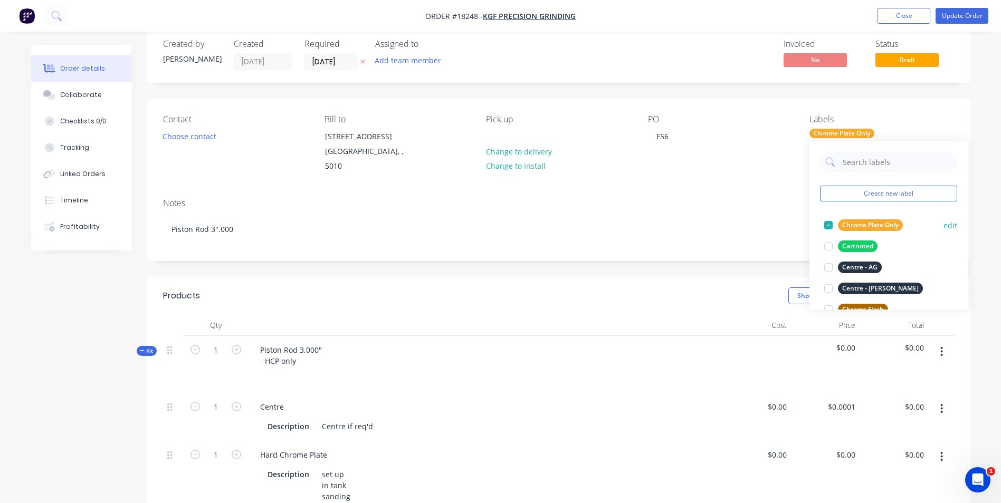
scroll to position [0, 0]
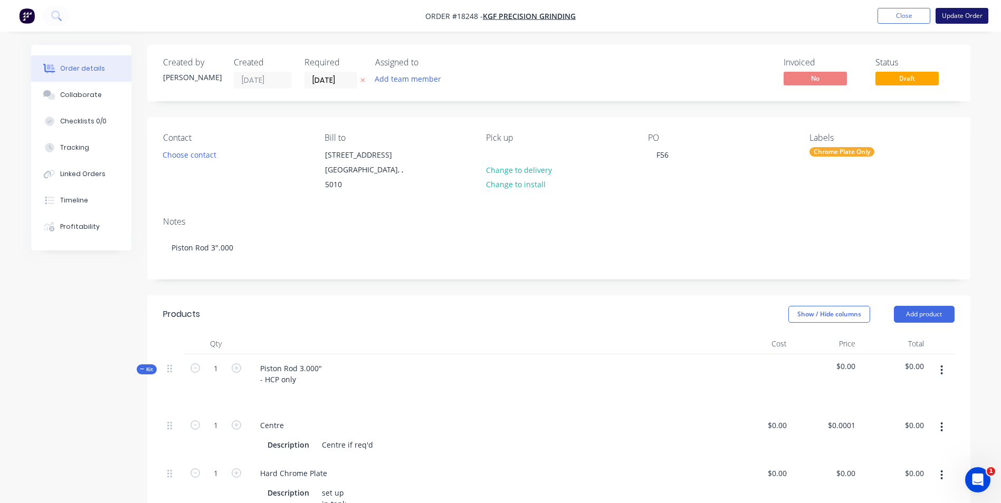
click at [967, 14] on button "Update Order" at bounding box center [962, 16] width 53 height 16
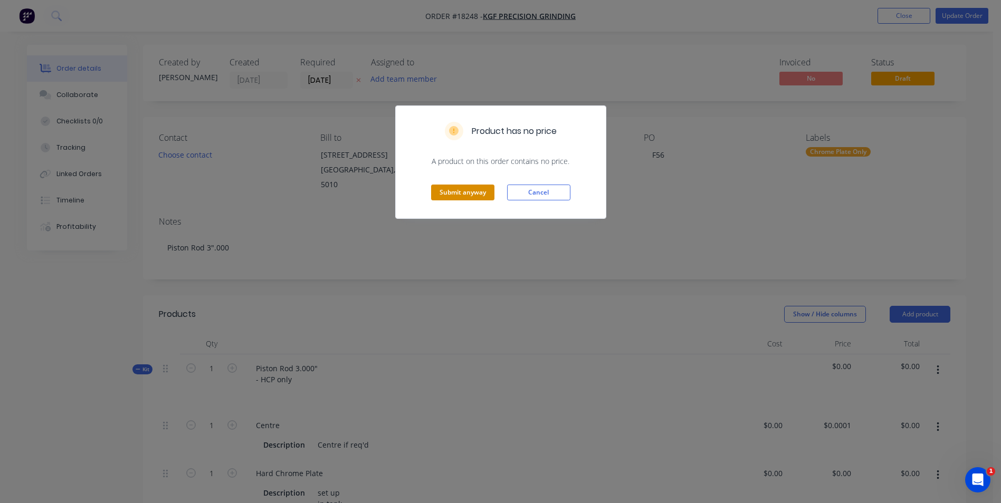
click at [459, 196] on button "Submit anyway" at bounding box center [462, 193] width 63 height 16
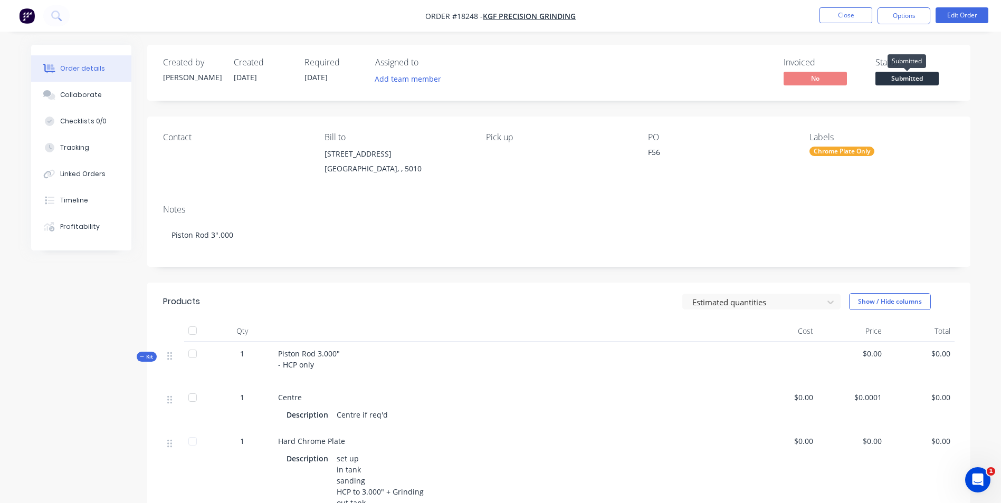
click at [920, 76] on span "Submitted" at bounding box center [906, 78] width 63 height 13
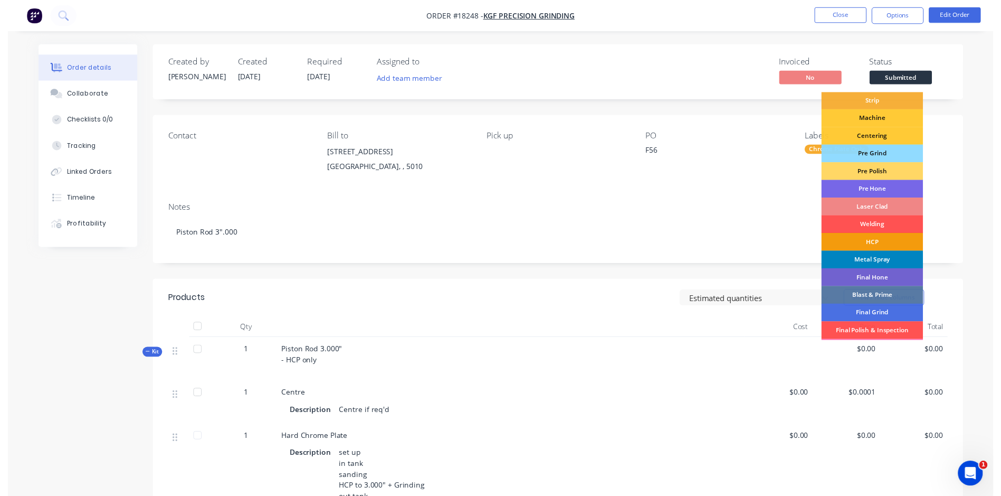
scroll to position [106, 0]
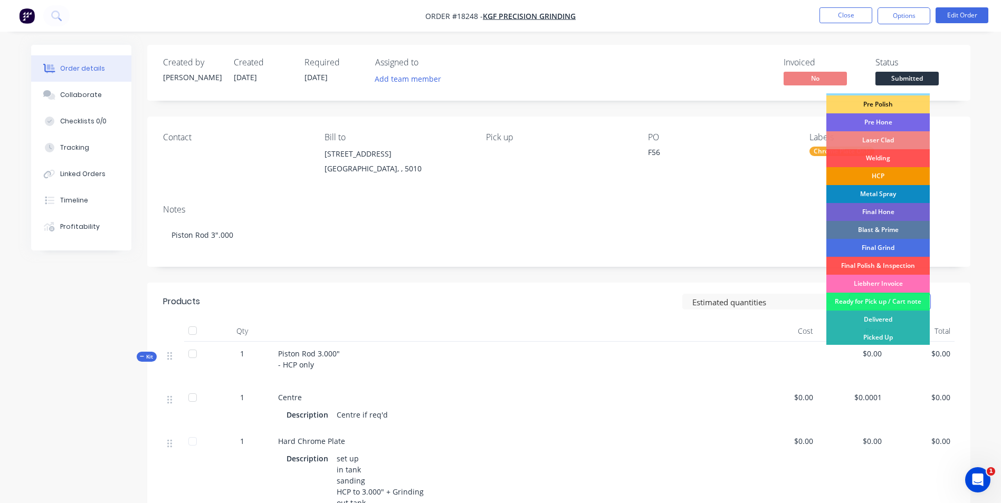
click at [900, 175] on div "HCP" at bounding box center [877, 176] width 103 height 18
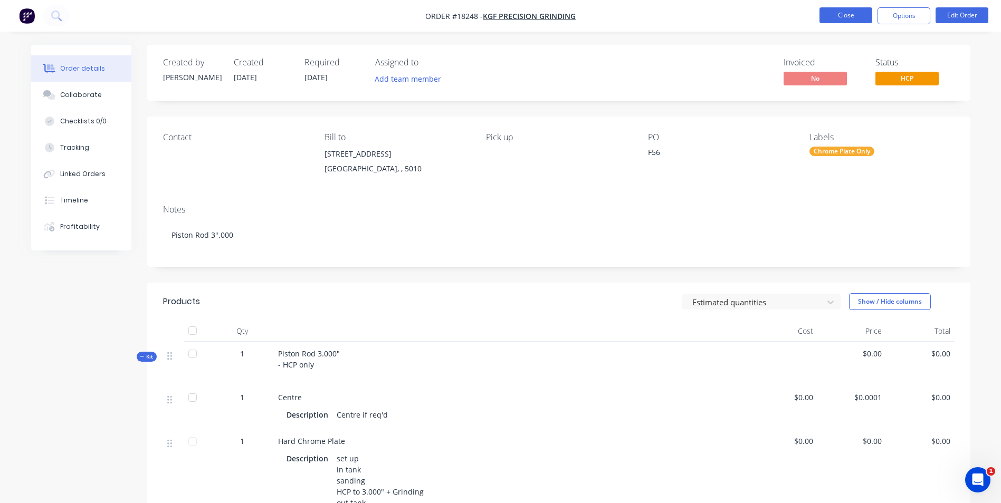
click at [851, 20] on button "Close" at bounding box center [846, 15] width 53 height 16
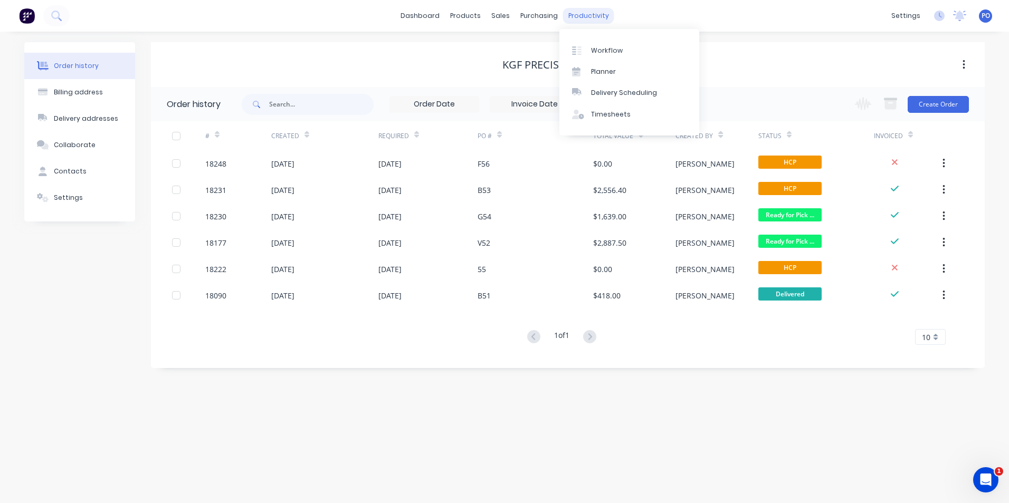
click at [584, 15] on div "productivity" at bounding box center [588, 16] width 51 height 16
click at [608, 45] on link "Workflow" at bounding box center [629, 50] width 140 height 21
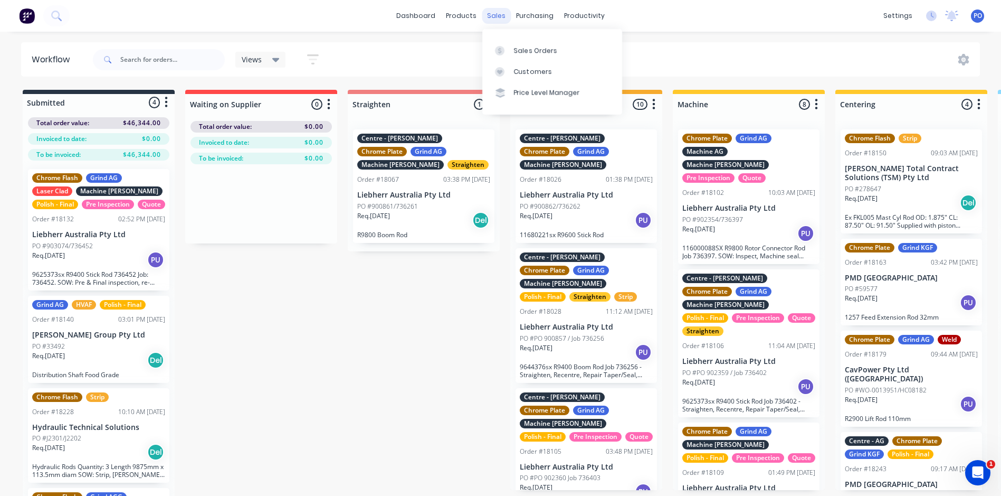
click at [497, 18] on div "sales" at bounding box center [496, 16] width 29 height 16
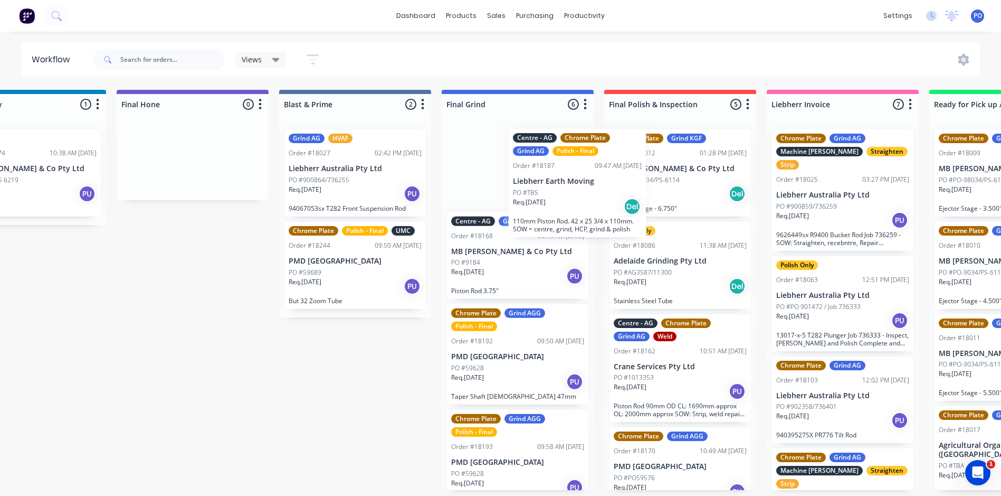
scroll to position [211, 0]
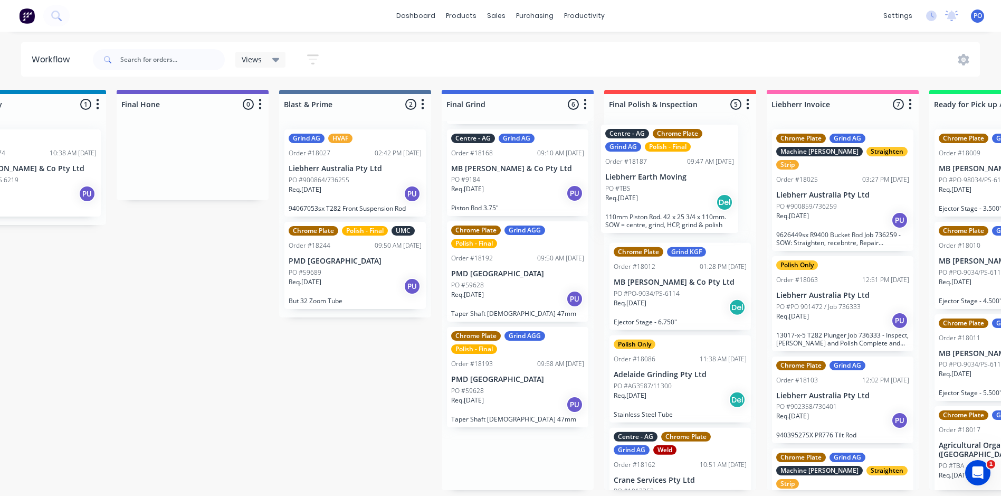
drag, startPoint x: 519, startPoint y: 235, endPoint x: 677, endPoint y: 188, distance: 165.1
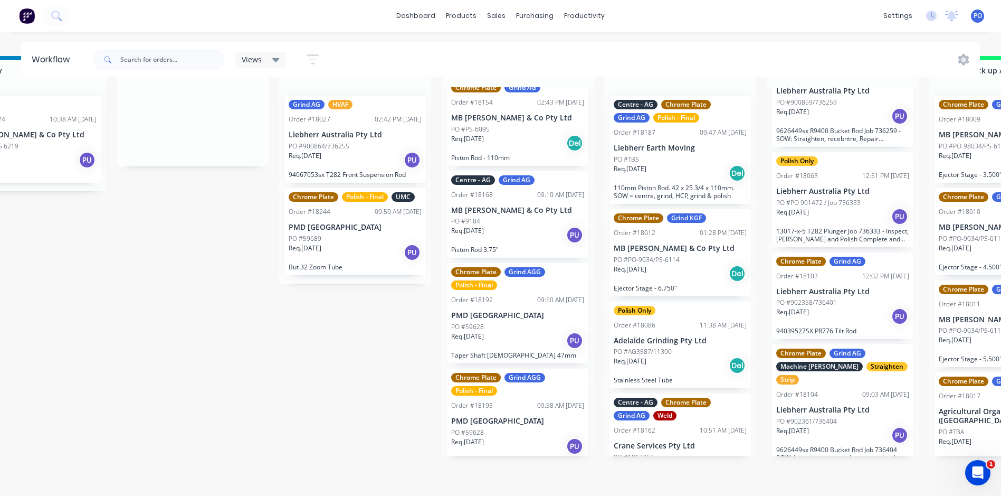
scroll to position [0, 0]
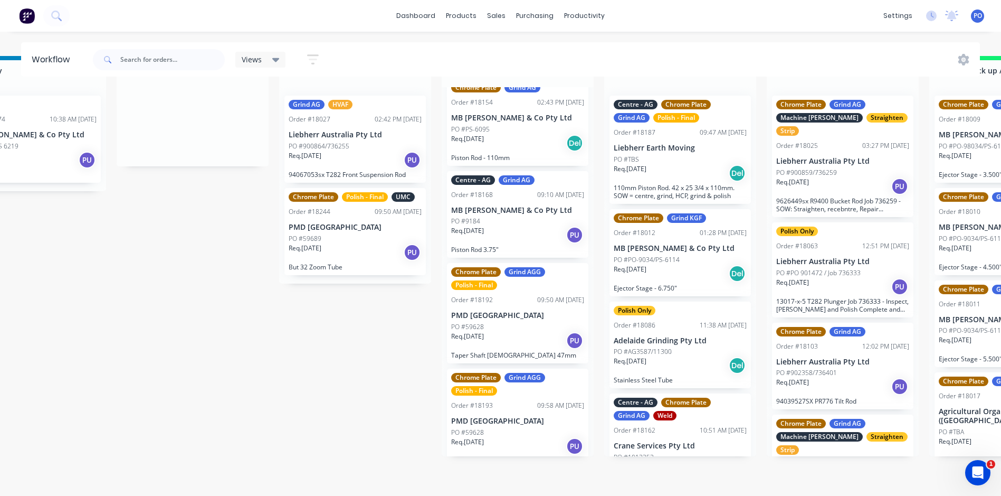
click at [679, 155] on div "PO #TBS" at bounding box center [680, 159] width 133 height 9
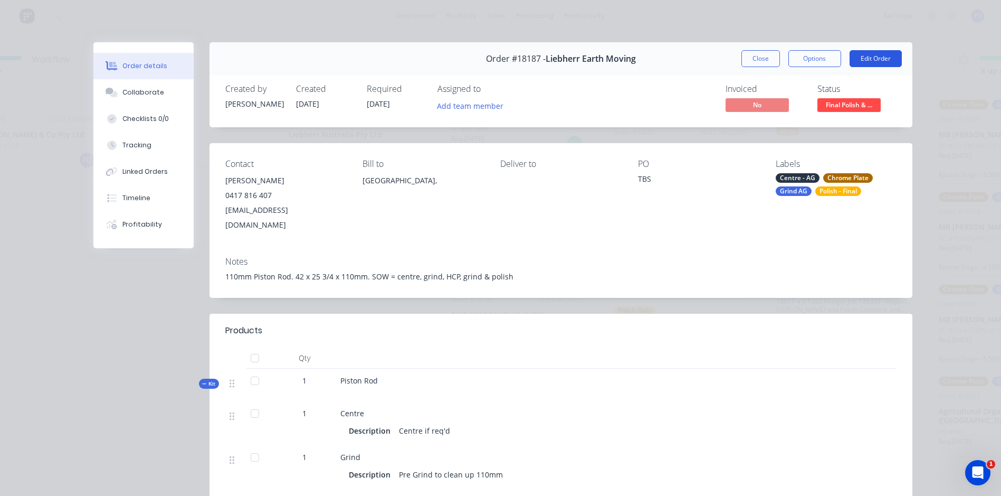
click at [880, 58] on button "Edit Order" at bounding box center [876, 58] width 52 height 17
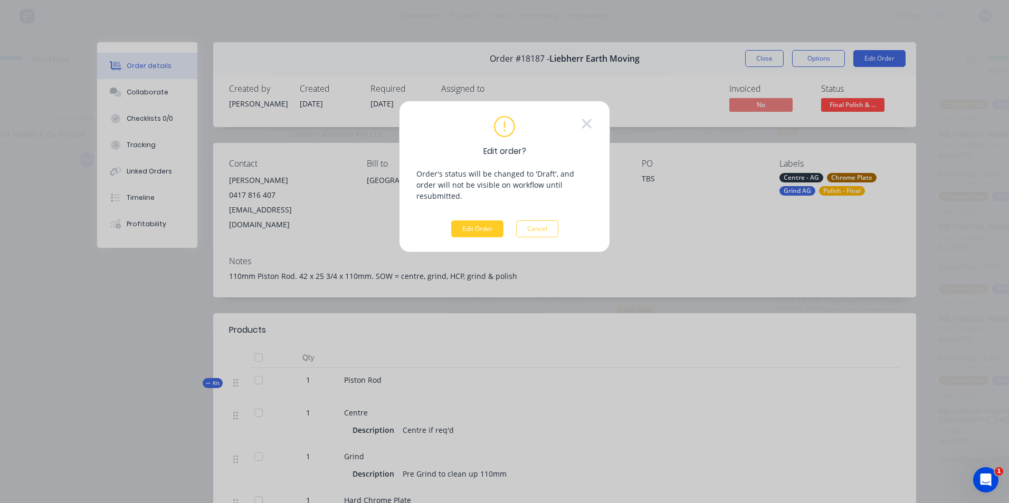
click at [478, 221] on button "Edit Order" at bounding box center [477, 229] width 52 height 17
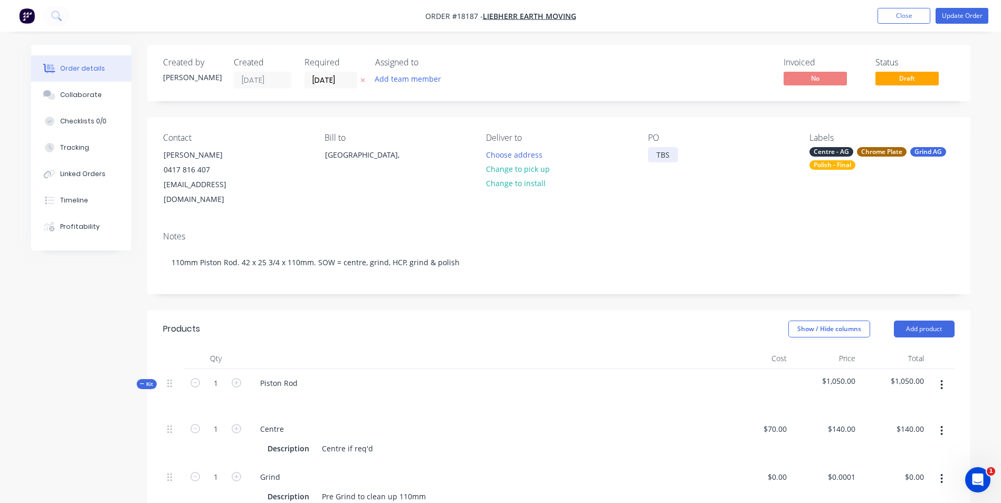
click at [662, 155] on div "TBS" at bounding box center [663, 154] width 30 height 15
click at [653, 154] on div "TBS" at bounding box center [663, 154] width 30 height 15
click at [303, 384] on div "Piston Rod" at bounding box center [279, 383] width 54 height 15
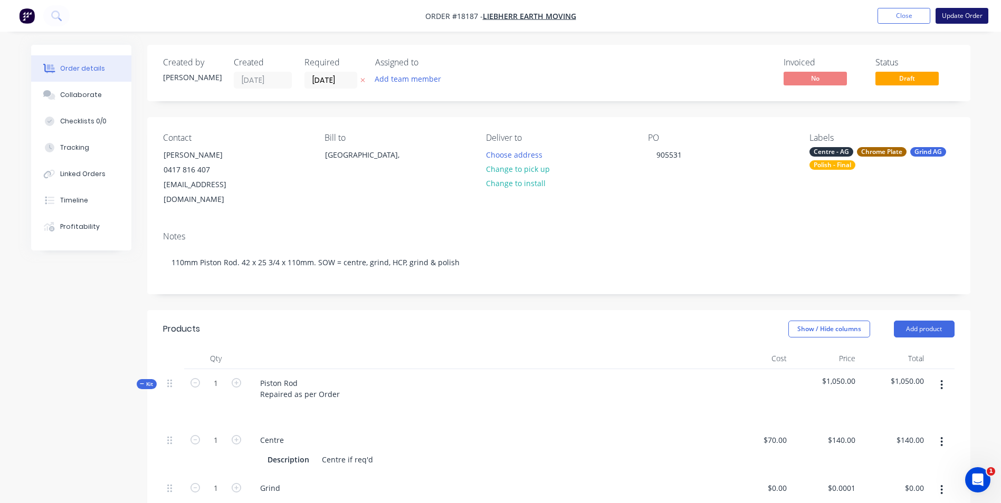
click at [969, 19] on button "Update Order" at bounding box center [962, 16] width 53 height 16
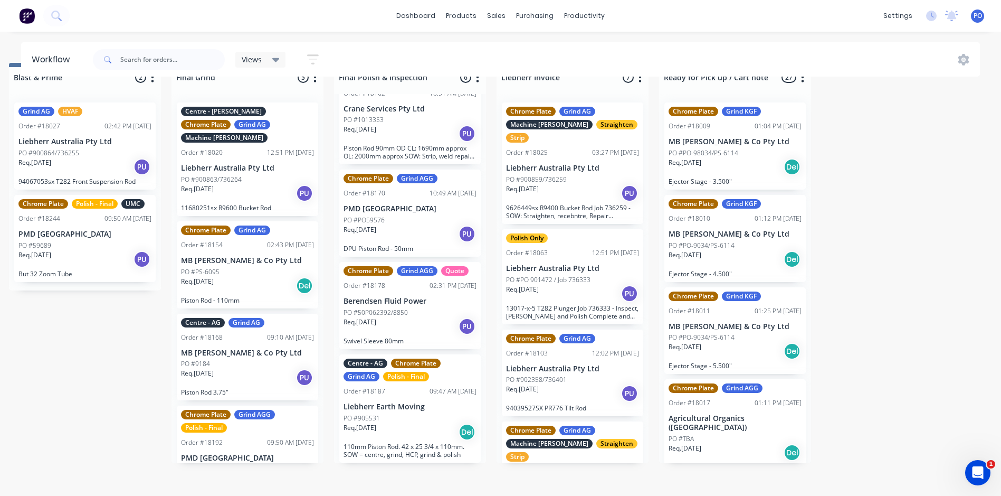
scroll to position [42, 2289]
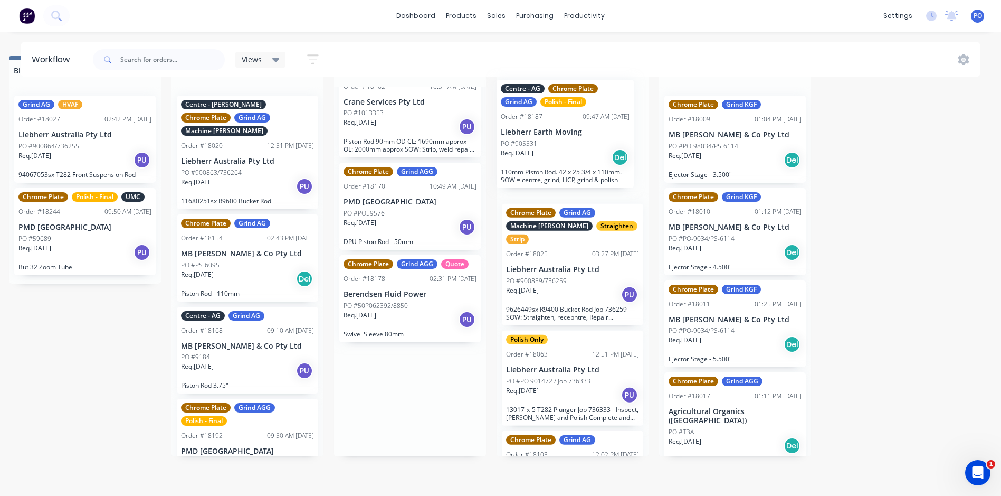
drag, startPoint x: 418, startPoint y: 409, endPoint x: 579, endPoint y: 150, distance: 305.0
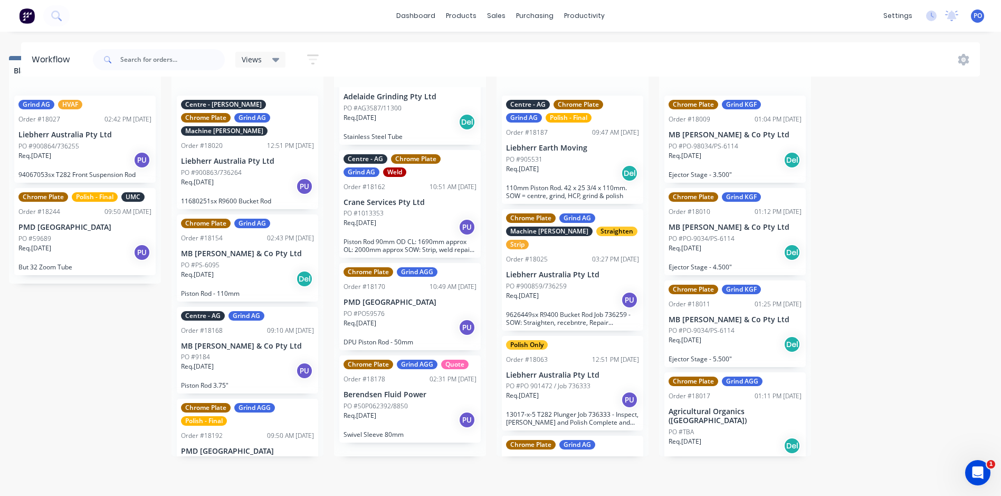
scroll to position [117, 0]
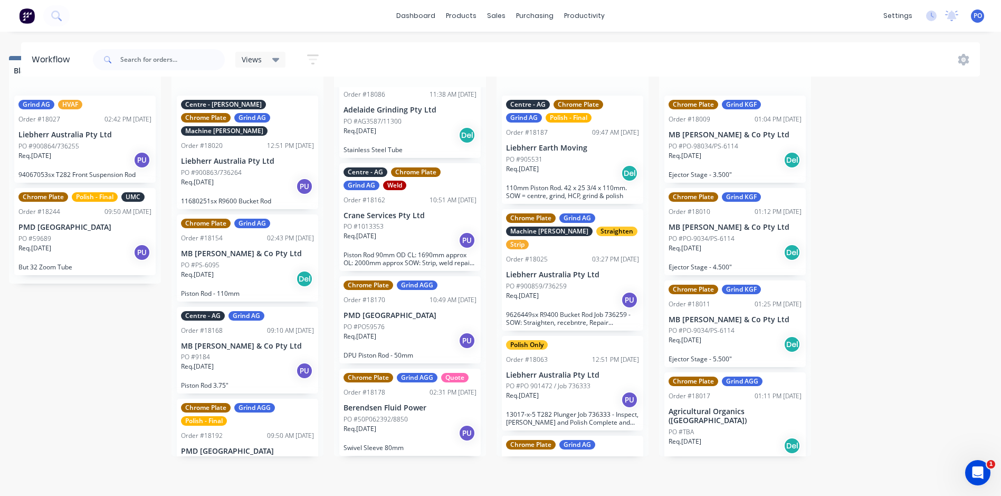
click at [568, 155] on div "PO #905531" at bounding box center [572, 159] width 133 height 9
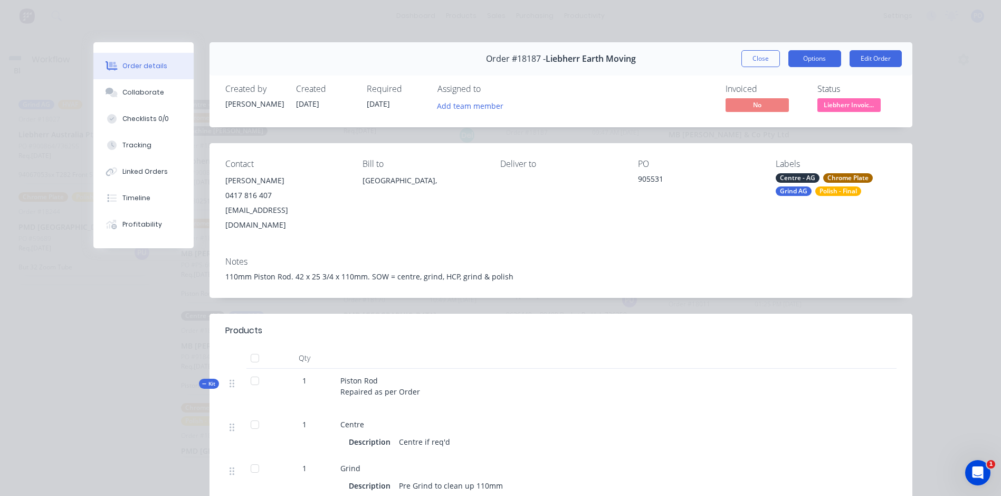
click at [809, 59] on button "Options" at bounding box center [814, 58] width 53 height 17
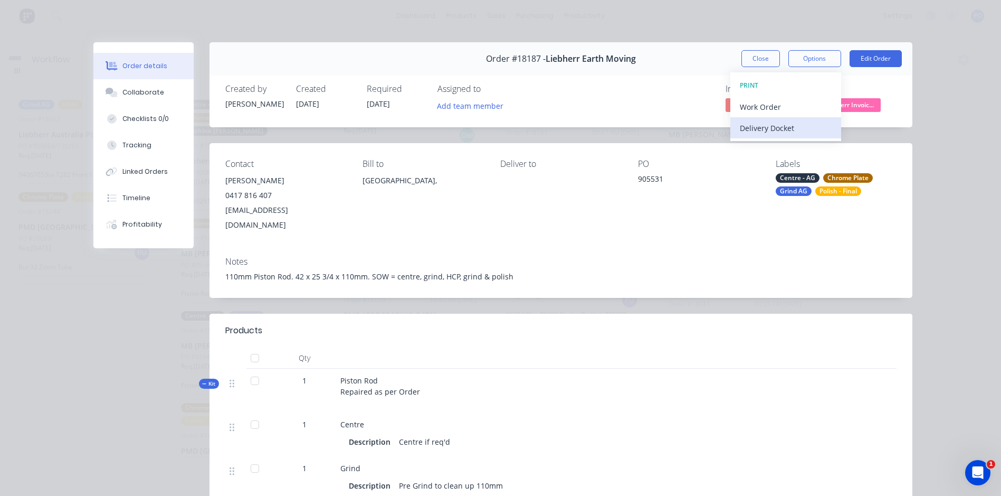
click at [805, 131] on div "Delivery Docket" at bounding box center [786, 127] width 92 height 15
click at [803, 129] on div "Standard" at bounding box center [786, 127] width 92 height 15
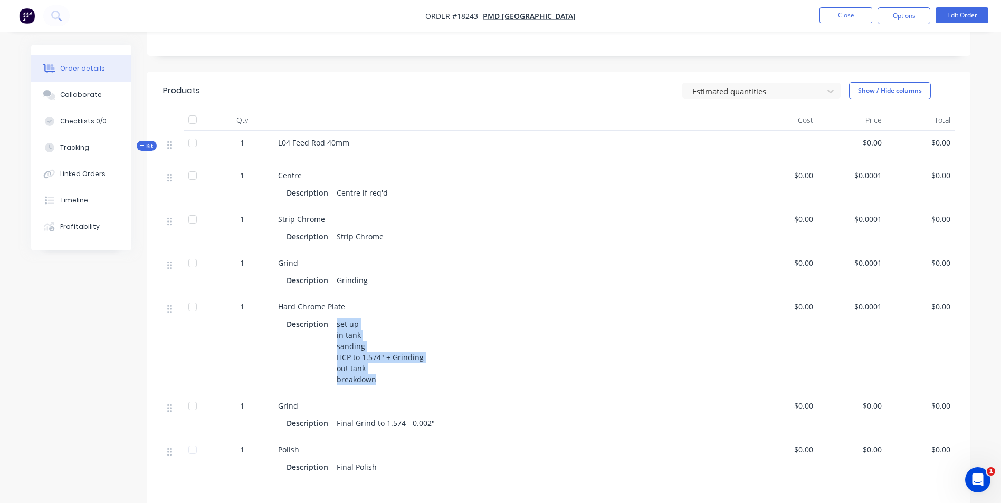
scroll to position [211, 0]
click at [841, 15] on button "Close" at bounding box center [846, 15] width 53 height 16
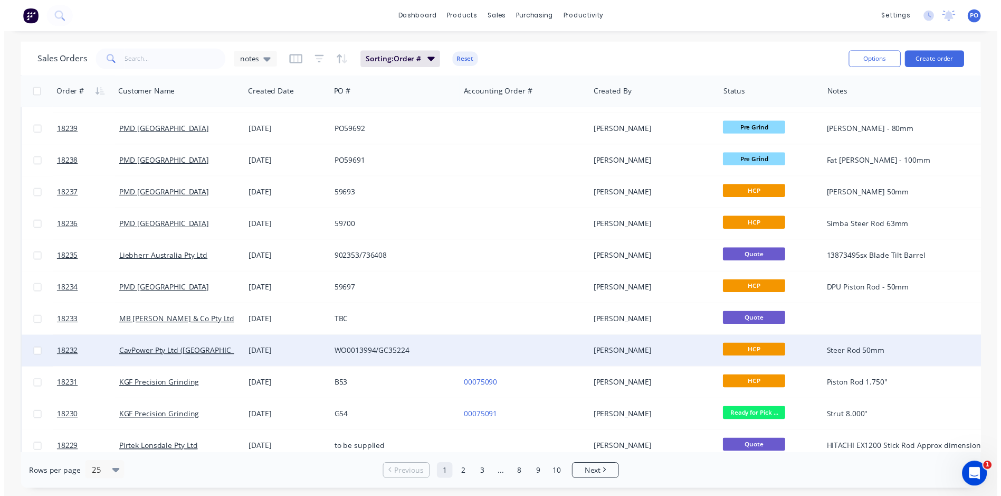
scroll to position [460, 0]
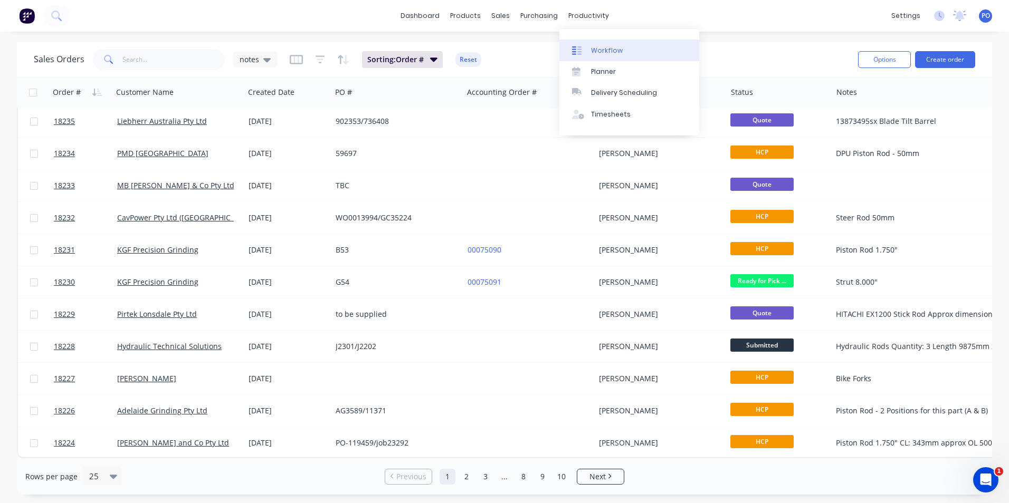
click at [594, 47] on div "Workflow" at bounding box center [607, 50] width 32 height 9
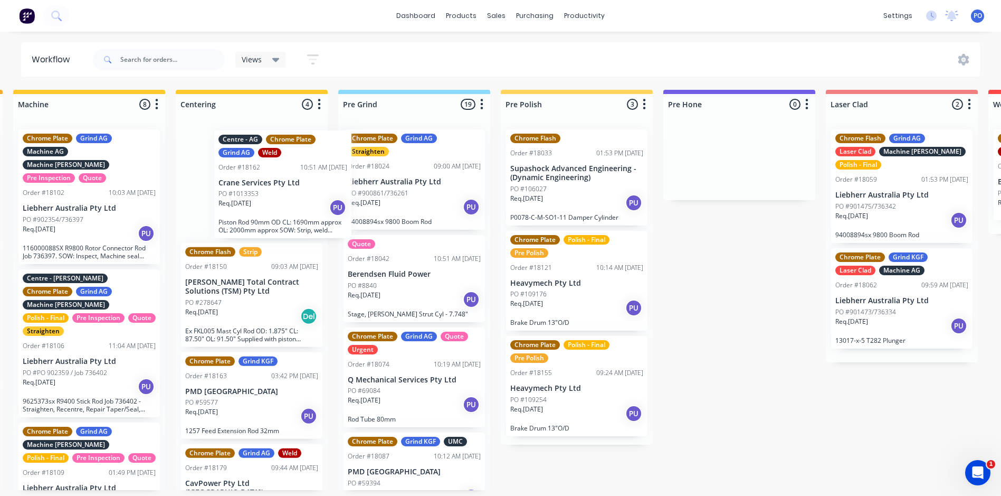
scroll to position [0, 659]
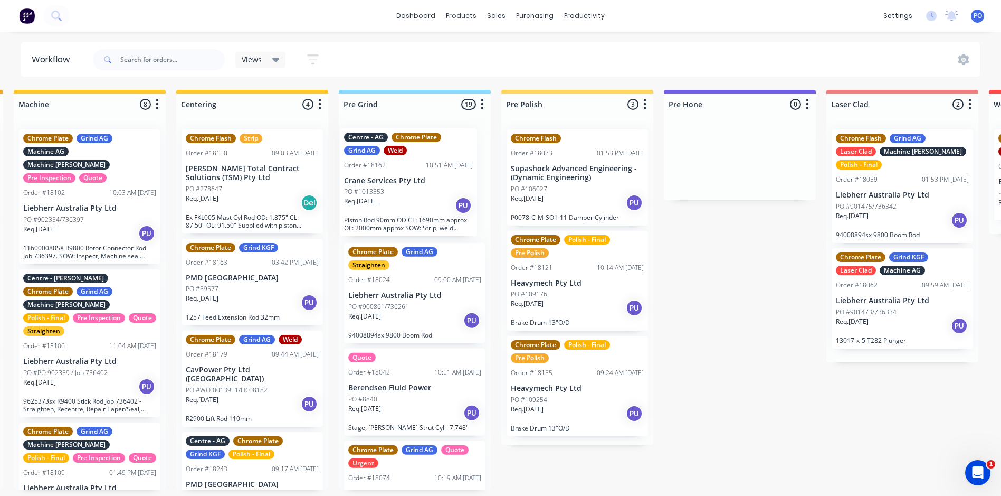
drag, startPoint x: 551, startPoint y: 268, endPoint x: 426, endPoint y: 200, distance: 141.9
click at [426, 200] on div "Submitted 4 Status colour #273444 hex #273444 Save Cancel Summaries Total order…" at bounding box center [978, 310] width 3290 height 440
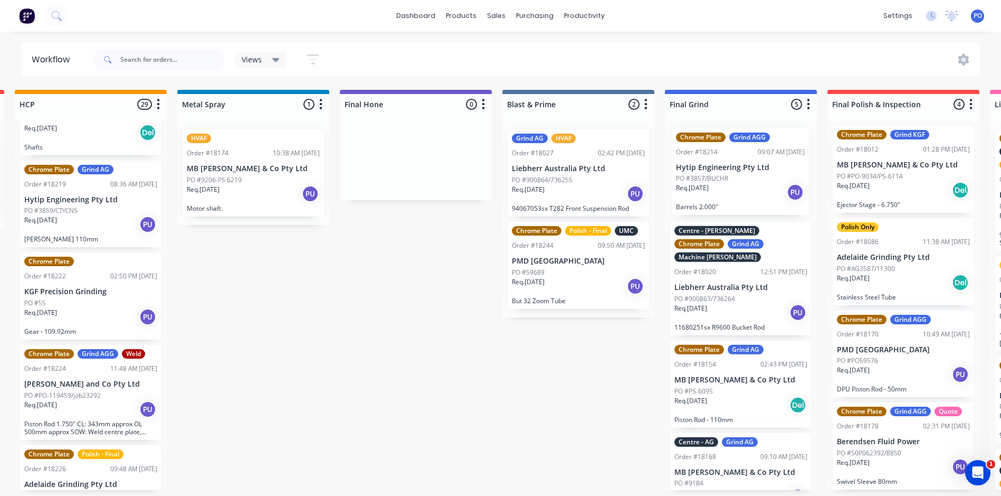
scroll to position [0, 1797]
drag, startPoint x: 333, startPoint y: 197, endPoint x: 742, endPoint y: 188, distance: 409.0
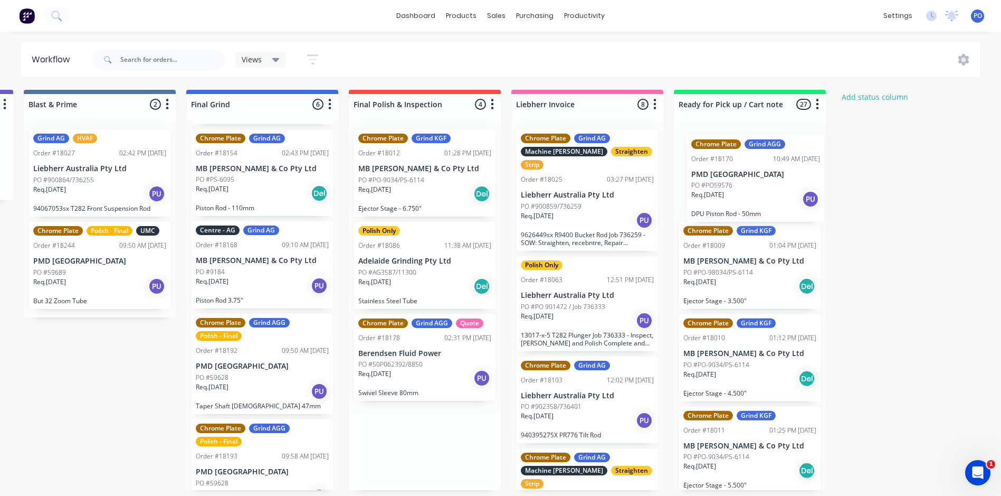
scroll to position [0, 2280]
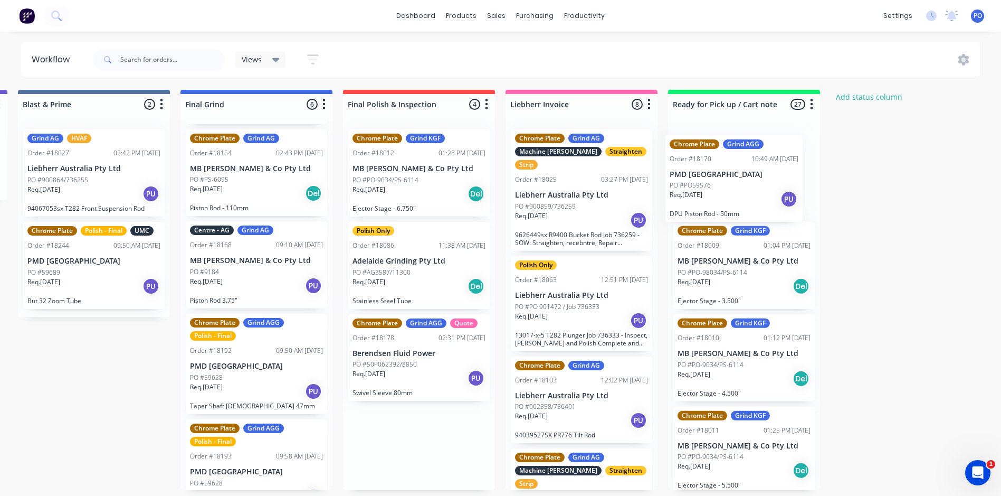
drag, startPoint x: 767, startPoint y: 367, endPoint x: 749, endPoint y: 190, distance: 178.2
click at [747, 185] on div "Req. [DATE] PU" at bounding box center [744, 194] width 133 height 18
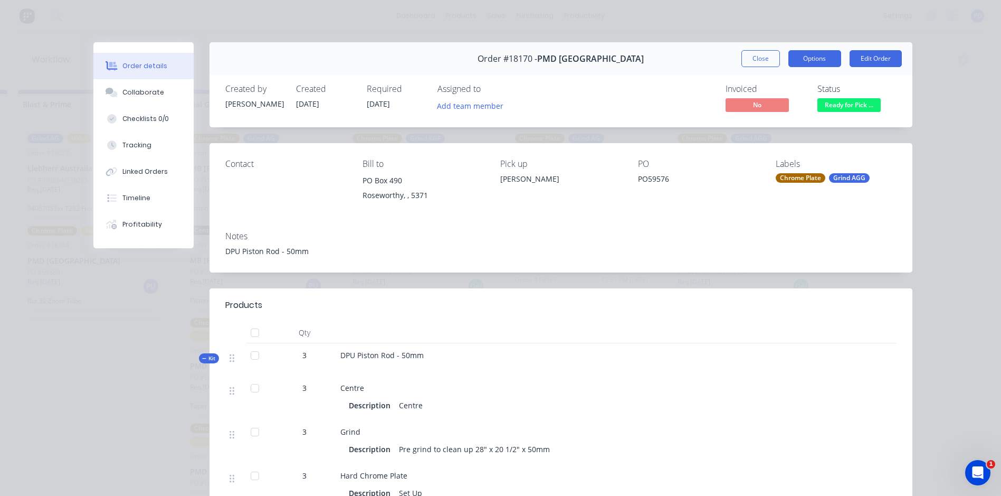
drag, startPoint x: 747, startPoint y: 185, endPoint x: 825, endPoint y: 63, distance: 145.2
click at [825, 63] on button "Options" at bounding box center [814, 58] width 53 height 17
click at [873, 62] on button "Edit Order" at bounding box center [876, 58] width 52 height 17
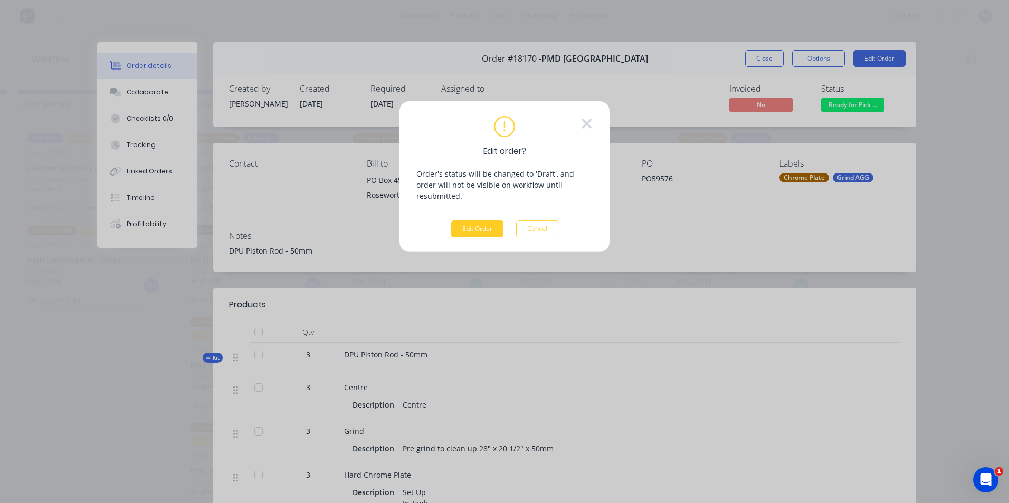
click at [477, 222] on button "Edit Order" at bounding box center [477, 229] width 52 height 17
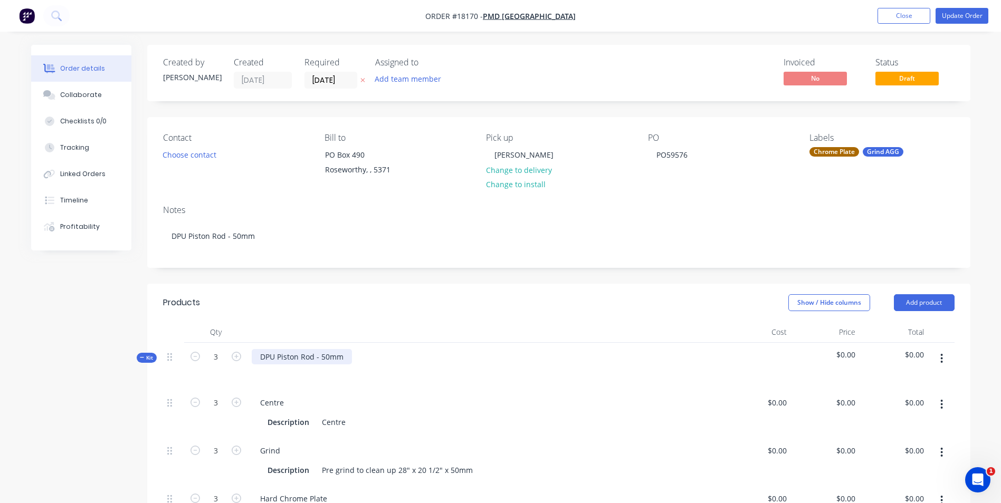
drag, startPoint x: 345, startPoint y: 353, endPoint x: 357, endPoint y: 357, distance: 12.9
click at [345, 355] on div "DPU Piston Rod - 50mm" at bounding box center [302, 356] width 100 height 15
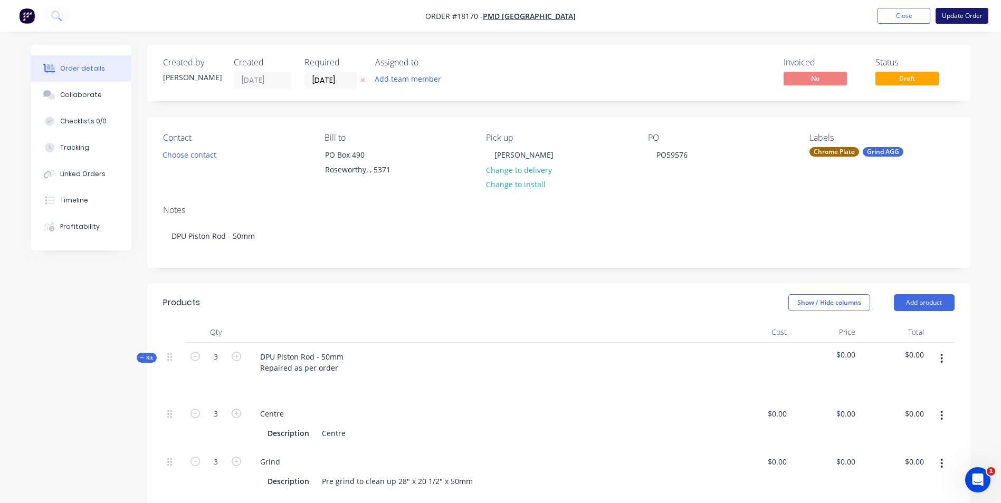
click at [956, 15] on button "Update Order" at bounding box center [962, 16] width 53 height 16
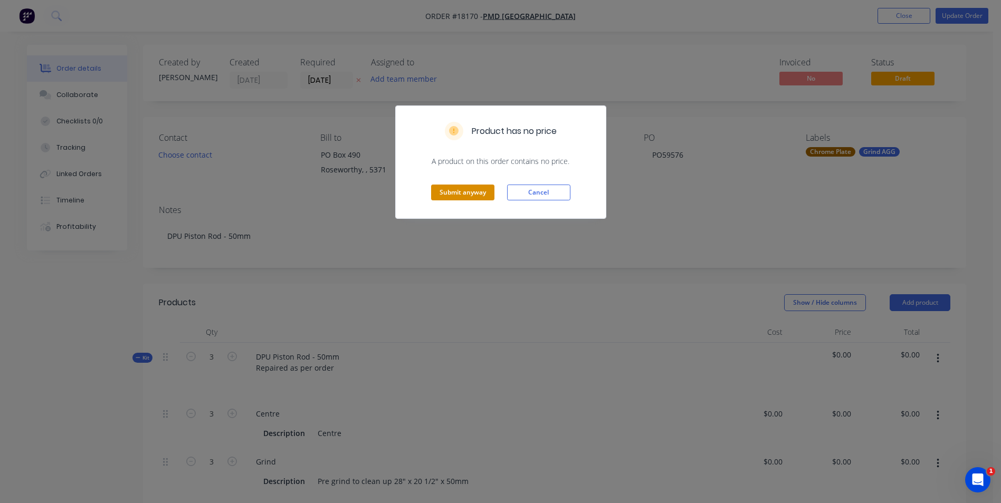
click at [445, 190] on button "Submit anyway" at bounding box center [462, 193] width 63 height 16
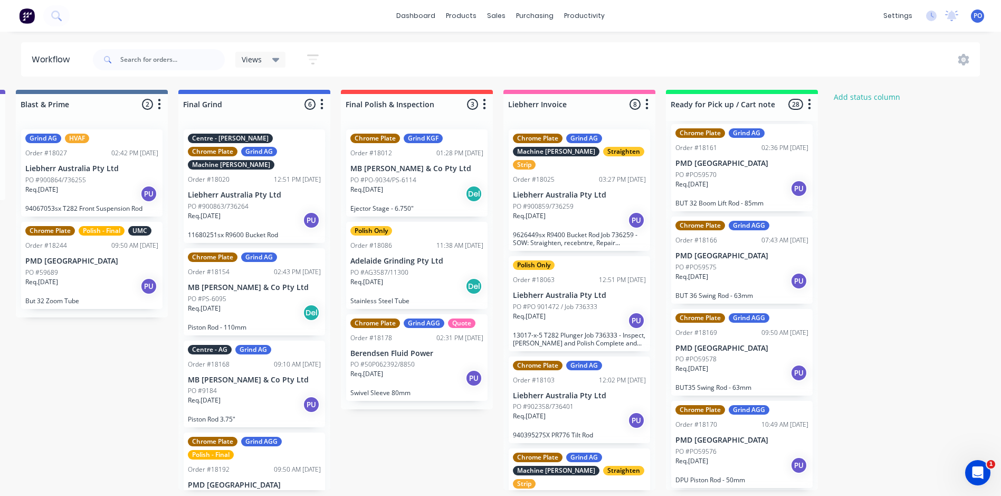
scroll to position [2005, 0]
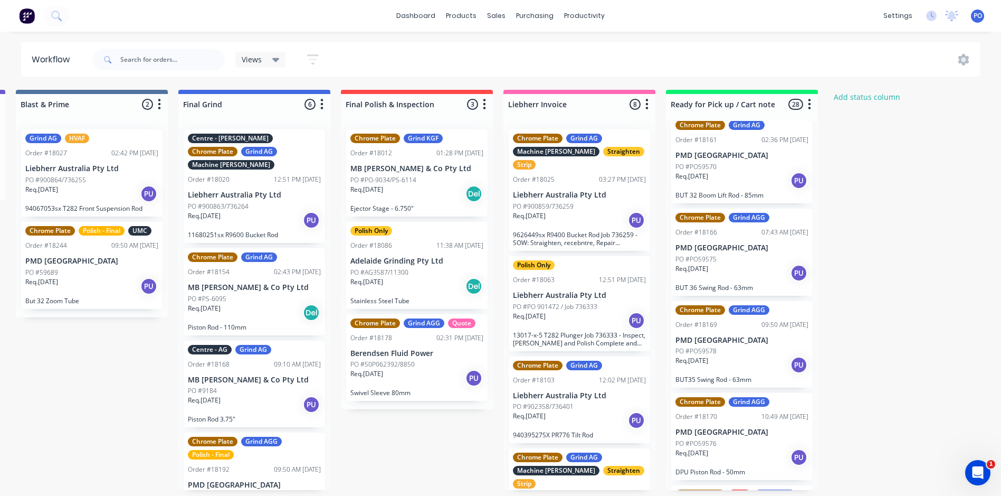
click at [754, 439] on div "PO #PO59576" at bounding box center [741, 443] width 133 height 9
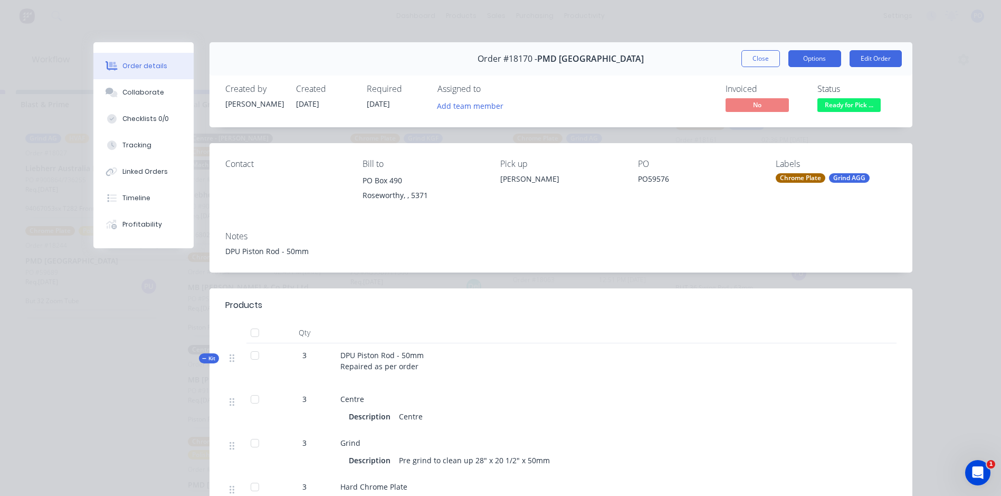
click at [816, 62] on button "Options" at bounding box center [814, 58] width 53 height 17
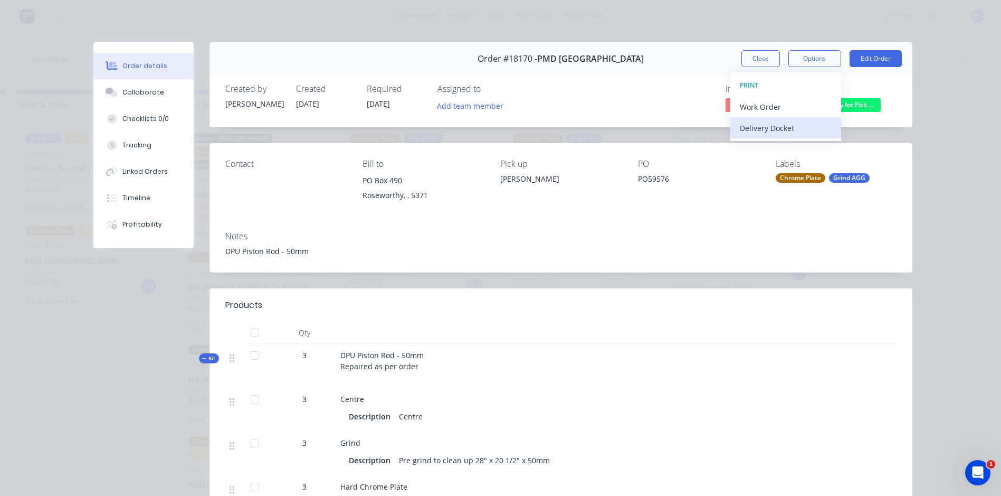
click at [825, 132] on div "Delivery Docket" at bounding box center [786, 127] width 92 height 15
click at [813, 131] on div "Standard" at bounding box center [786, 127] width 92 height 15
click at [751, 60] on button "Close" at bounding box center [760, 58] width 39 height 17
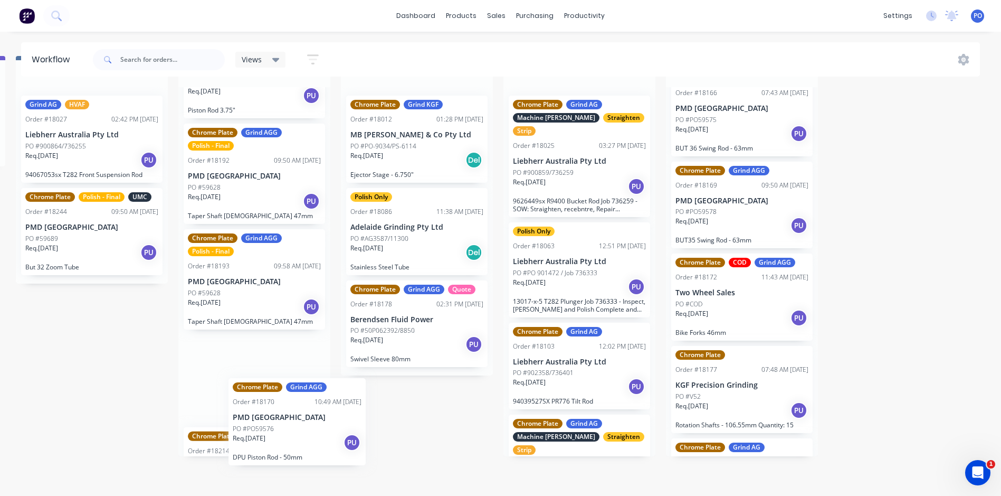
scroll to position [326, 0]
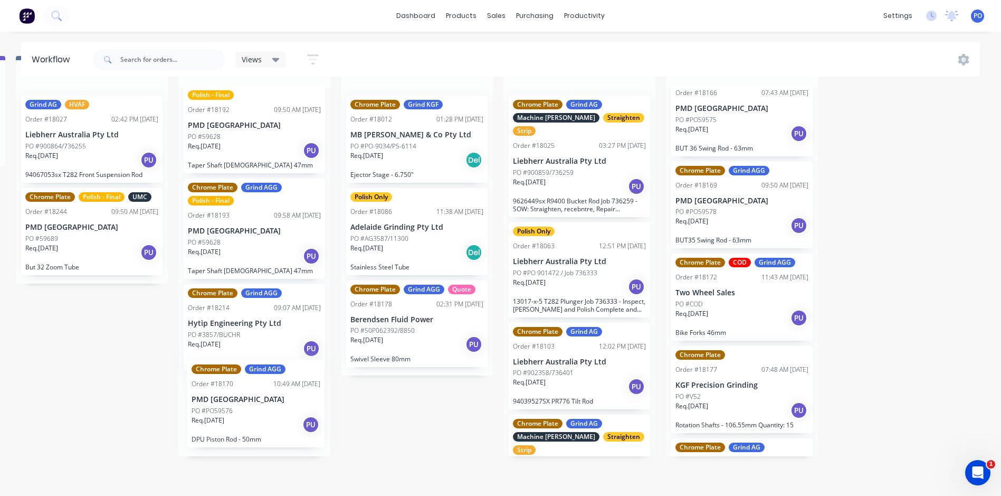
drag, startPoint x: 755, startPoint y: 308, endPoint x: 266, endPoint y: 420, distance: 500.9
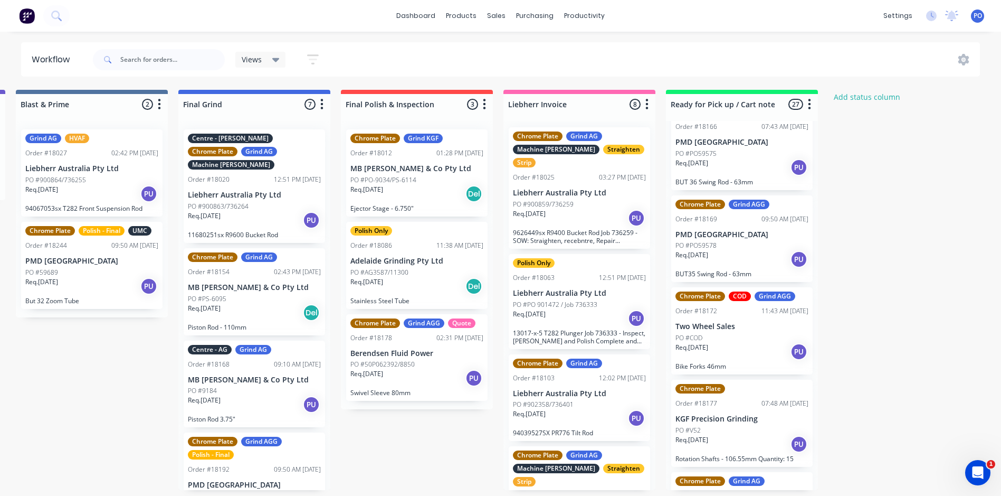
scroll to position [0, 0]
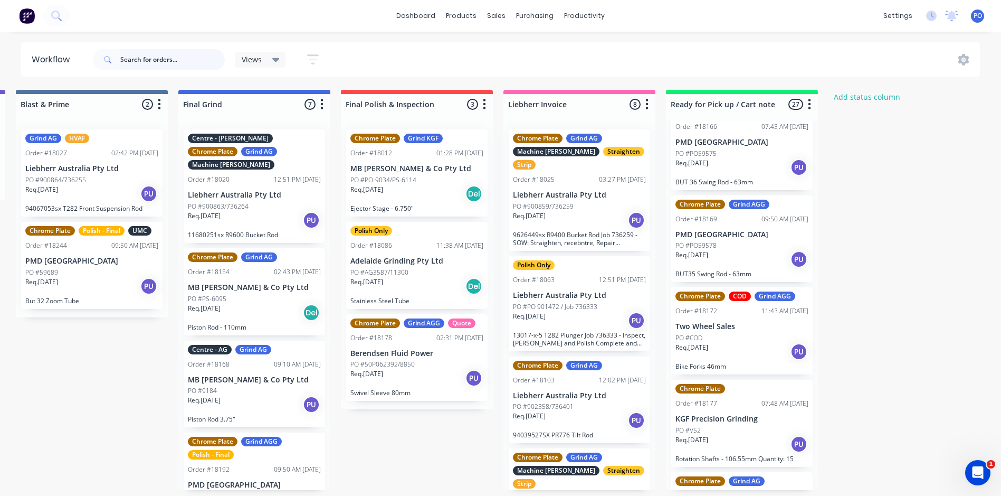
click at [160, 59] on input "text" at bounding box center [172, 59] width 104 height 21
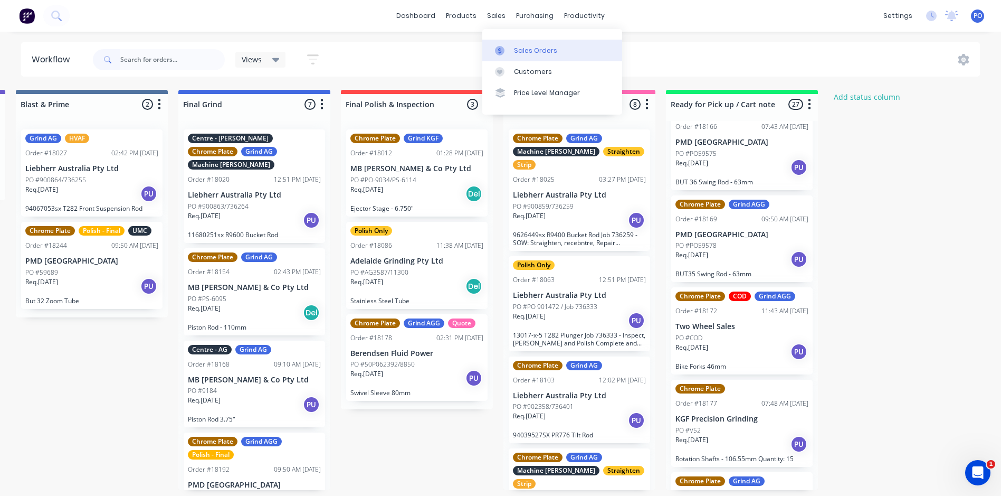
click at [520, 50] on div "Sales Orders" at bounding box center [535, 50] width 43 height 9
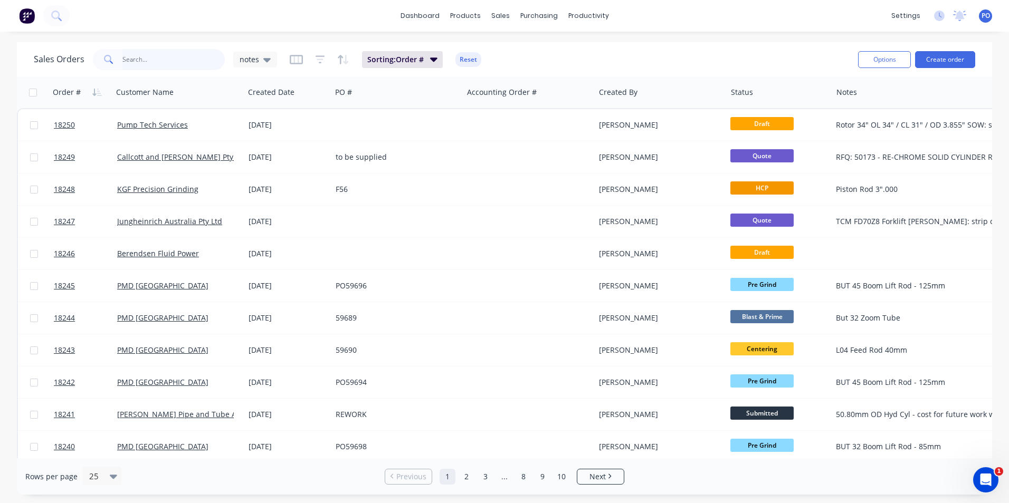
click at [151, 55] on input "text" at bounding box center [173, 59] width 103 height 21
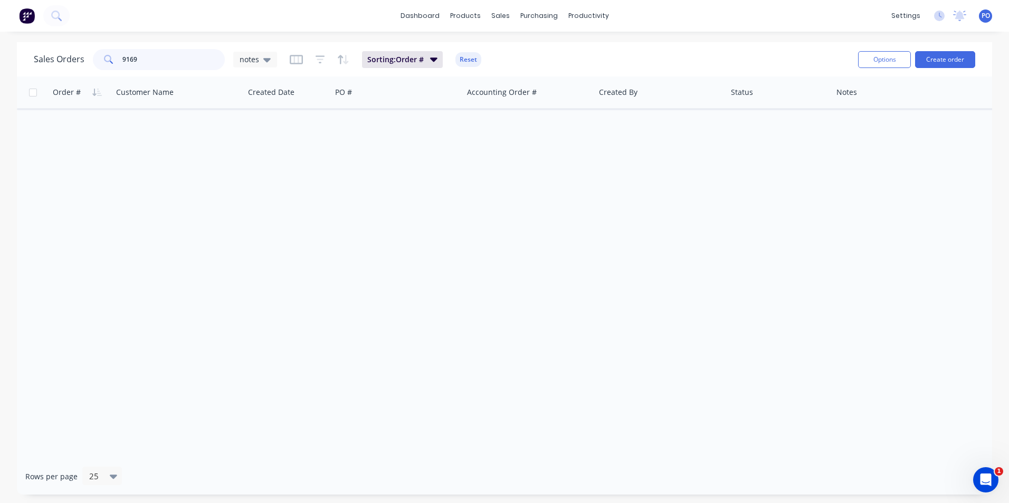
drag, startPoint x: 143, startPoint y: 61, endPoint x: 127, endPoint y: 50, distance: 19.3
click at [125, 56] on input "9169" at bounding box center [173, 59] width 103 height 21
type input "9"
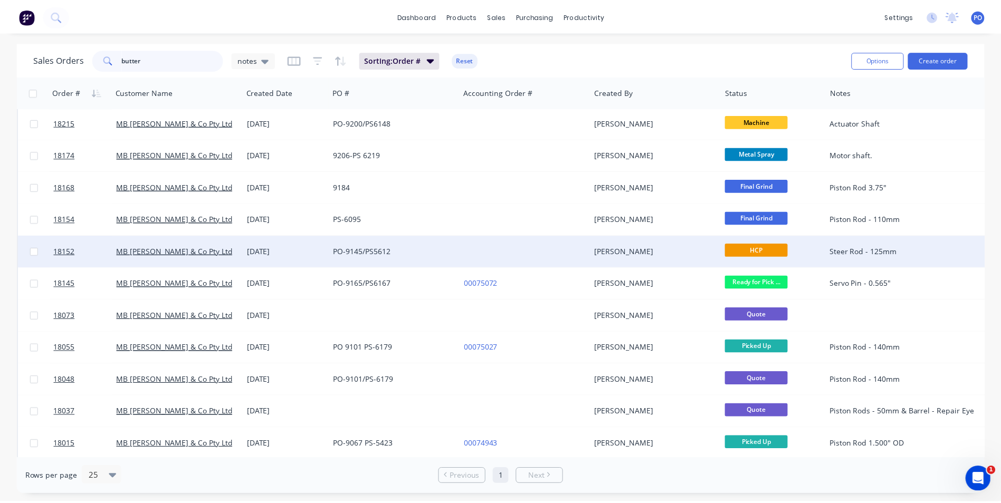
scroll to position [53, 0]
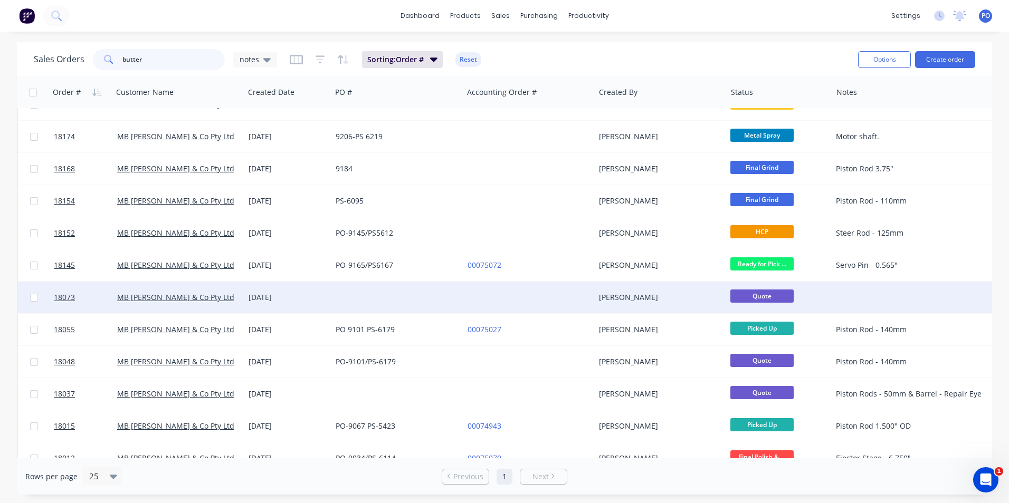
type input "butter"
click at [554, 297] on div at bounding box center [528, 298] width 131 height 32
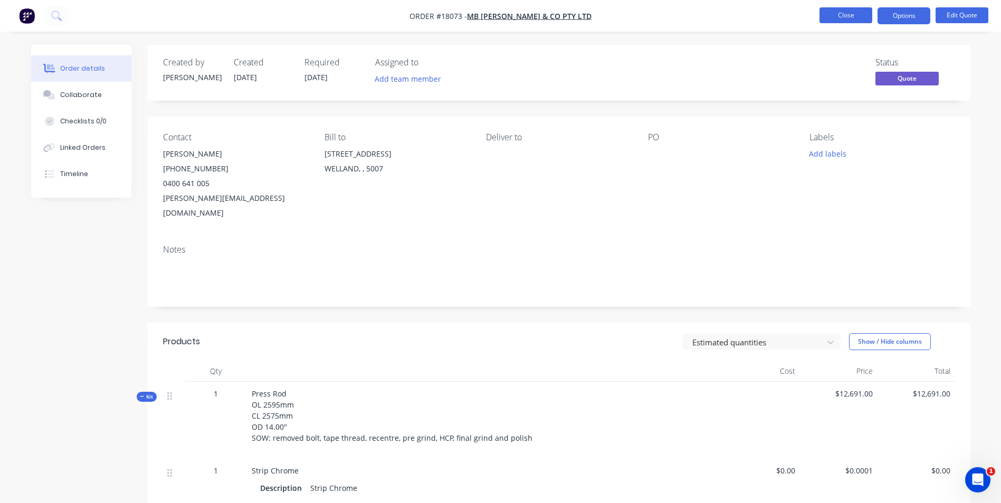
click at [830, 14] on button "Close" at bounding box center [846, 15] width 53 height 16
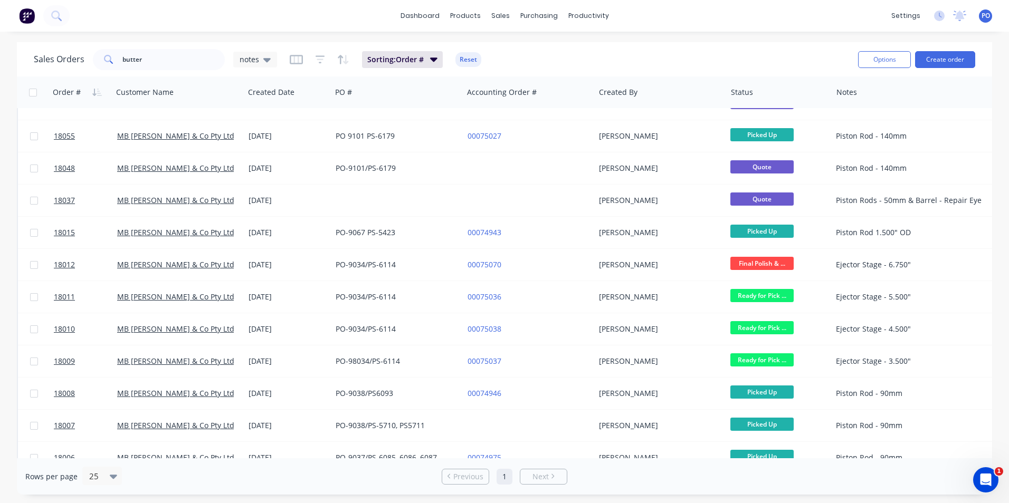
scroll to position [37, 0]
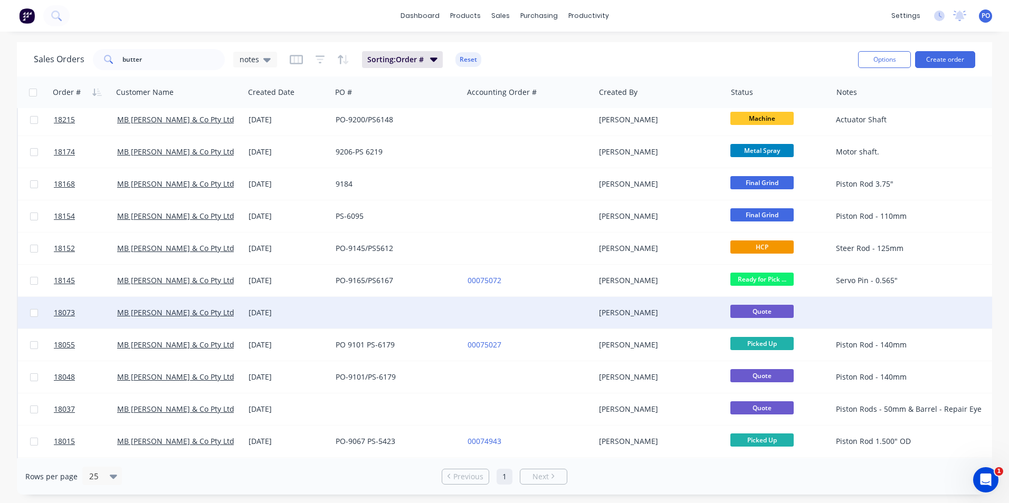
click at [862, 303] on div at bounding box center [937, 313] width 211 height 32
click at [501, 312] on div at bounding box center [528, 313] width 131 height 32
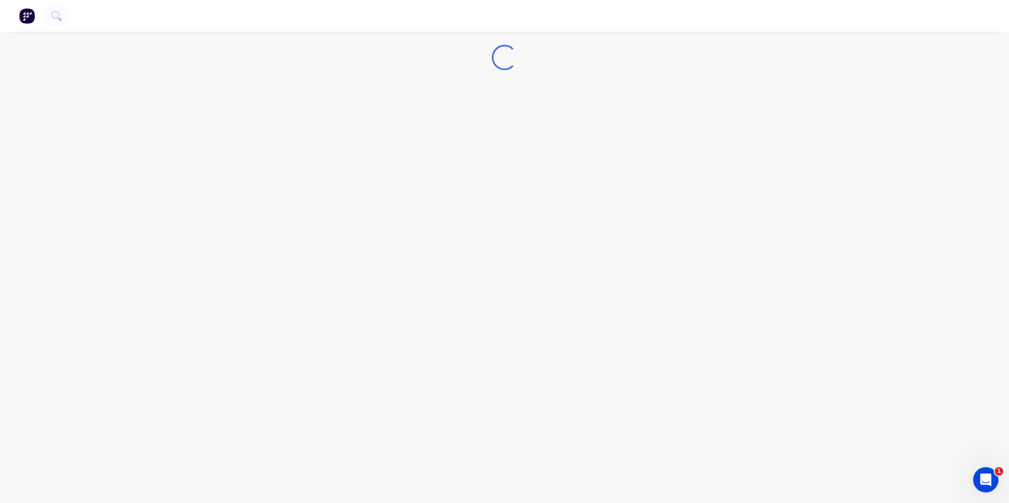
click at [501, 312] on div "Loading..." at bounding box center [504, 251] width 1009 height 503
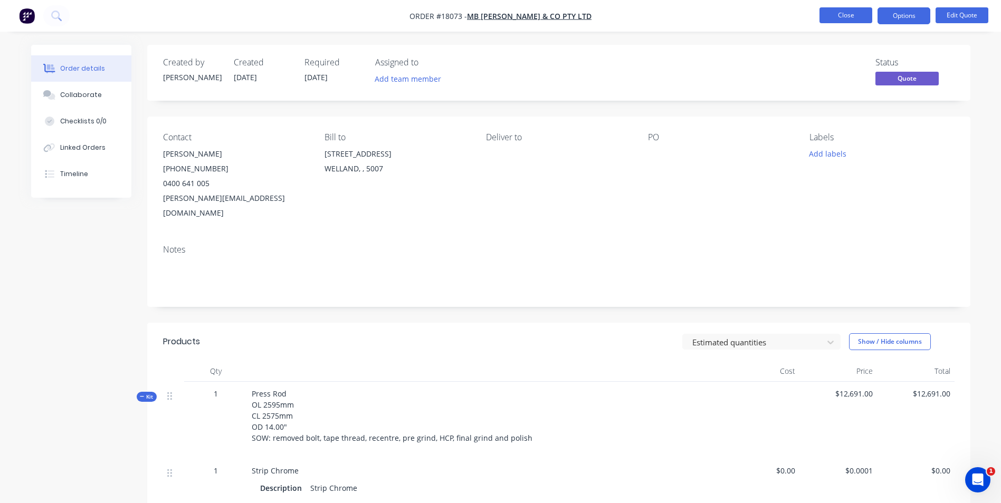
click at [846, 12] on button "Close" at bounding box center [846, 15] width 53 height 16
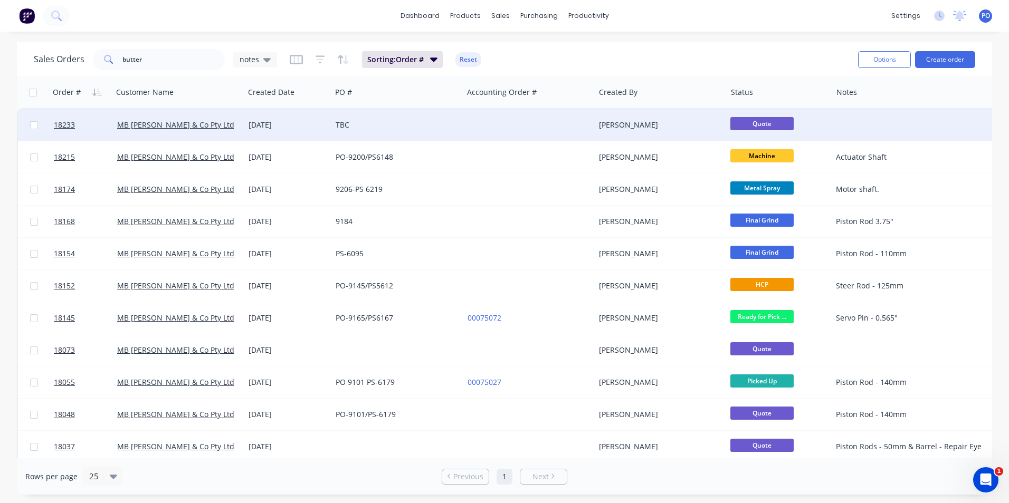
click at [401, 132] on div "TBC" at bounding box center [396, 125] width 131 height 32
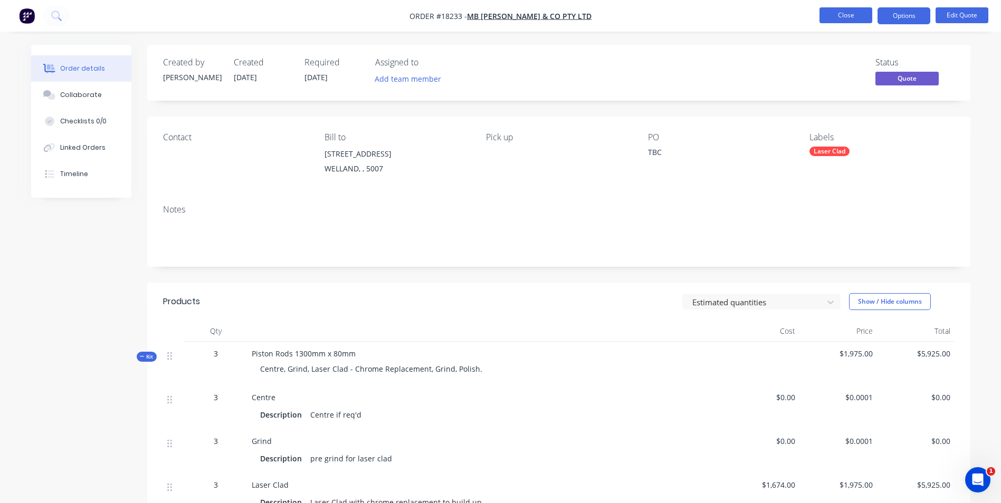
click at [851, 15] on button "Close" at bounding box center [846, 15] width 53 height 16
